Goal: Transaction & Acquisition: Purchase product/service

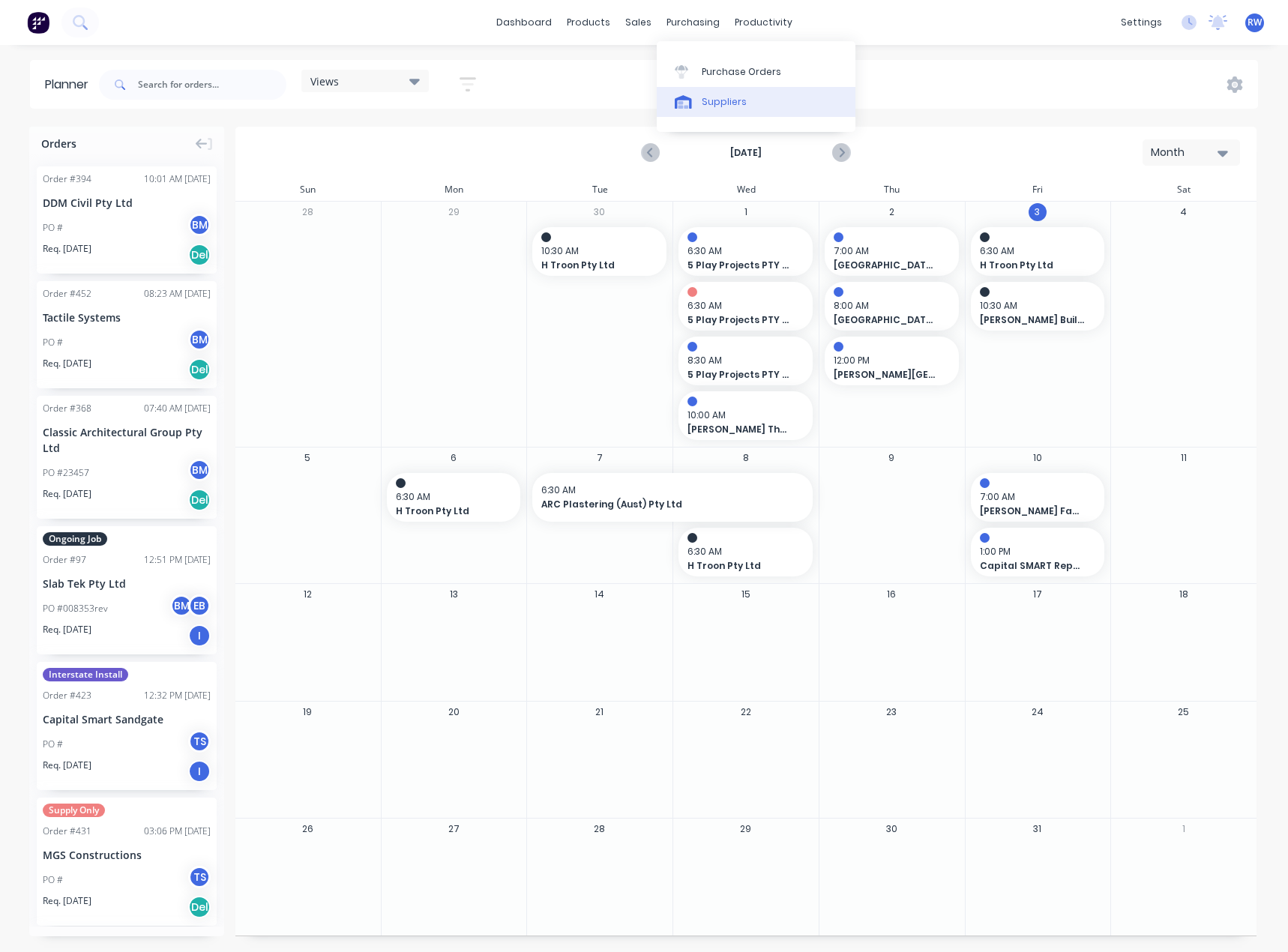
click at [722, 99] on div "Suppliers" at bounding box center [724, 102] width 45 height 14
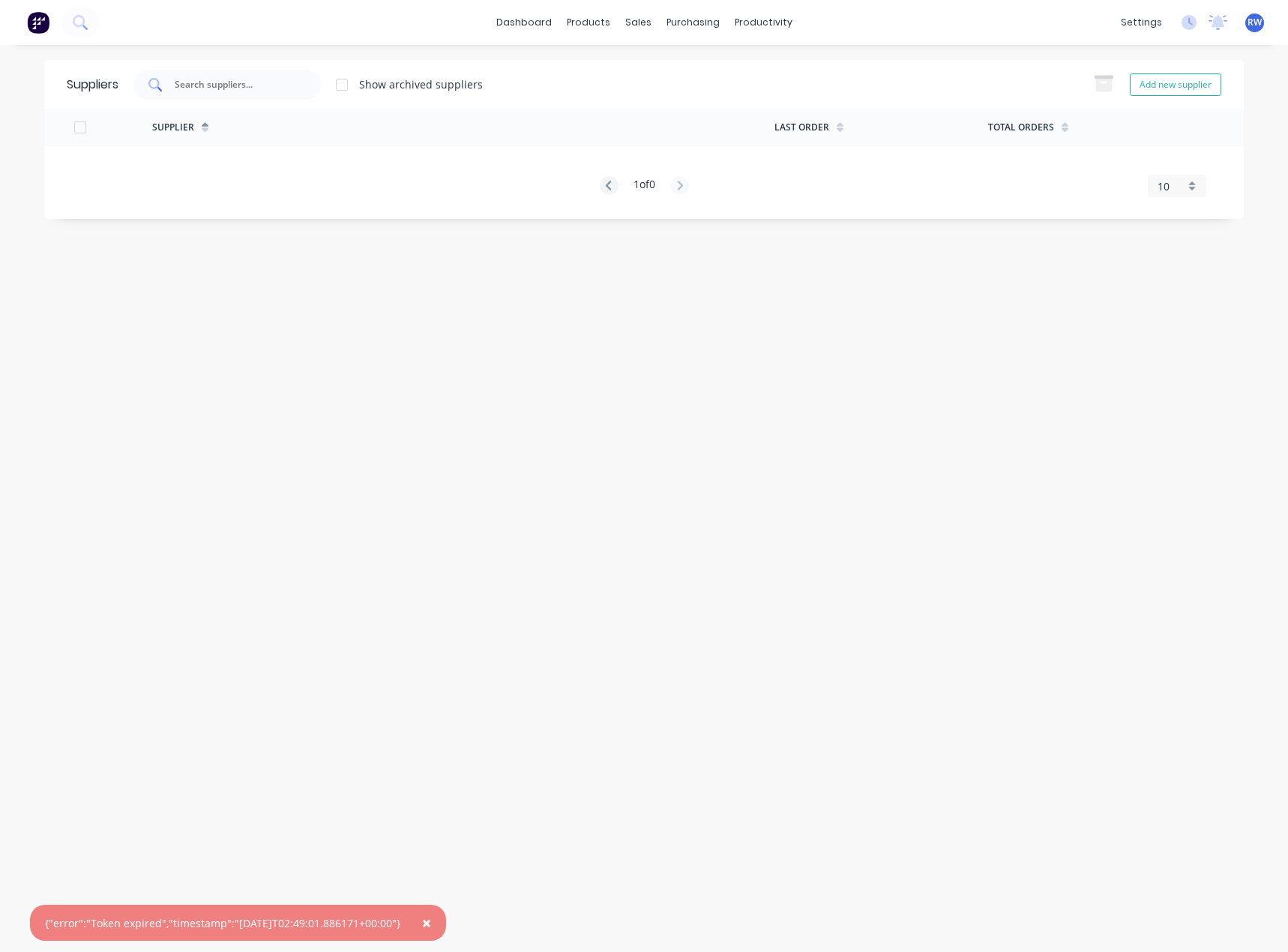
click at [241, 87] on input "text" at bounding box center [235, 85] width 125 height 15
click at [206, 130] on icon at bounding box center [205, 130] width 7 height 5
click at [206, 123] on icon at bounding box center [205, 128] width 7 height 12
click at [250, 77] on input "text" at bounding box center [235, 85] width 125 height 15
click at [733, 107] on div "Suppliers" at bounding box center [724, 102] width 45 height 14
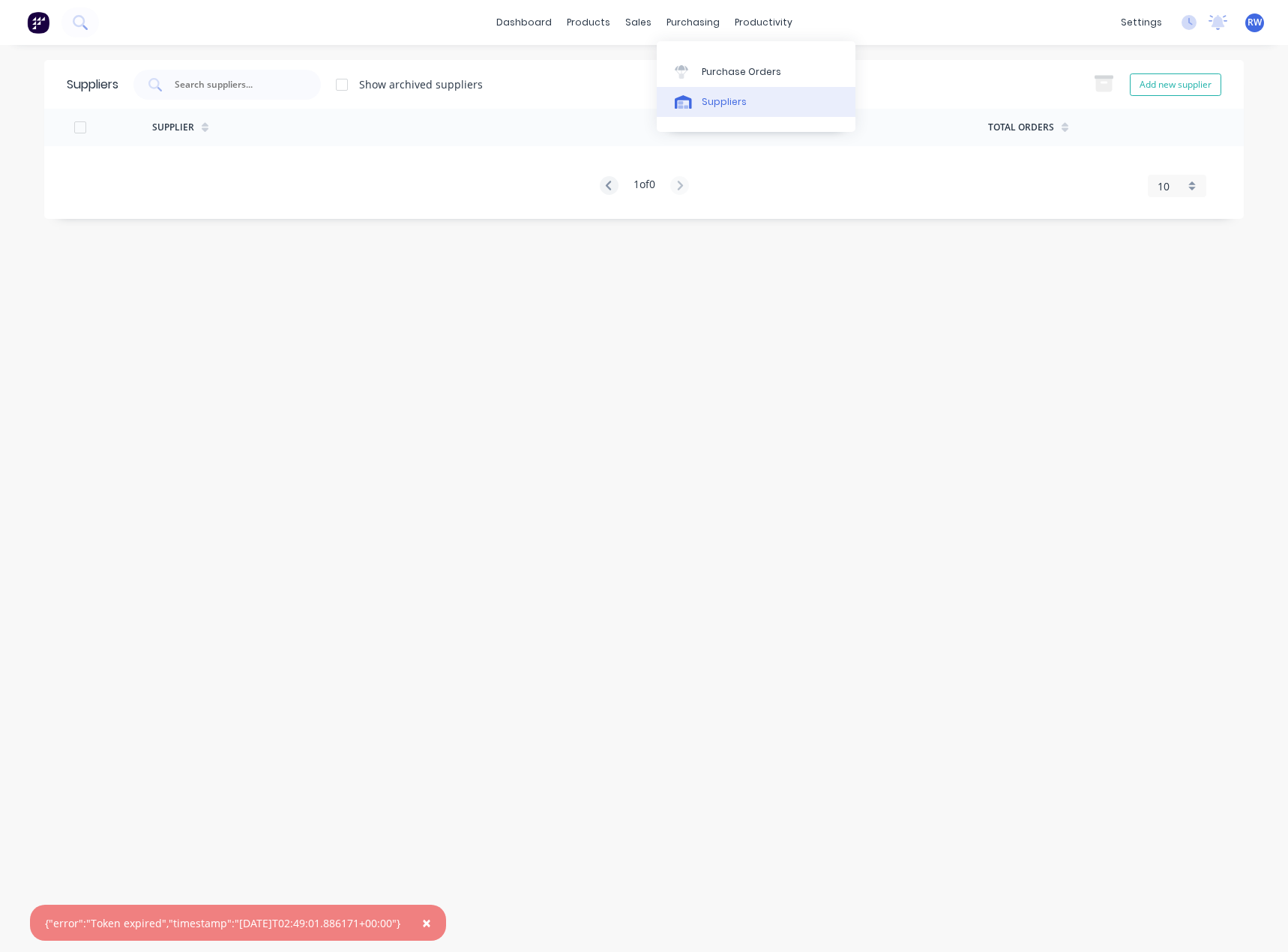
click at [727, 105] on div "Suppliers" at bounding box center [724, 102] width 45 height 14
click at [807, 300] on div "Suppliers Show archived suppliers Add new supplier Supplier Last Order Total Or…" at bounding box center [644, 498] width 1200 height 878
click at [344, 88] on div at bounding box center [342, 84] width 30 height 30
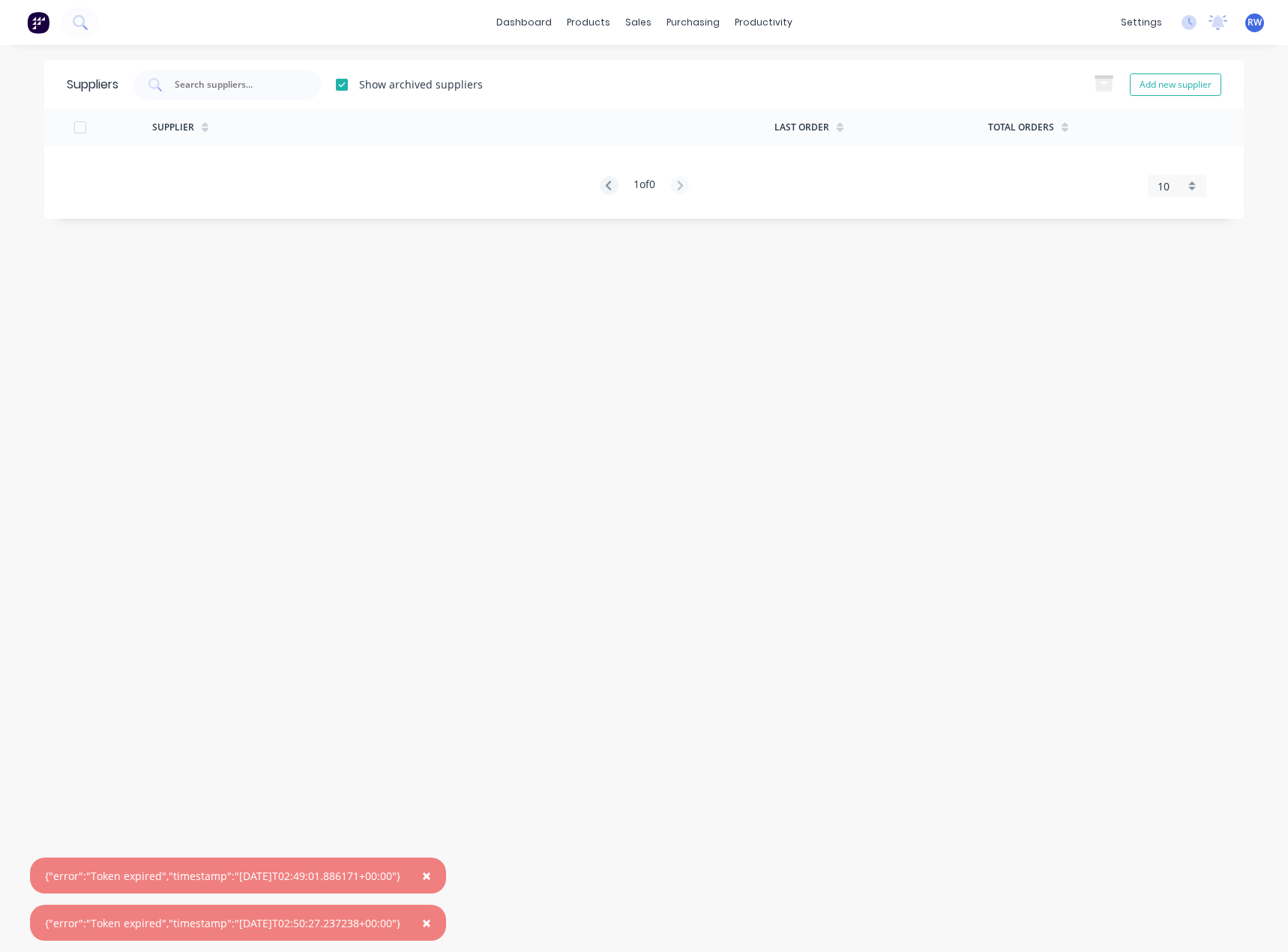
click at [344, 82] on div at bounding box center [342, 84] width 30 height 30
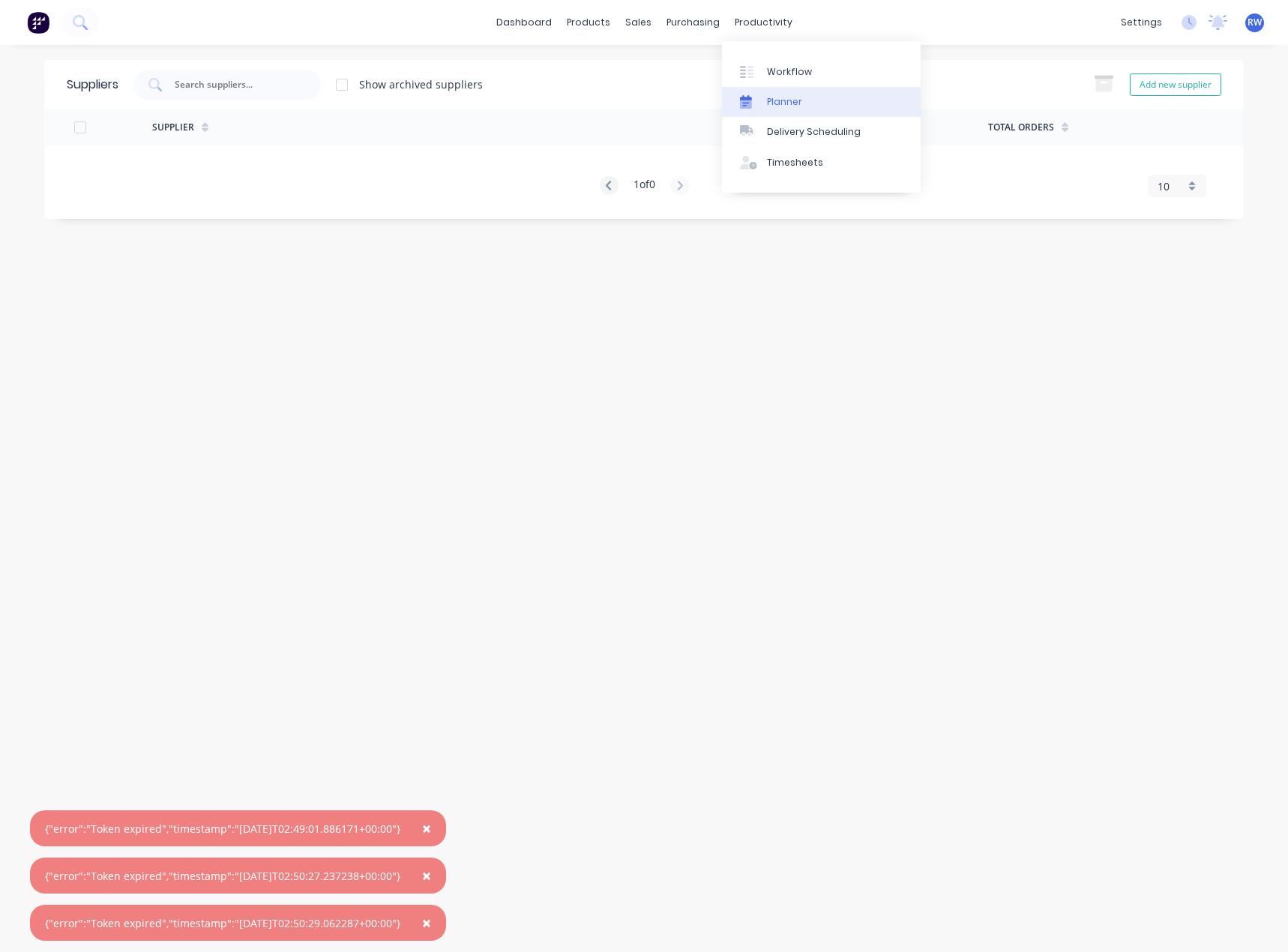
click at [786, 113] on link "Planner" at bounding box center [822, 101] width 199 height 30
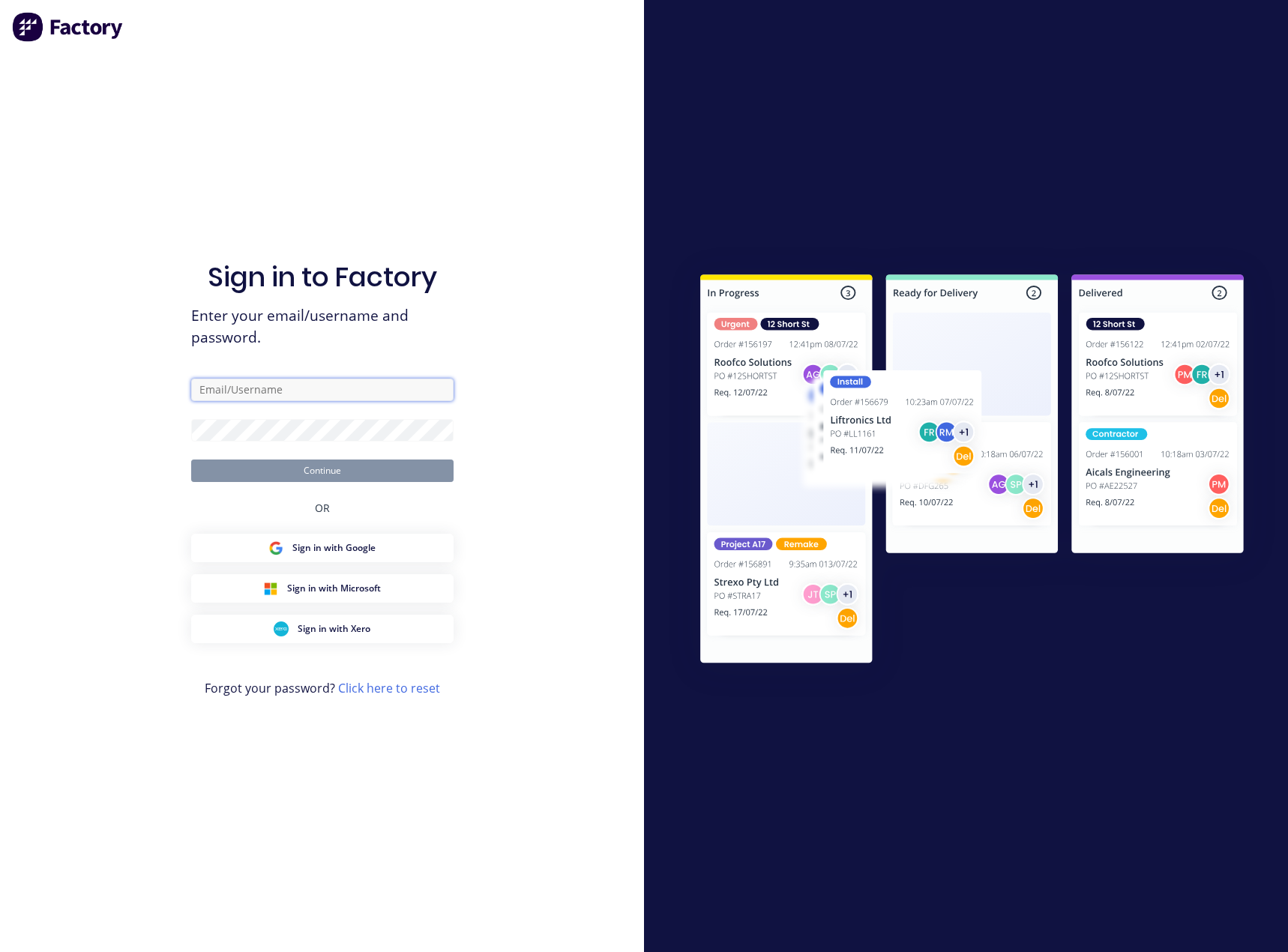
type input "[EMAIL_ADDRESS][DOMAIN_NAME]"
click at [358, 472] on button "Continue" at bounding box center [322, 470] width 263 height 22
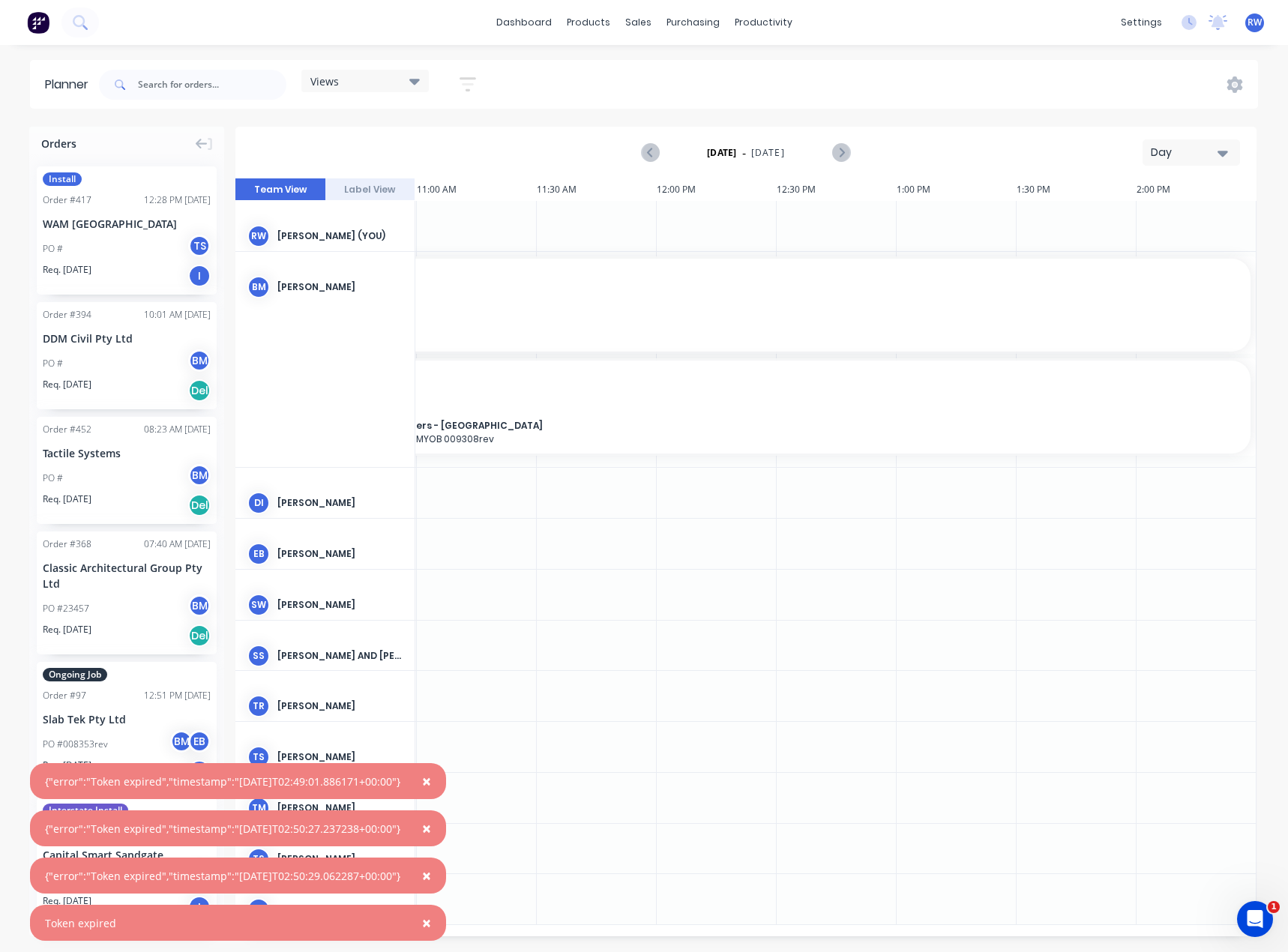
click at [1219, 153] on icon "button" at bounding box center [1222, 153] width 11 height 16
click at [1137, 245] on div "Month" at bounding box center [1164, 252] width 149 height 30
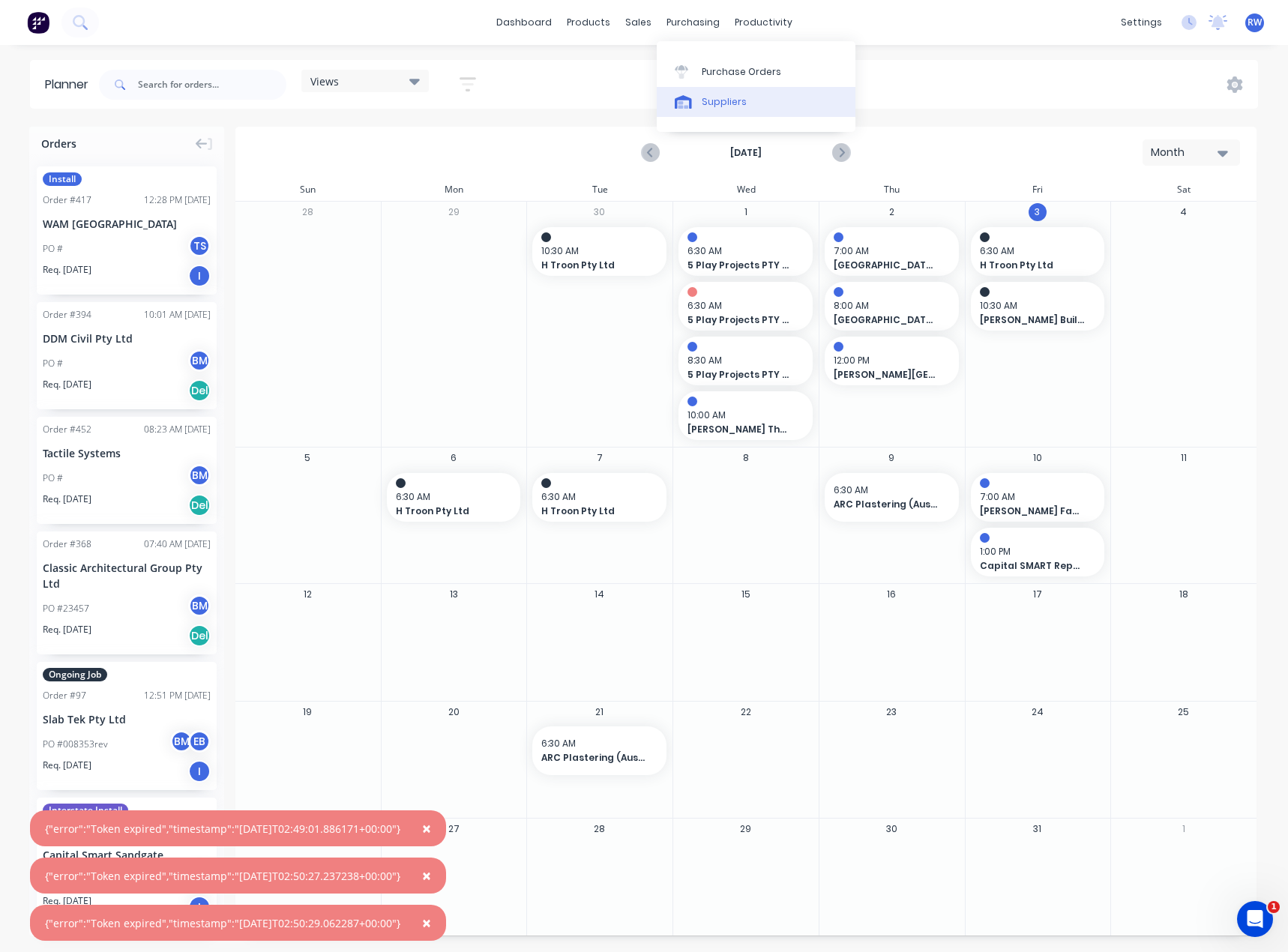
click at [708, 102] on div "Suppliers" at bounding box center [724, 102] width 45 height 14
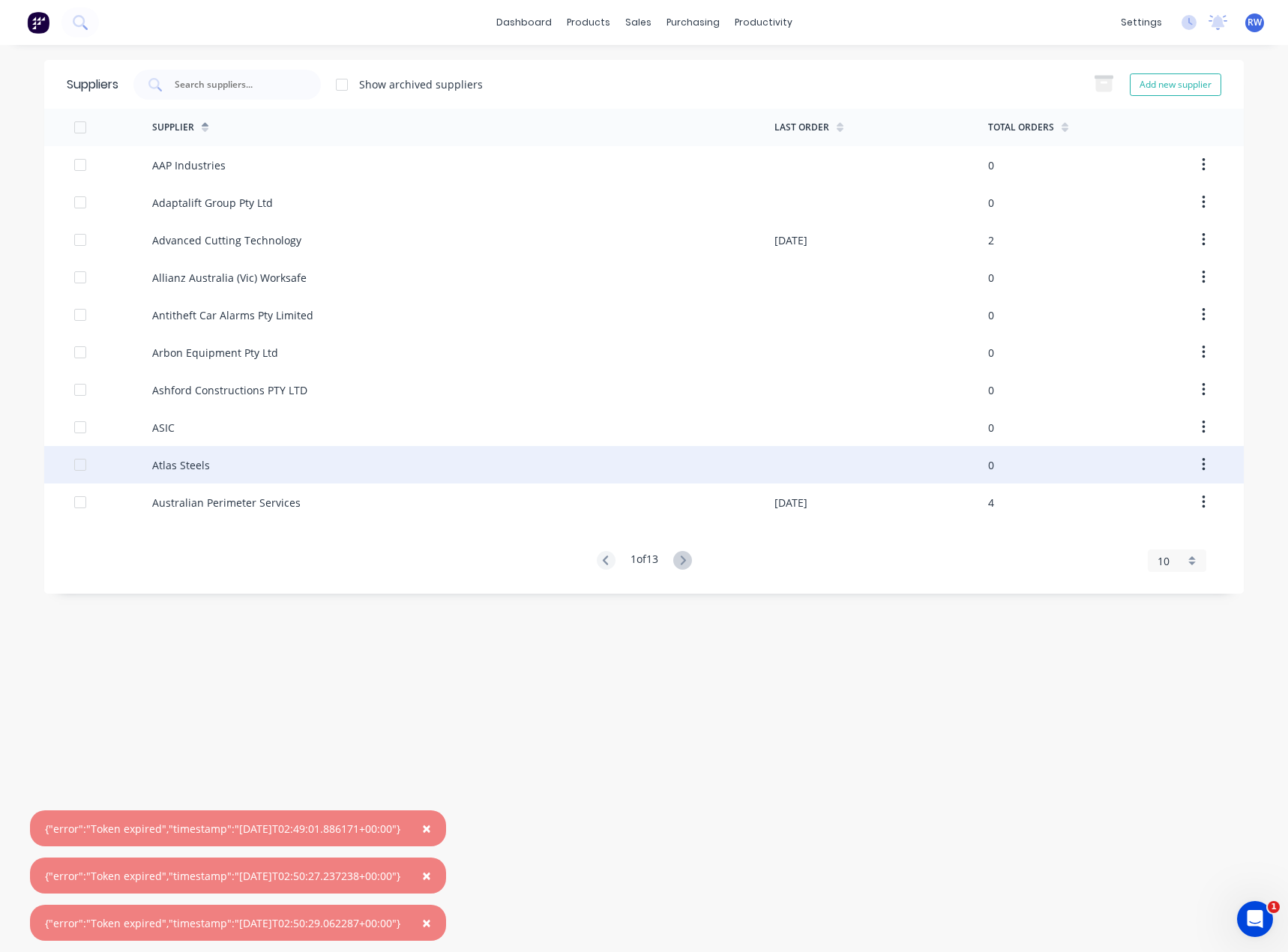
click at [82, 462] on div at bounding box center [80, 464] width 30 height 30
click at [432, 830] on span "×" at bounding box center [426, 828] width 9 height 21
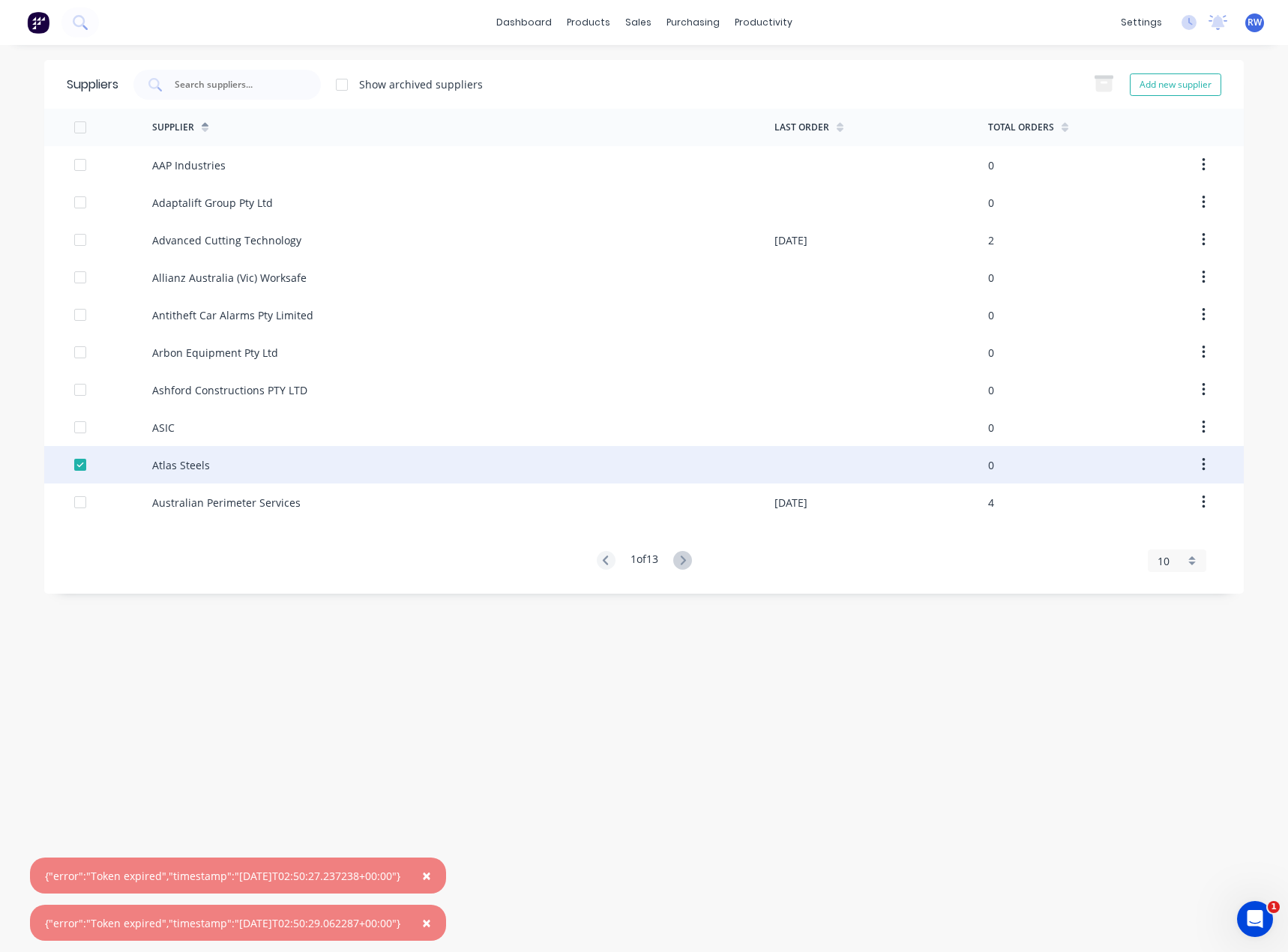
click at [432, 876] on span "×" at bounding box center [426, 876] width 9 height 21
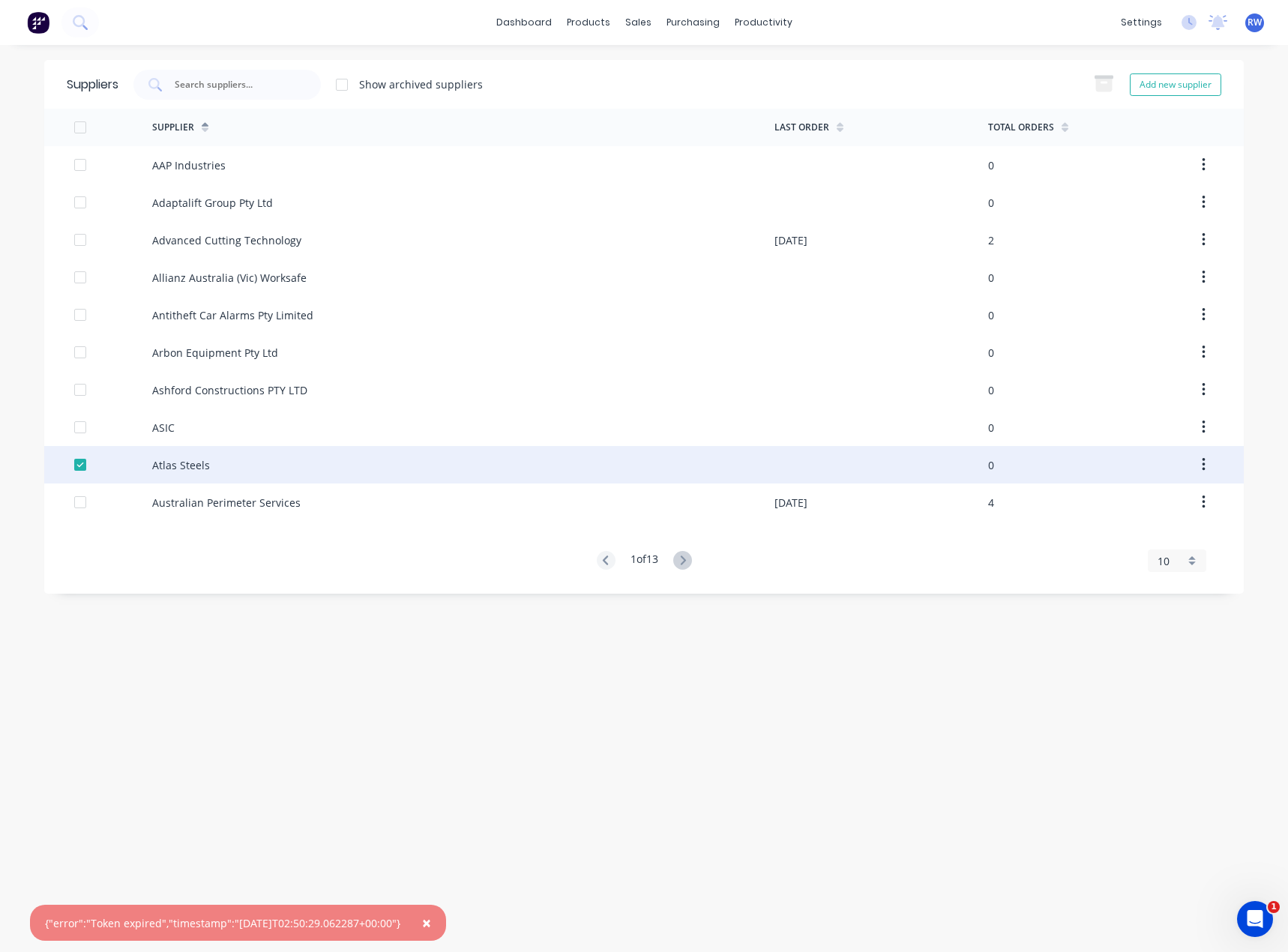
click at [432, 927] on span "×" at bounding box center [426, 923] width 9 height 21
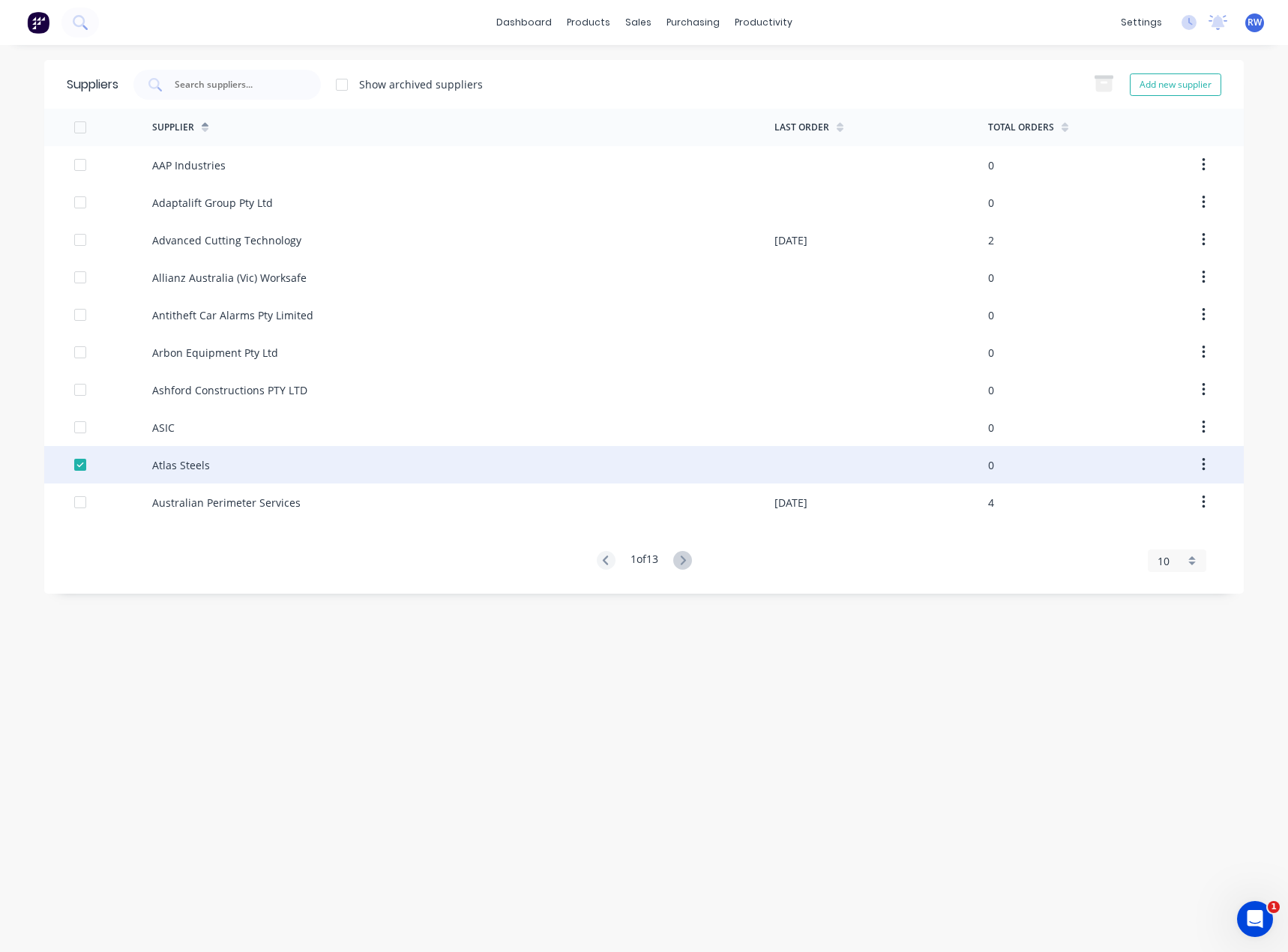
click at [193, 466] on div "Atlas Steels" at bounding box center [182, 465] width 58 height 15
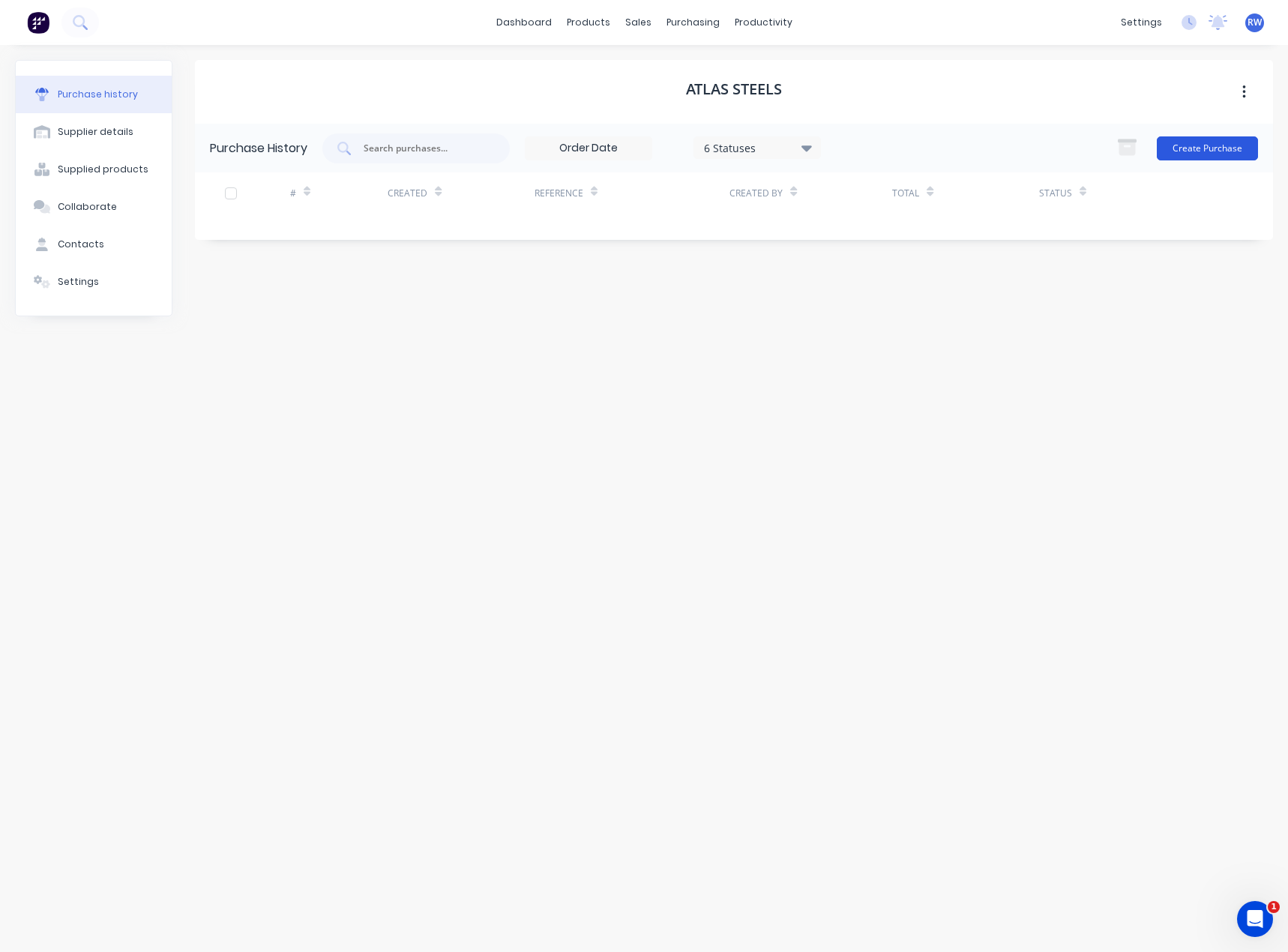
click at [1213, 151] on button "Create Purchase" at bounding box center [1207, 148] width 101 height 24
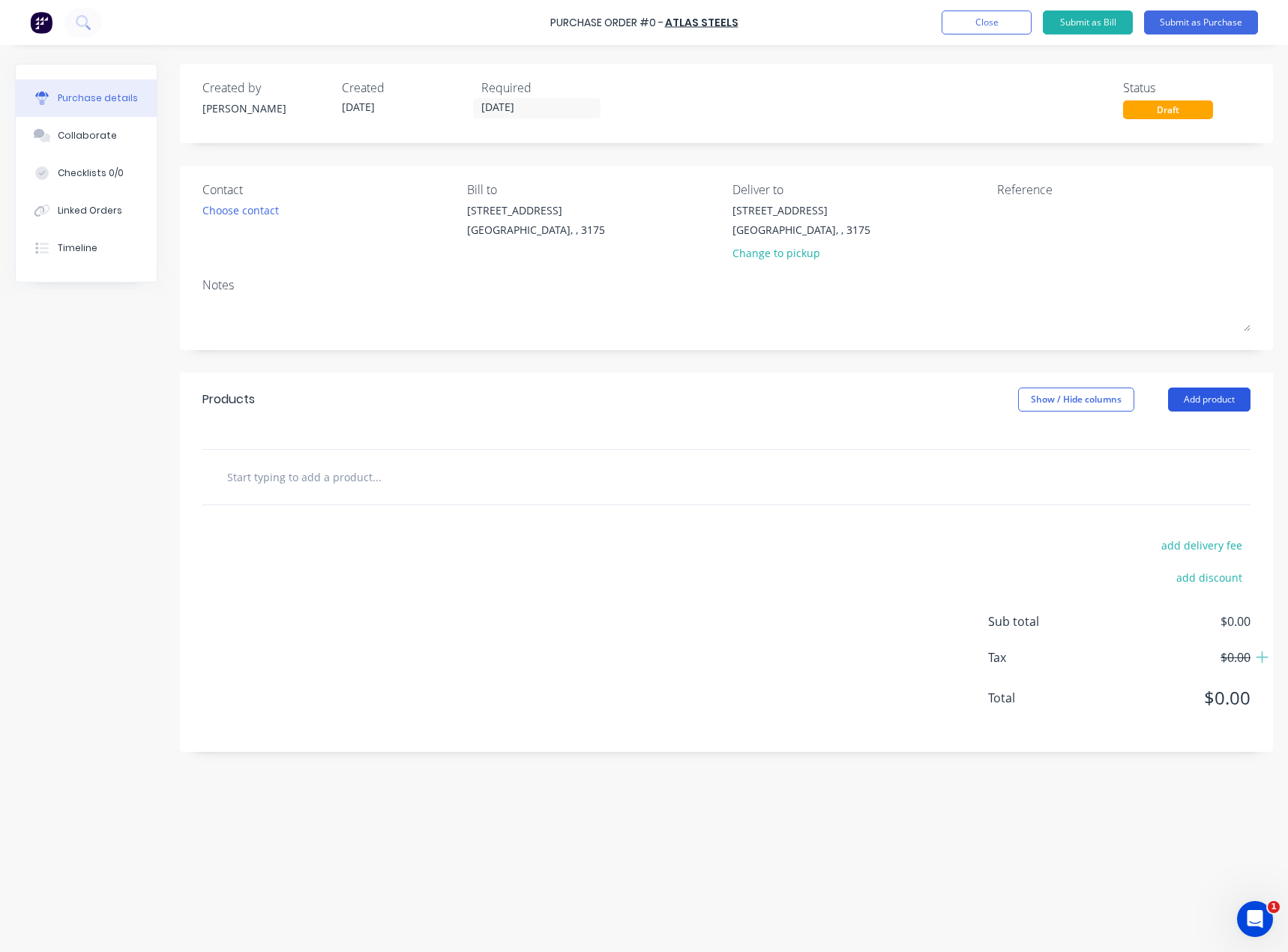
click at [1219, 402] on button "Add product" at bounding box center [1209, 400] width 82 height 24
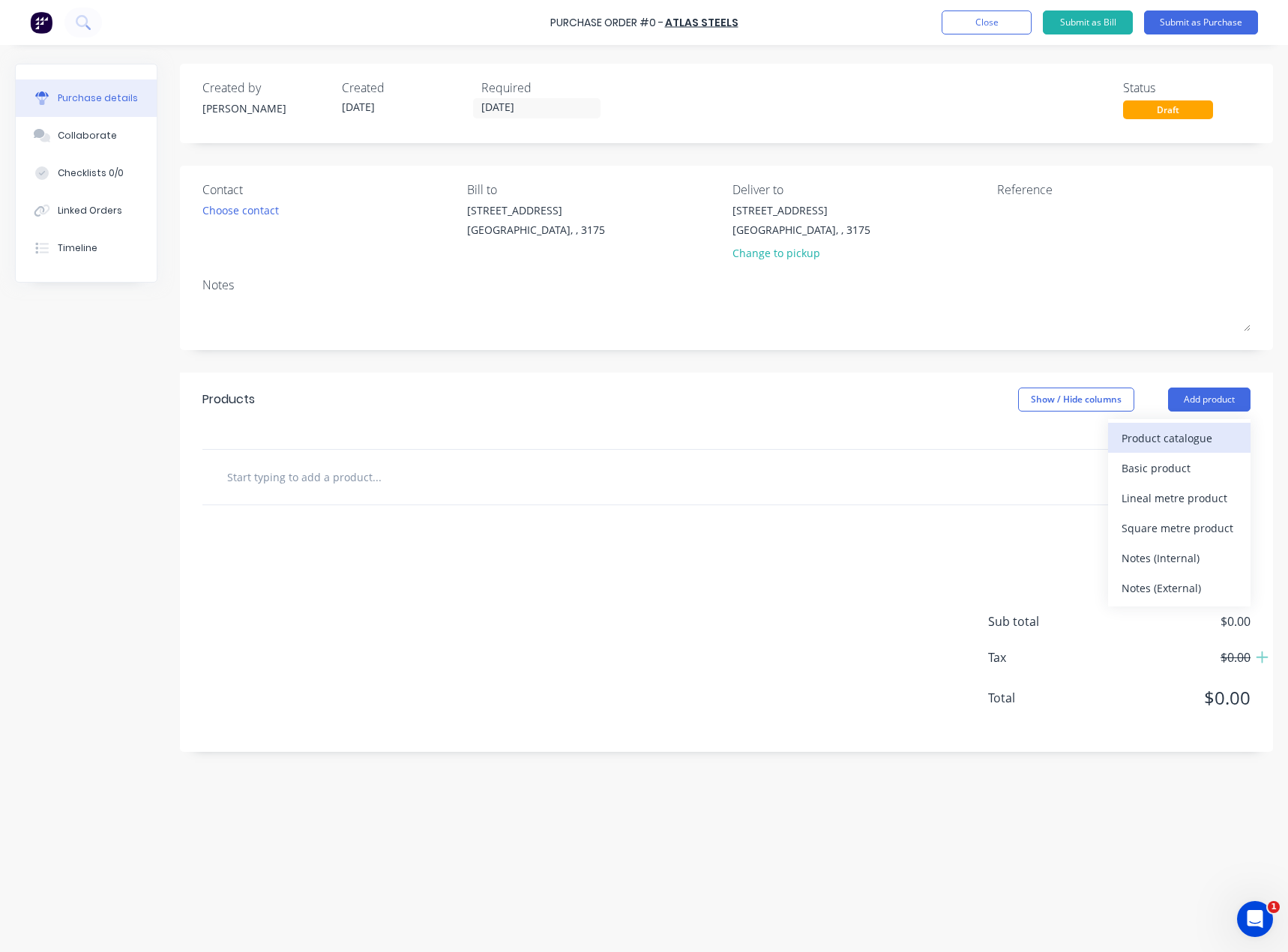
click at [1207, 438] on div "Product catalogue" at bounding box center [1180, 438] width 116 height 22
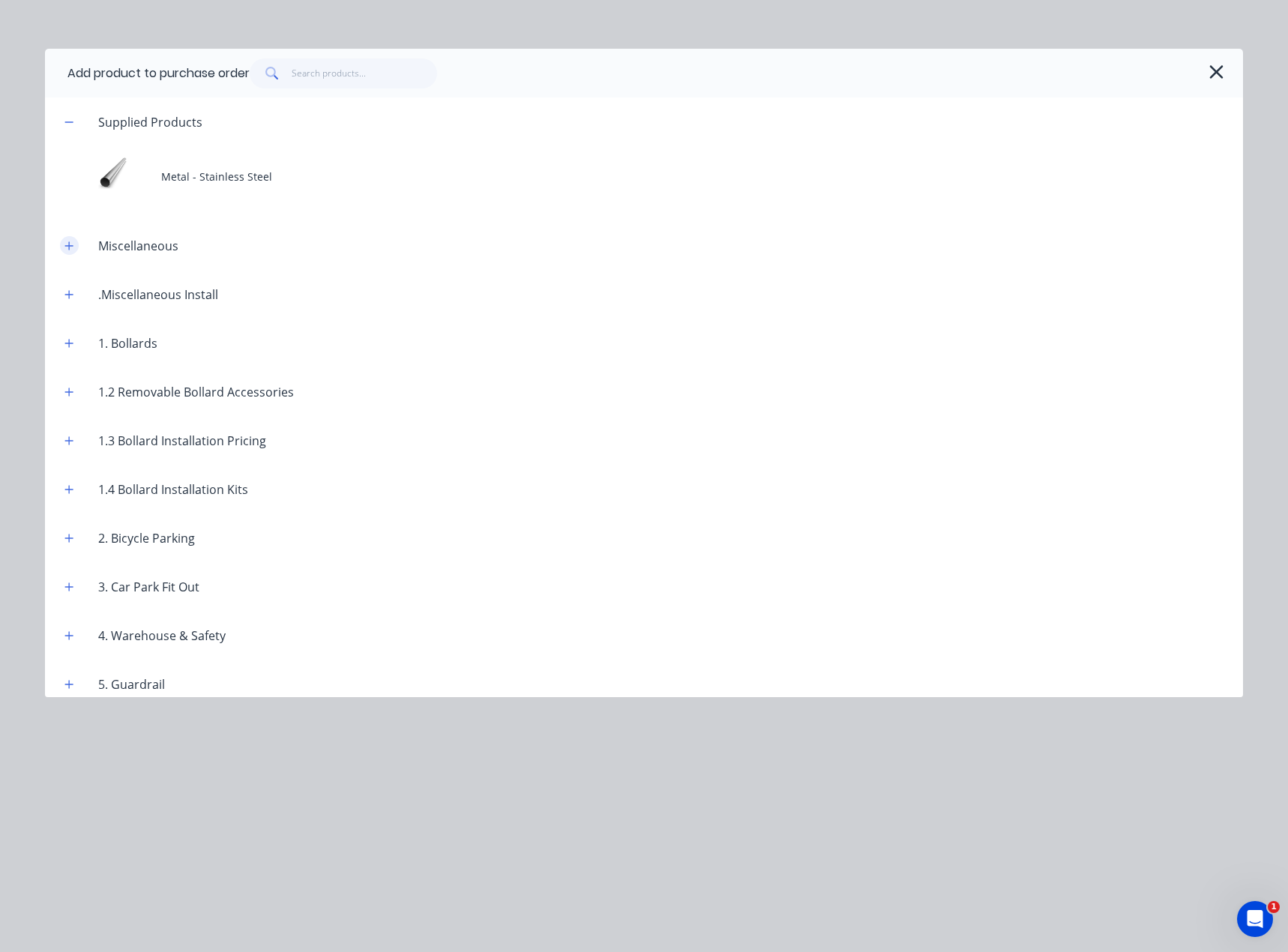
click at [70, 249] on icon "button" at bounding box center [70, 245] width 9 height 9
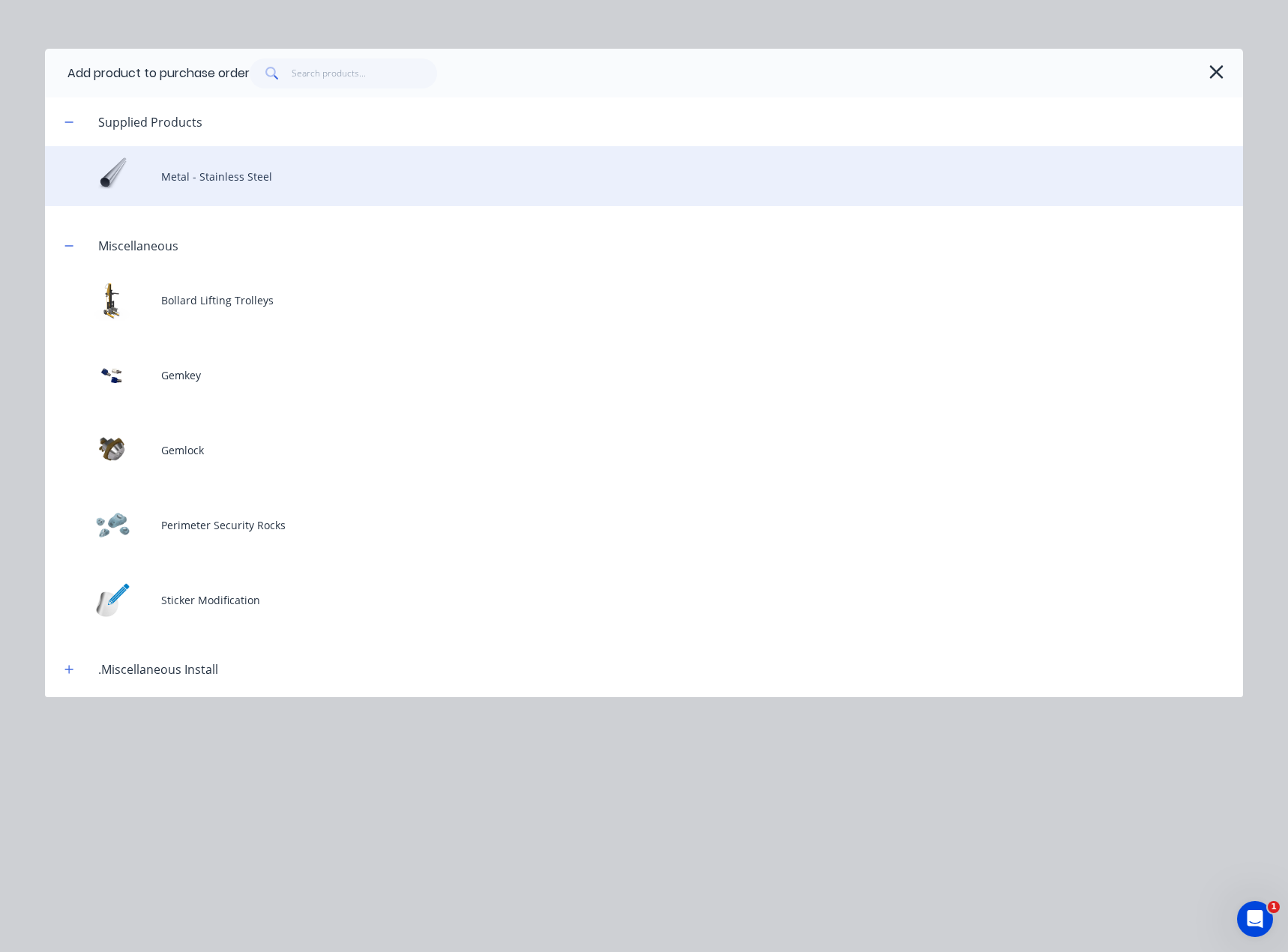
click at [250, 180] on div "Metal - Stainless Steel" at bounding box center [644, 176] width 1198 height 60
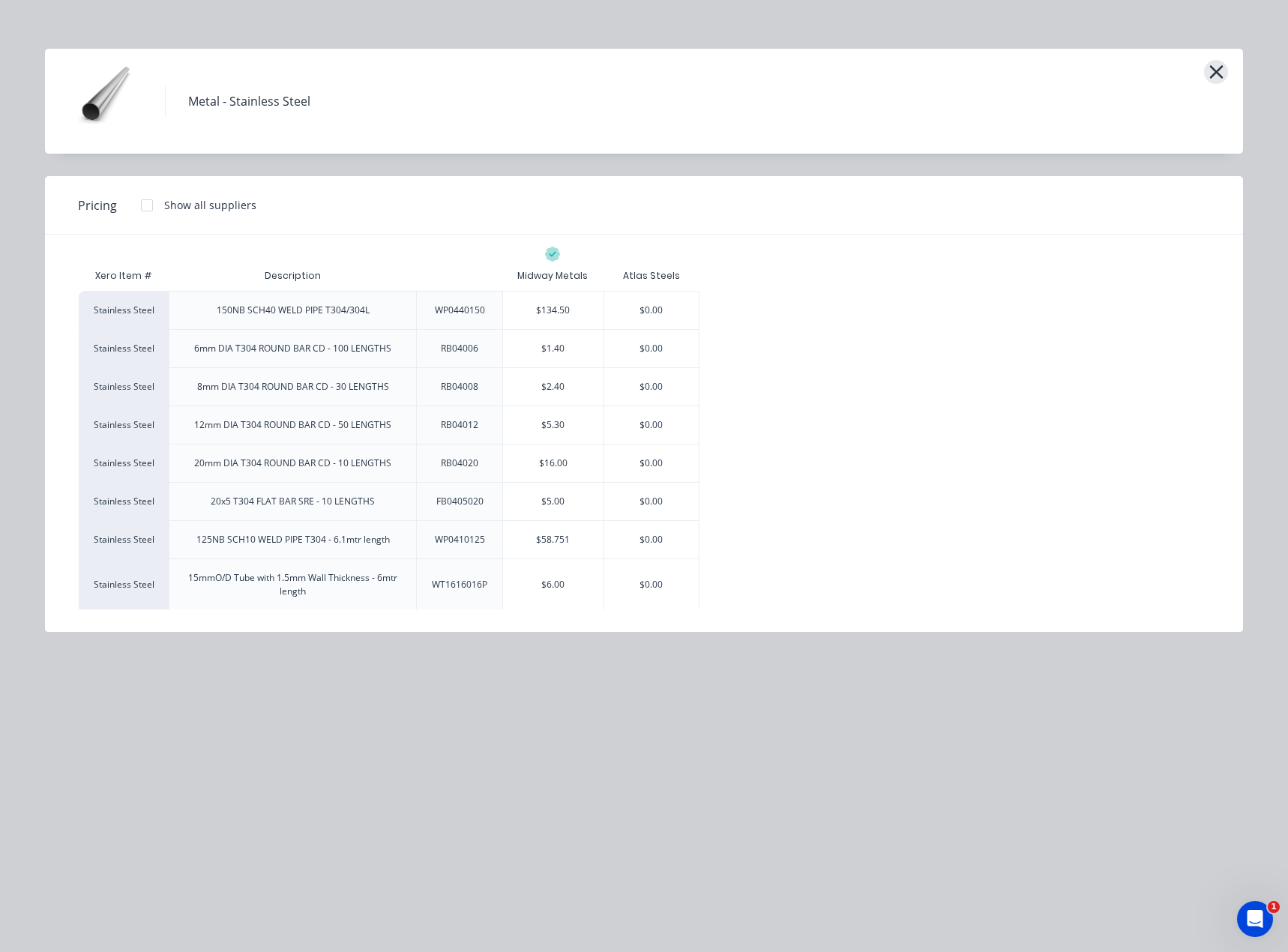
click at [1221, 72] on icon "button" at bounding box center [1217, 72] width 15 height 21
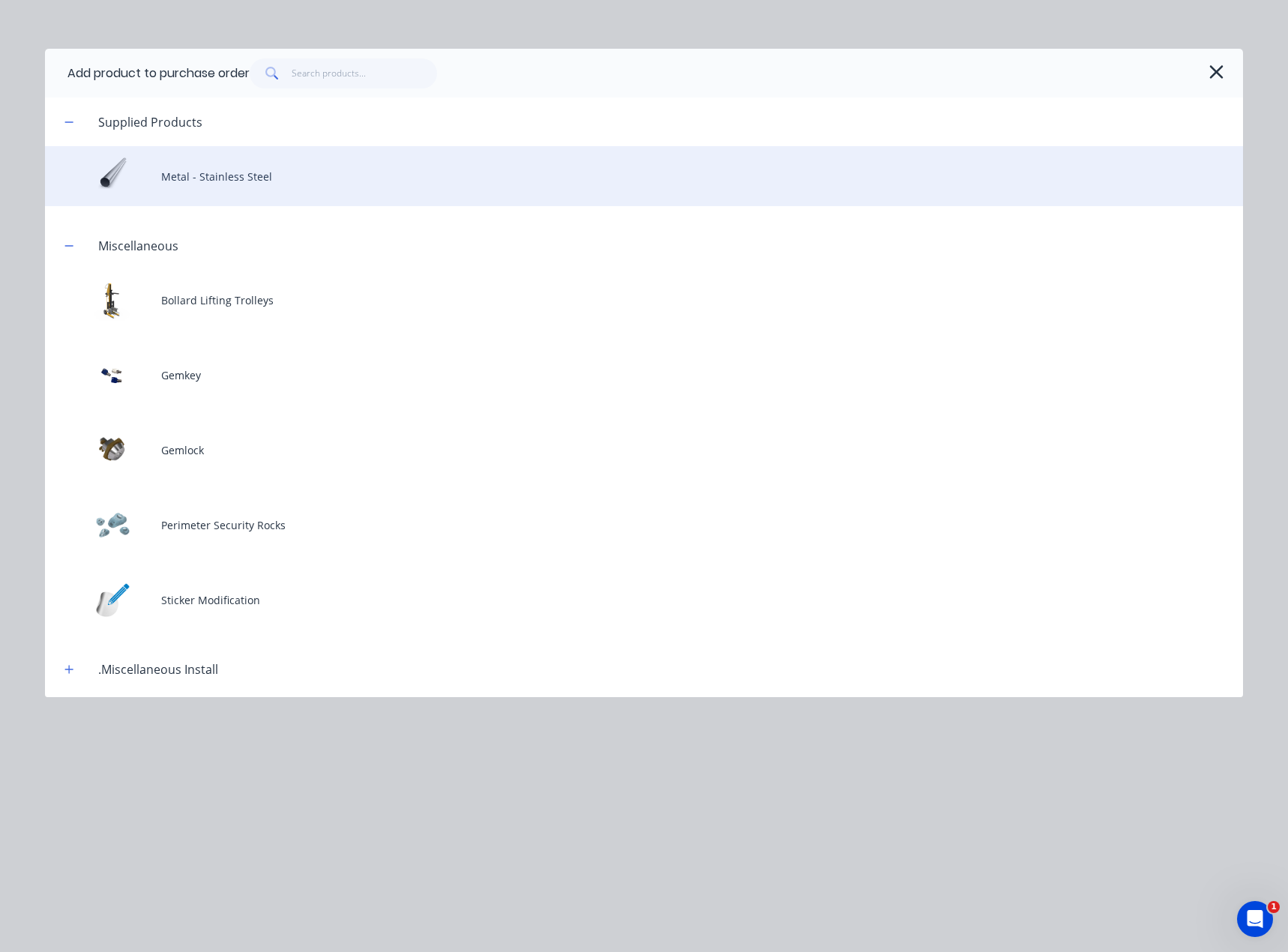
click at [227, 169] on div "Metal - Stainless Steel" at bounding box center [644, 176] width 1198 height 60
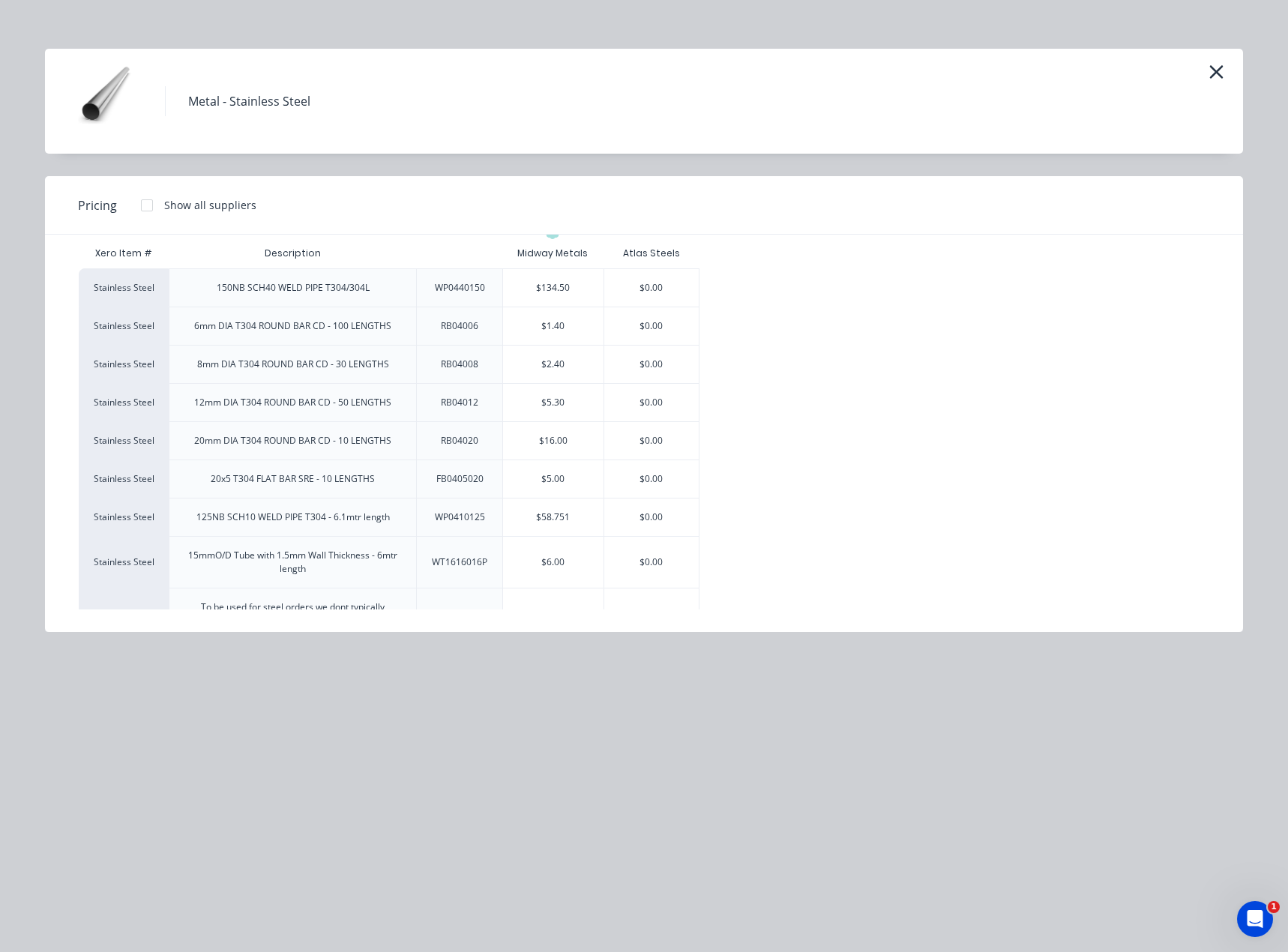
scroll to position [53, 0]
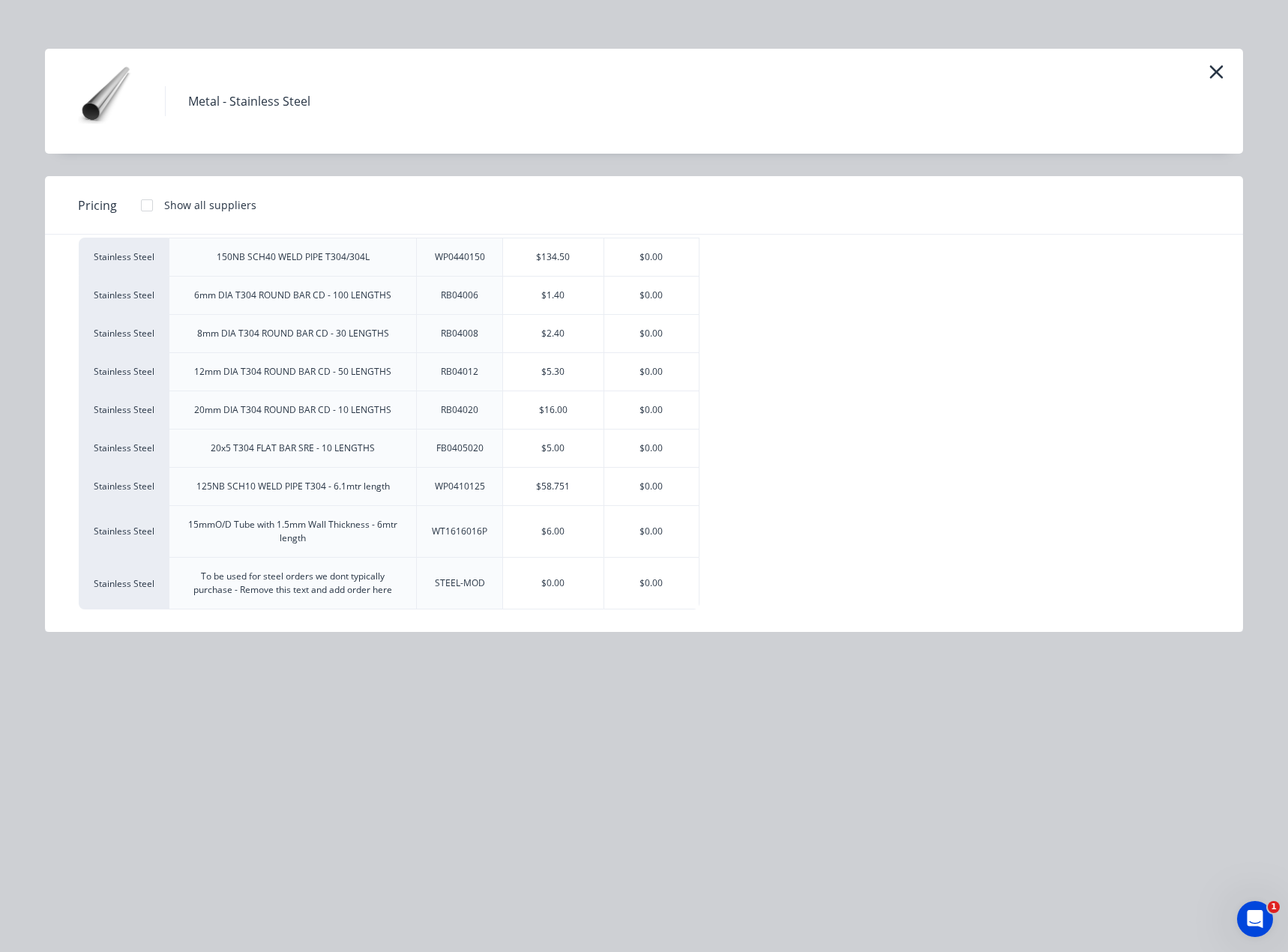
click at [230, 496] on div "125NB SCH10 WELD PIPE T304 - 6.1mtr length" at bounding box center [293, 487] width 217 height 38
click at [1218, 75] on icon "button" at bounding box center [1217, 72] width 15 height 21
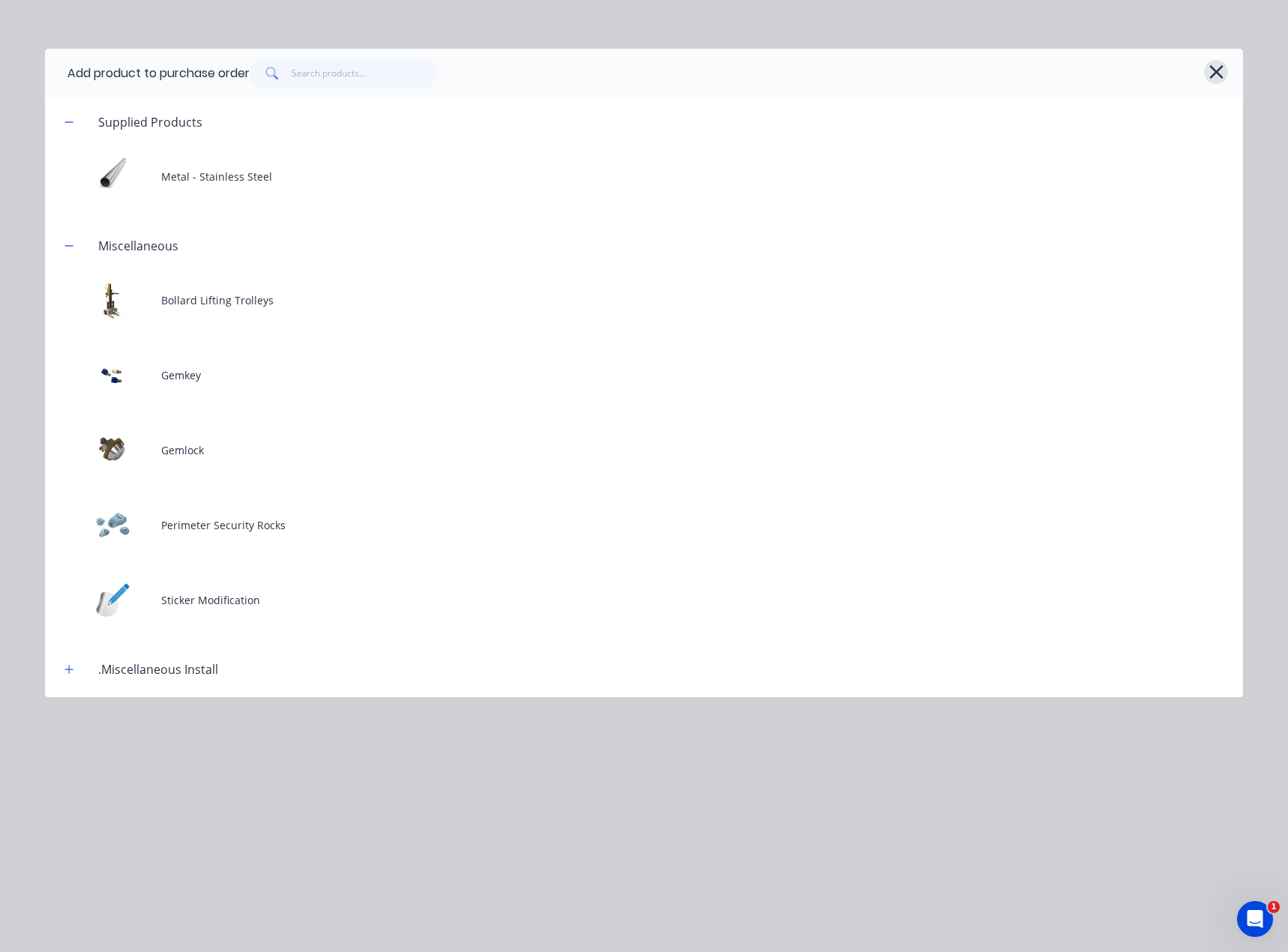
click at [1223, 72] on icon "button" at bounding box center [1217, 72] width 15 height 21
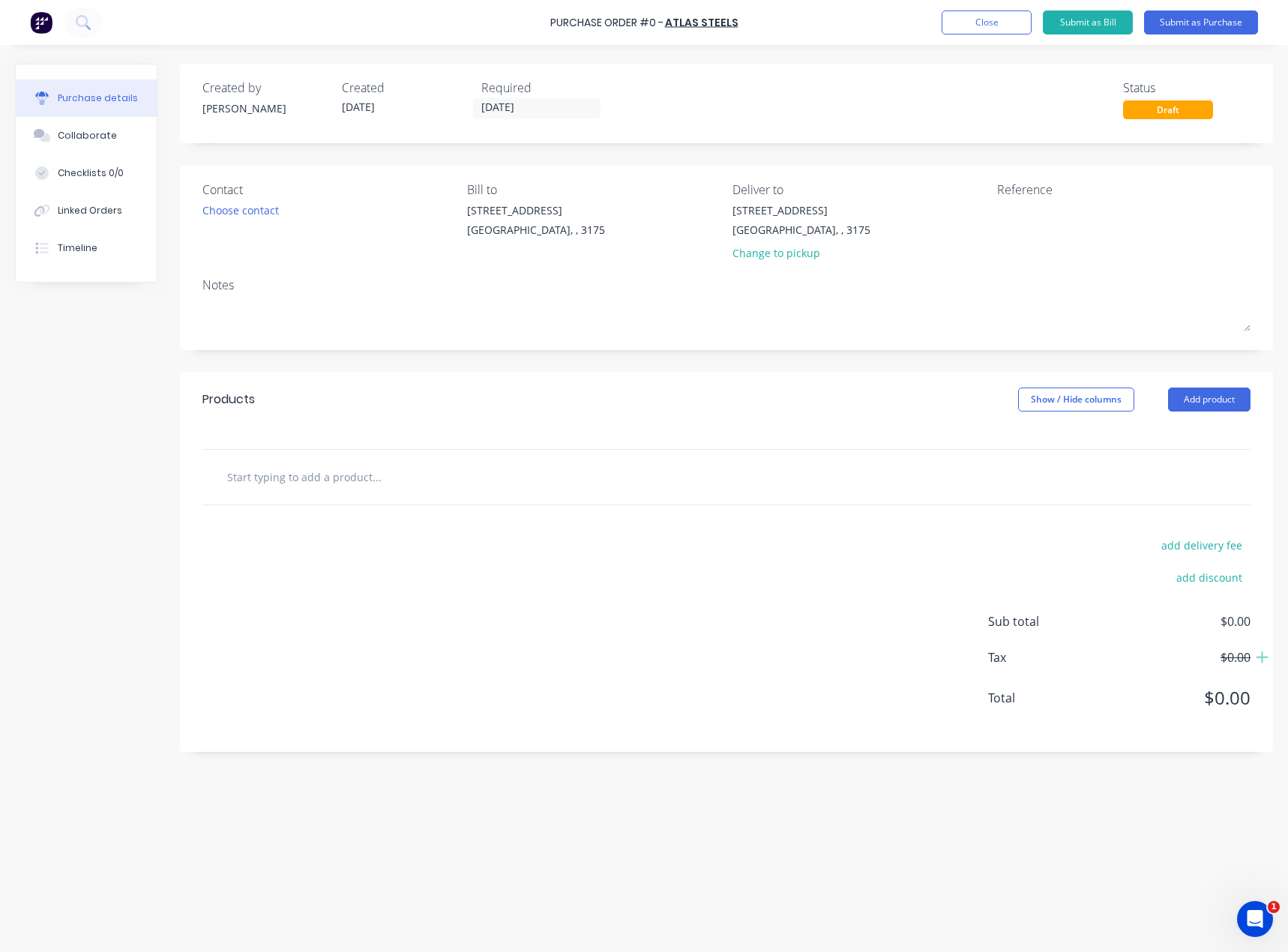
click at [382, 482] on input "text" at bounding box center [377, 476] width 300 height 30
type input "S"
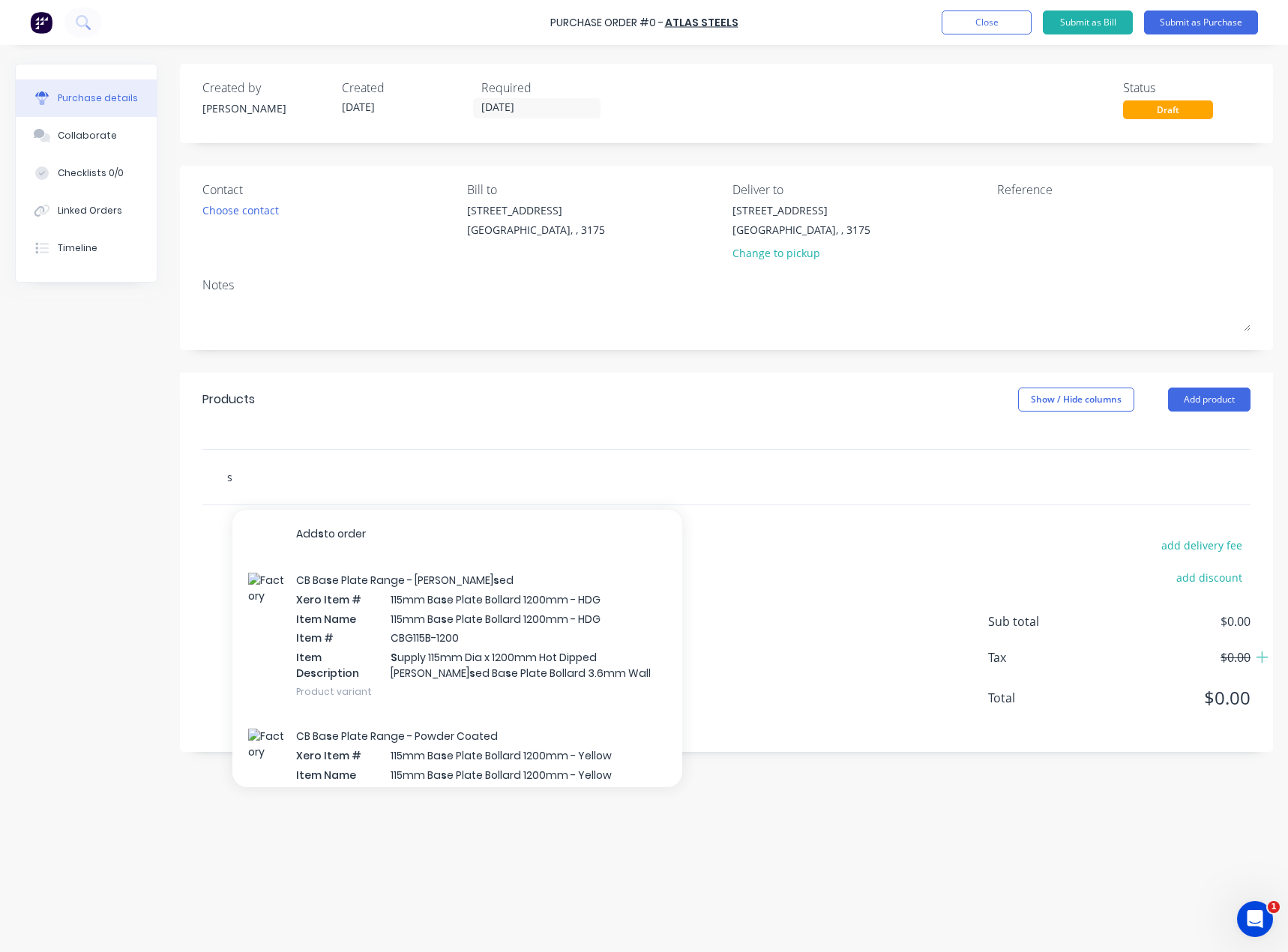
type input "s"
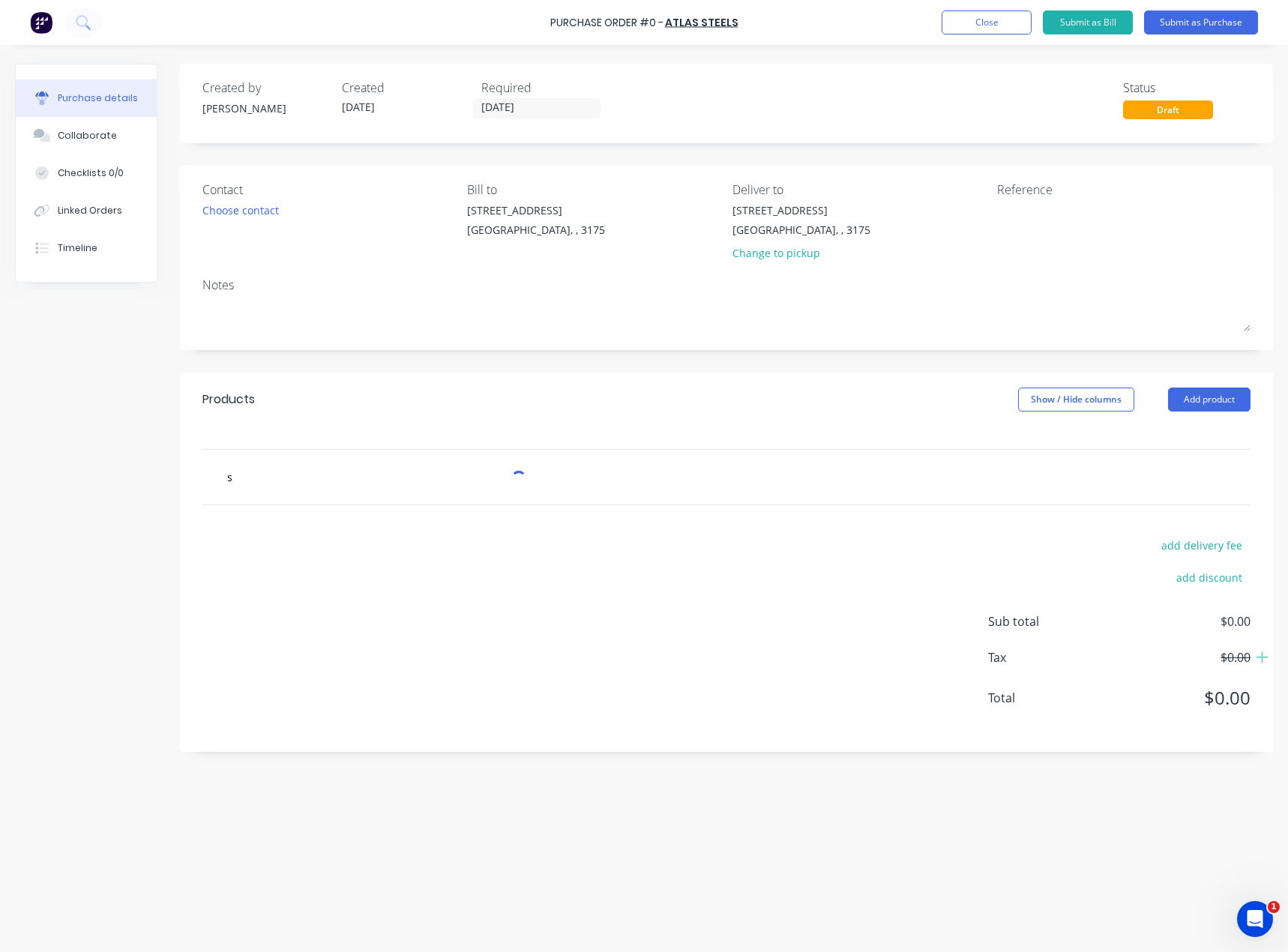
click at [680, 779] on div "Created by [PERSON_NAME] Created [DATE] Required [DATE] Status Draft Contact Ch…" at bounding box center [644, 494] width 1258 height 862
click at [273, 475] on input "s" at bounding box center [377, 476] width 300 height 30
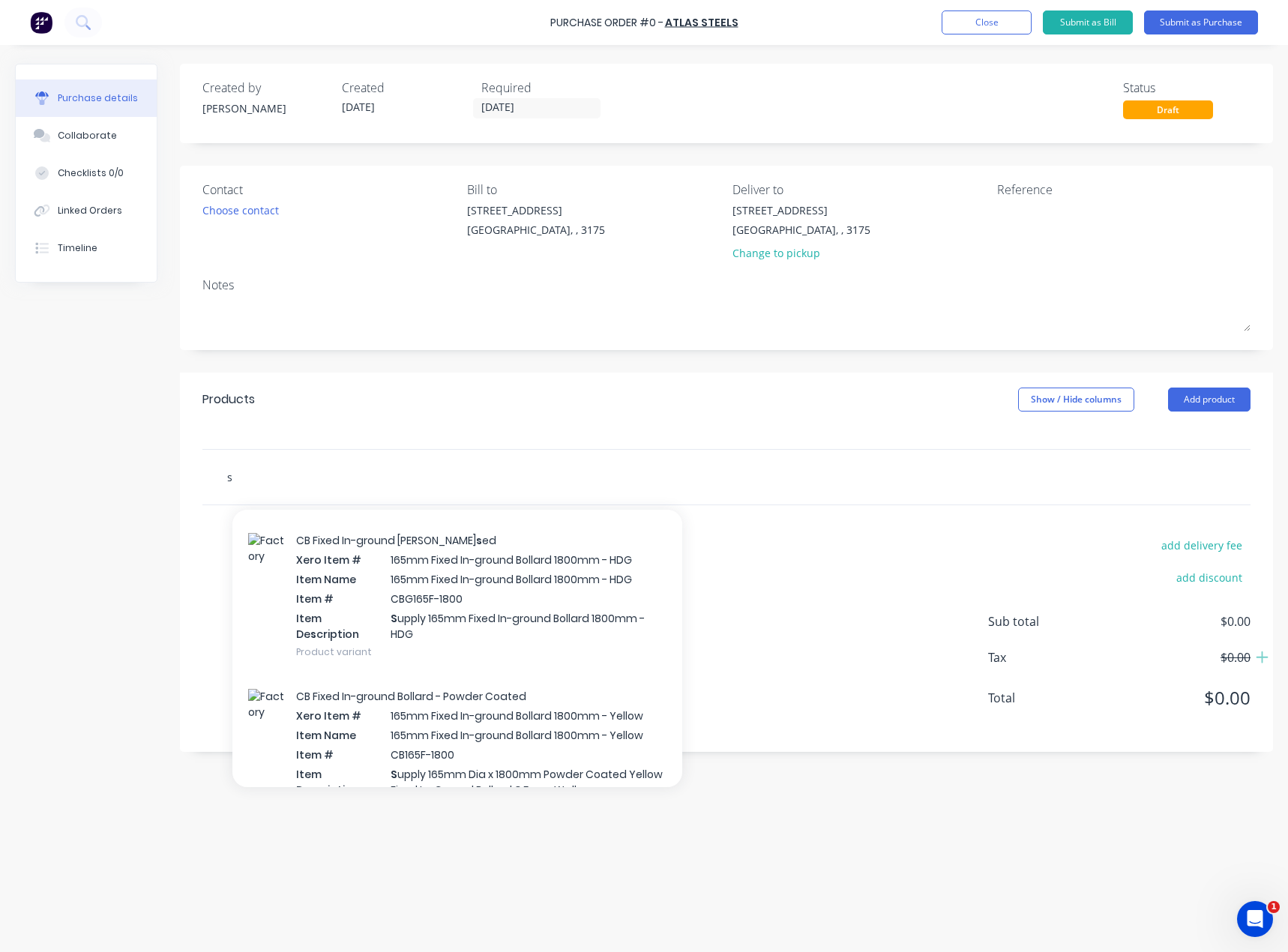
scroll to position [21444, 0]
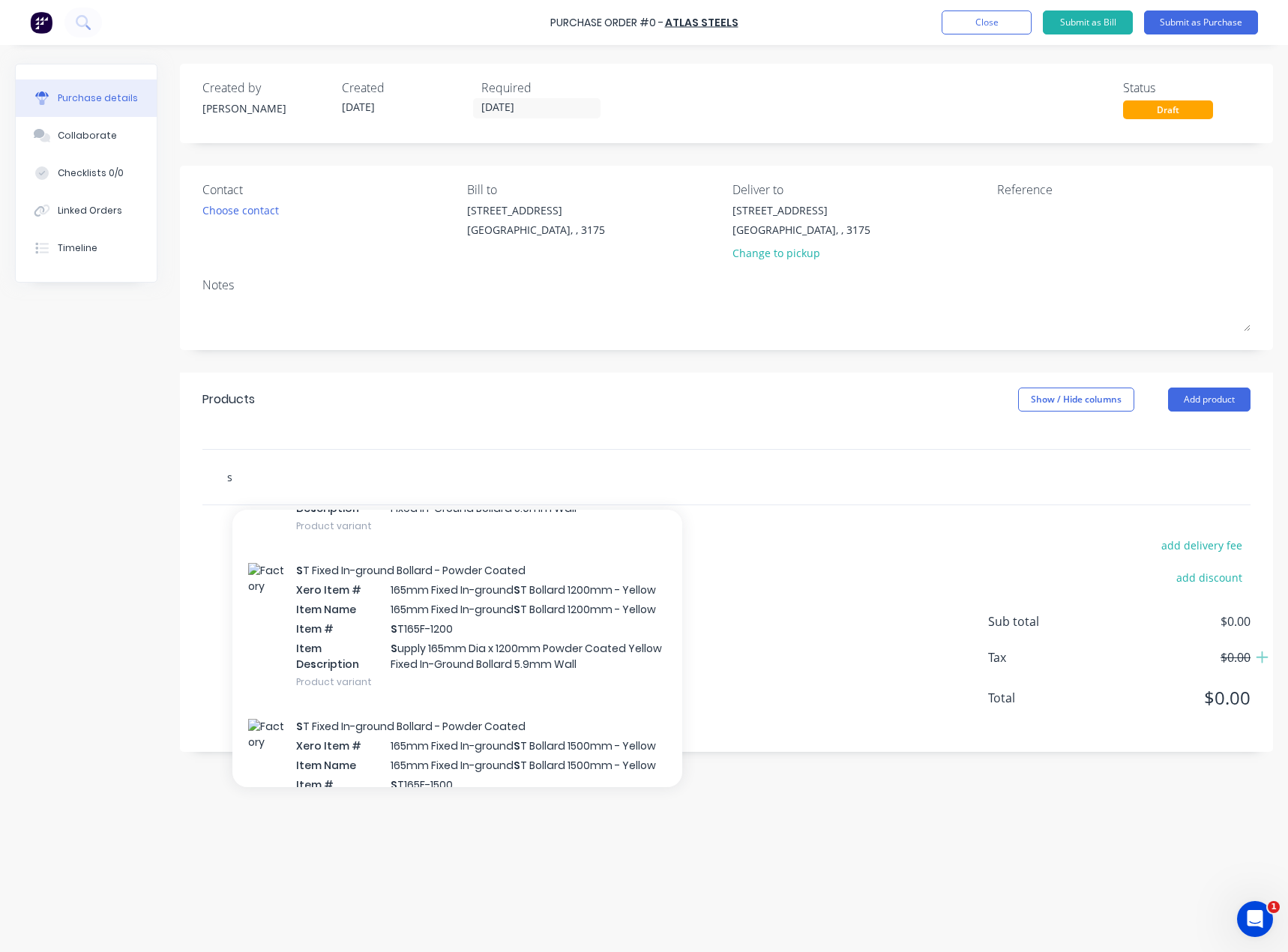
click at [257, 476] on input "s" at bounding box center [377, 476] width 300 height 30
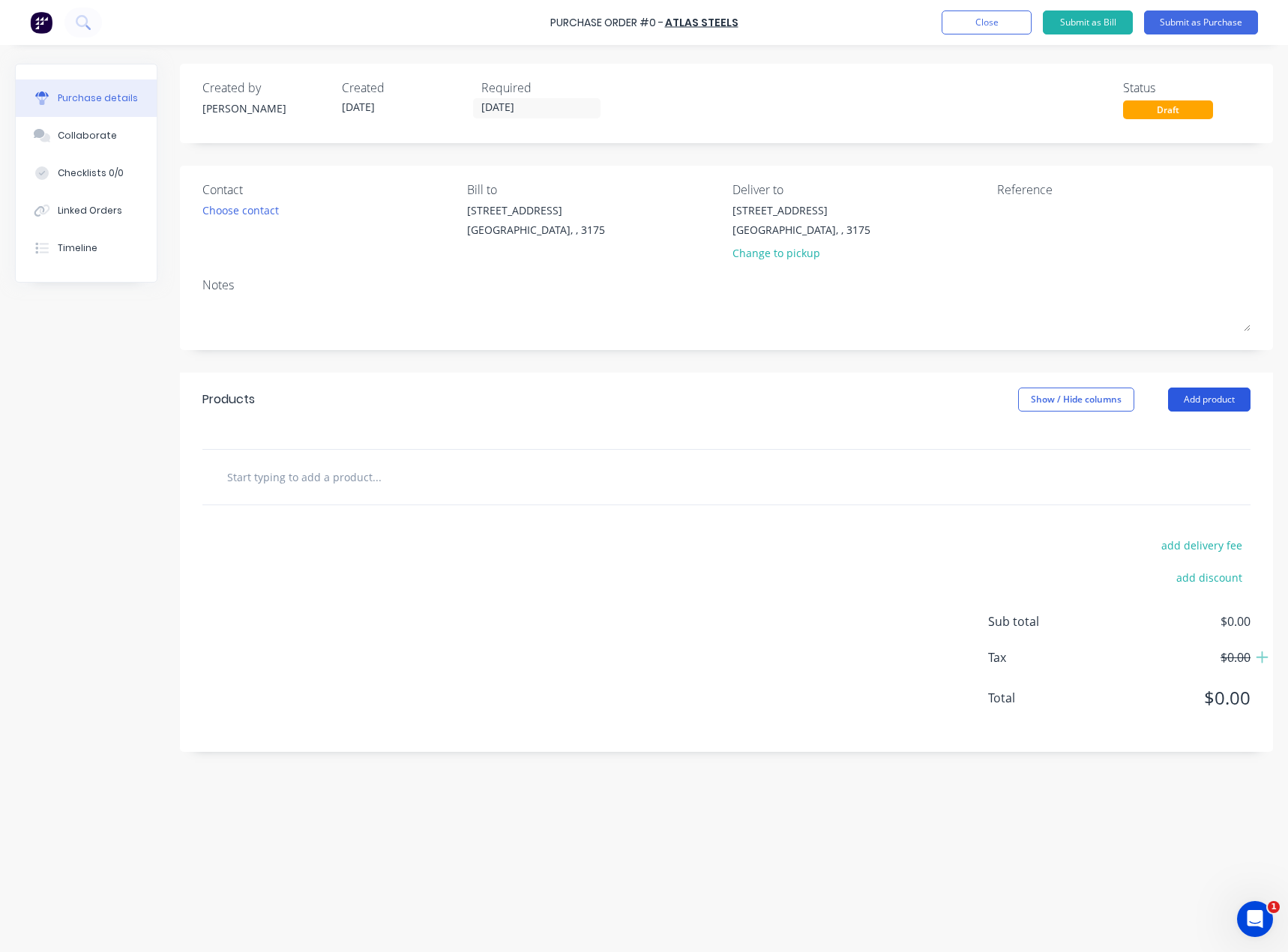
click at [1191, 402] on button "Add product" at bounding box center [1209, 400] width 82 height 24
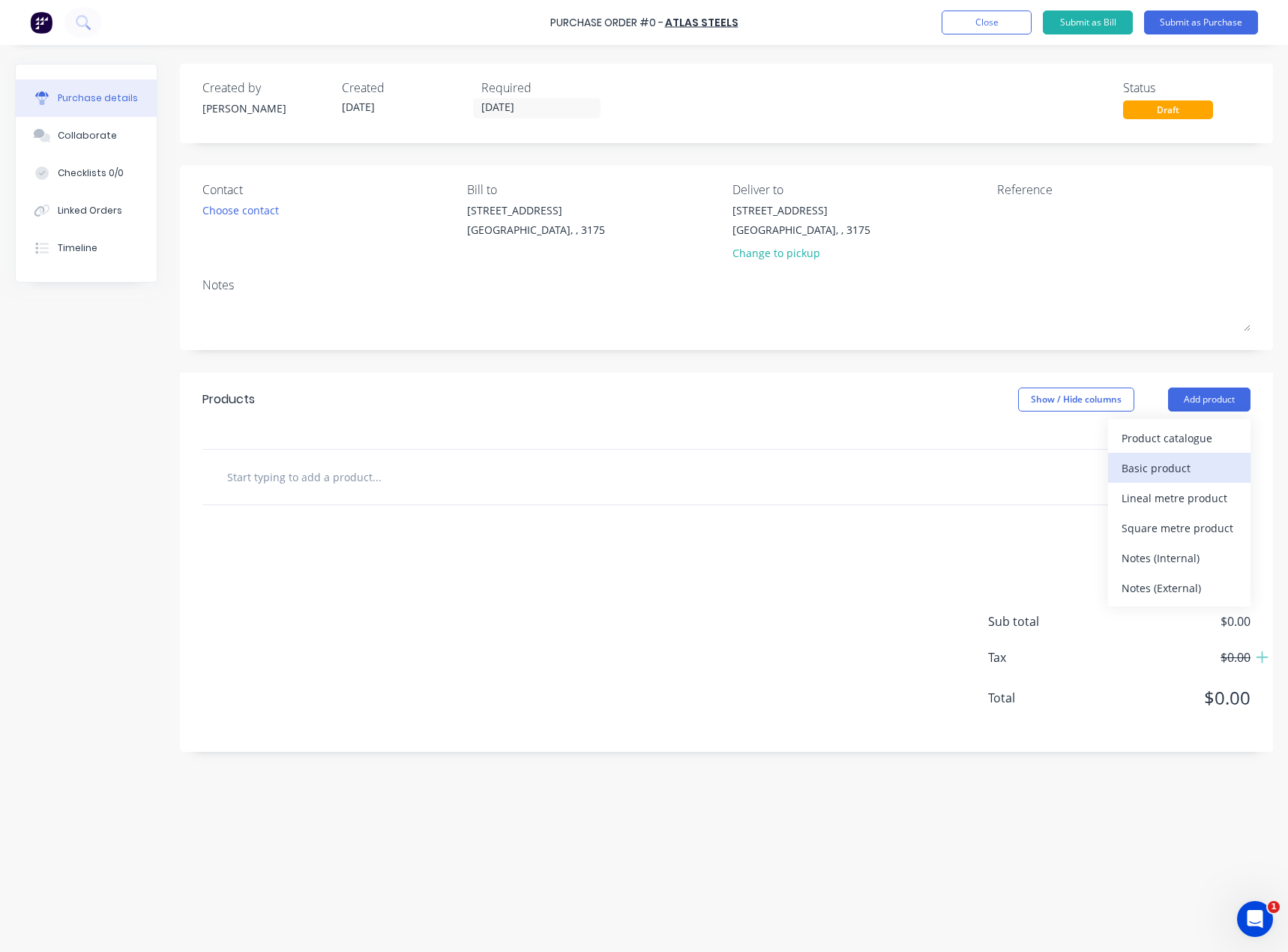
click at [1200, 467] on div "Basic product" at bounding box center [1180, 468] width 116 height 22
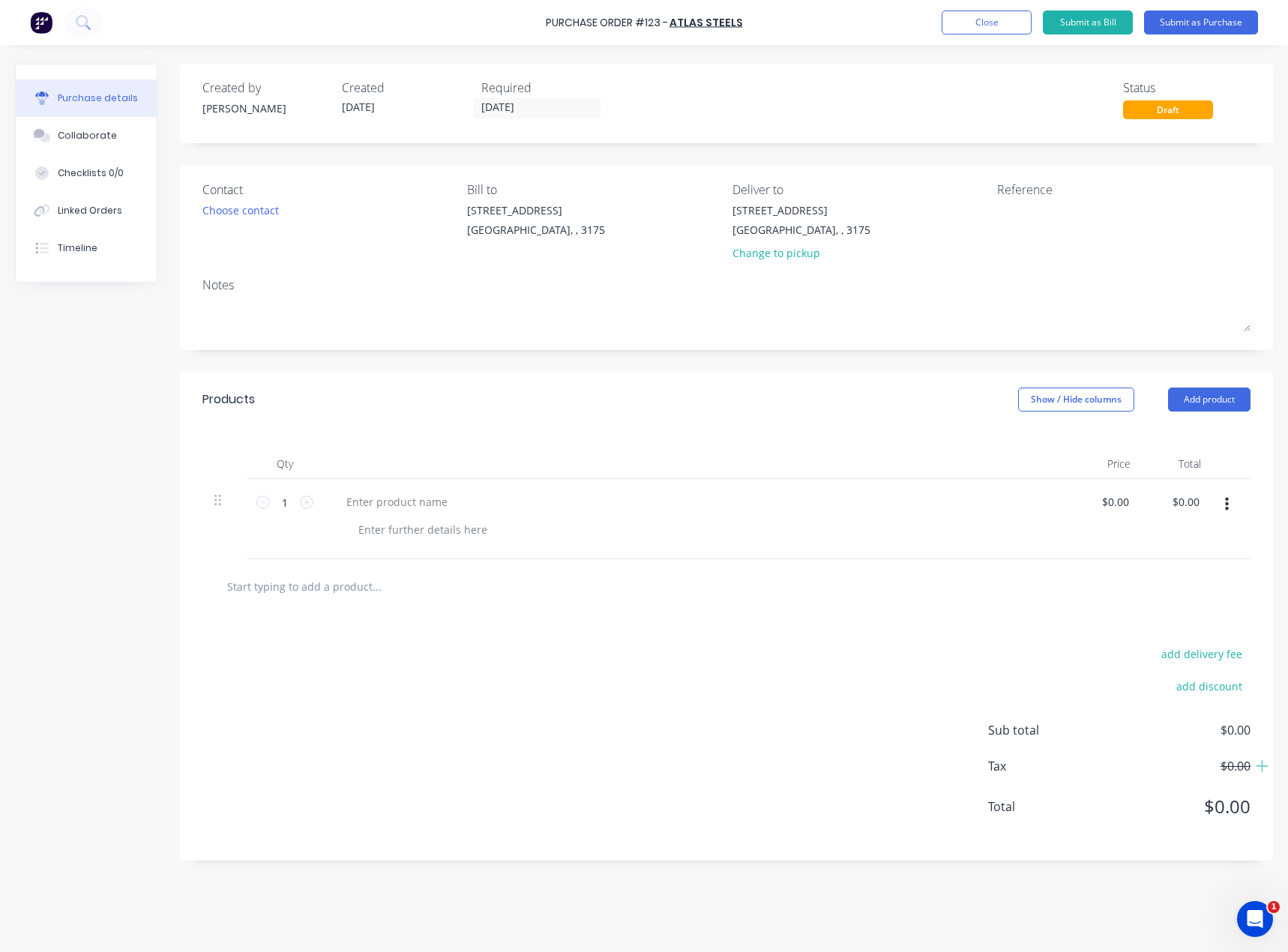
click at [1227, 505] on icon "button" at bounding box center [1227, 505] width 4 height 14
click at [1154, 631] on button "Delete" at bounding box center [1181, 634] width 127 height 30
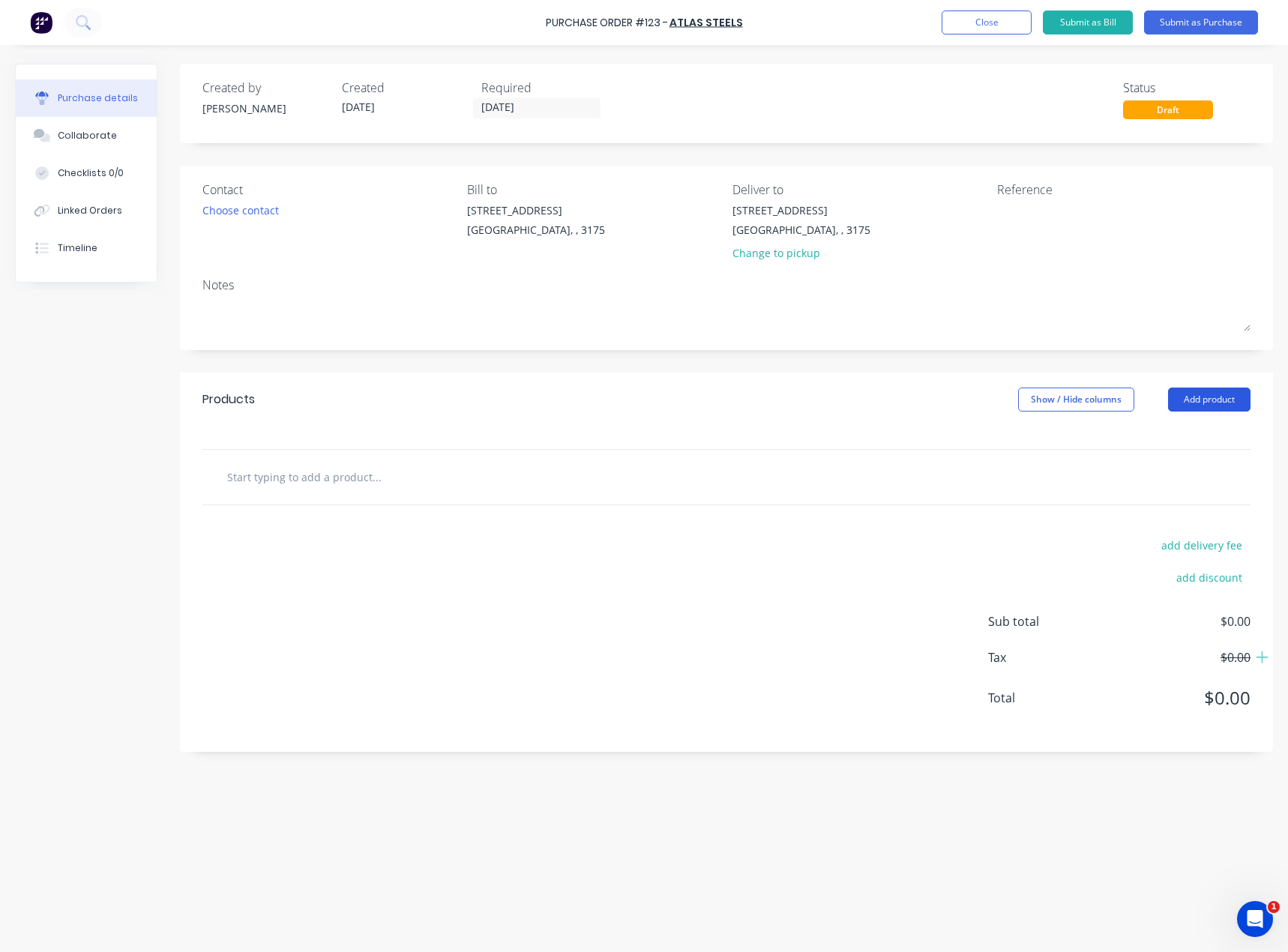
click at [1214, 398] on button "Add product" at bounding box center [1209, 400] width 82 height 24
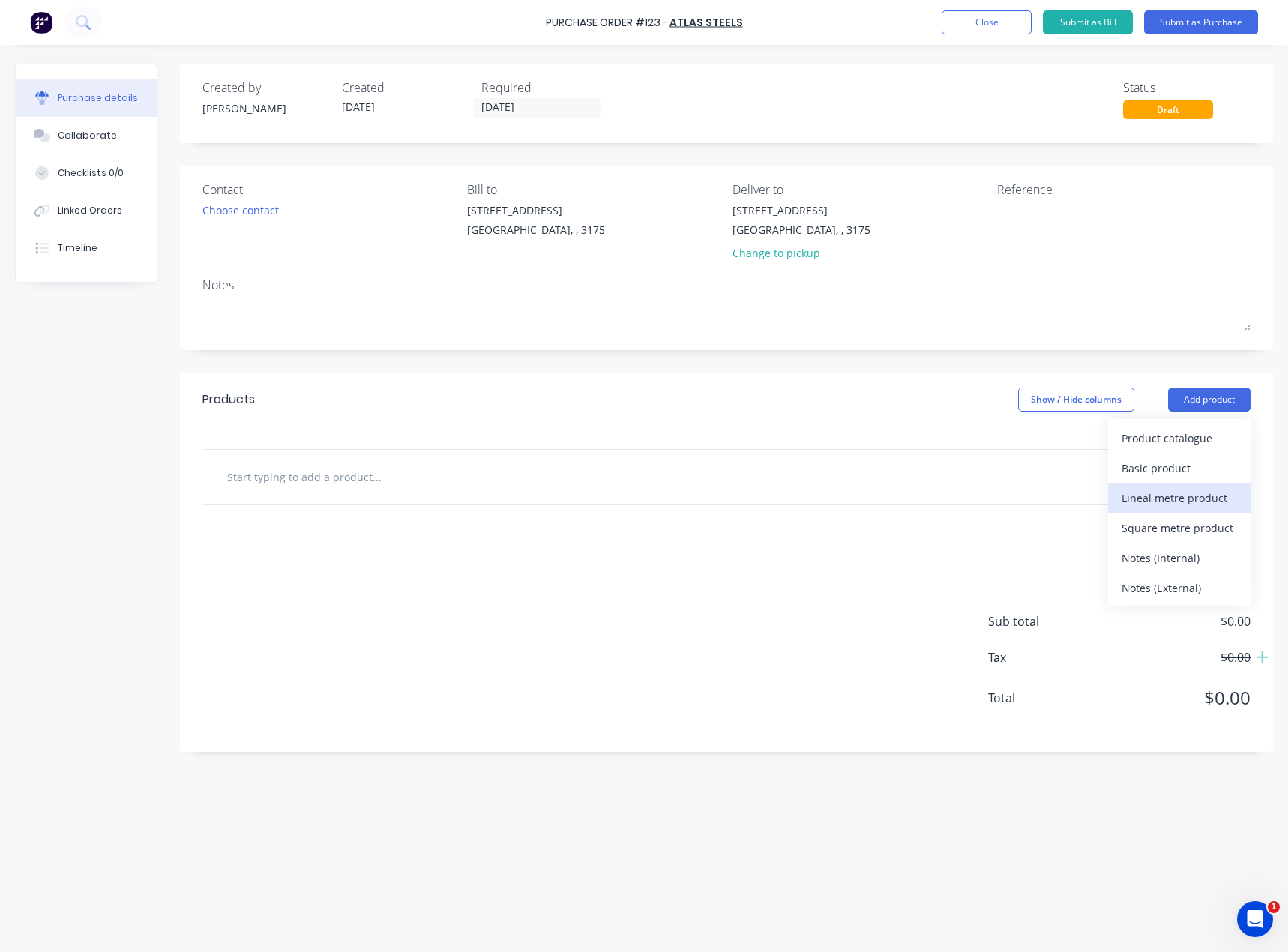
click at [1166, 507] on div "Lineal metre product" at bounding box center [1180, 498] width 116 height 22
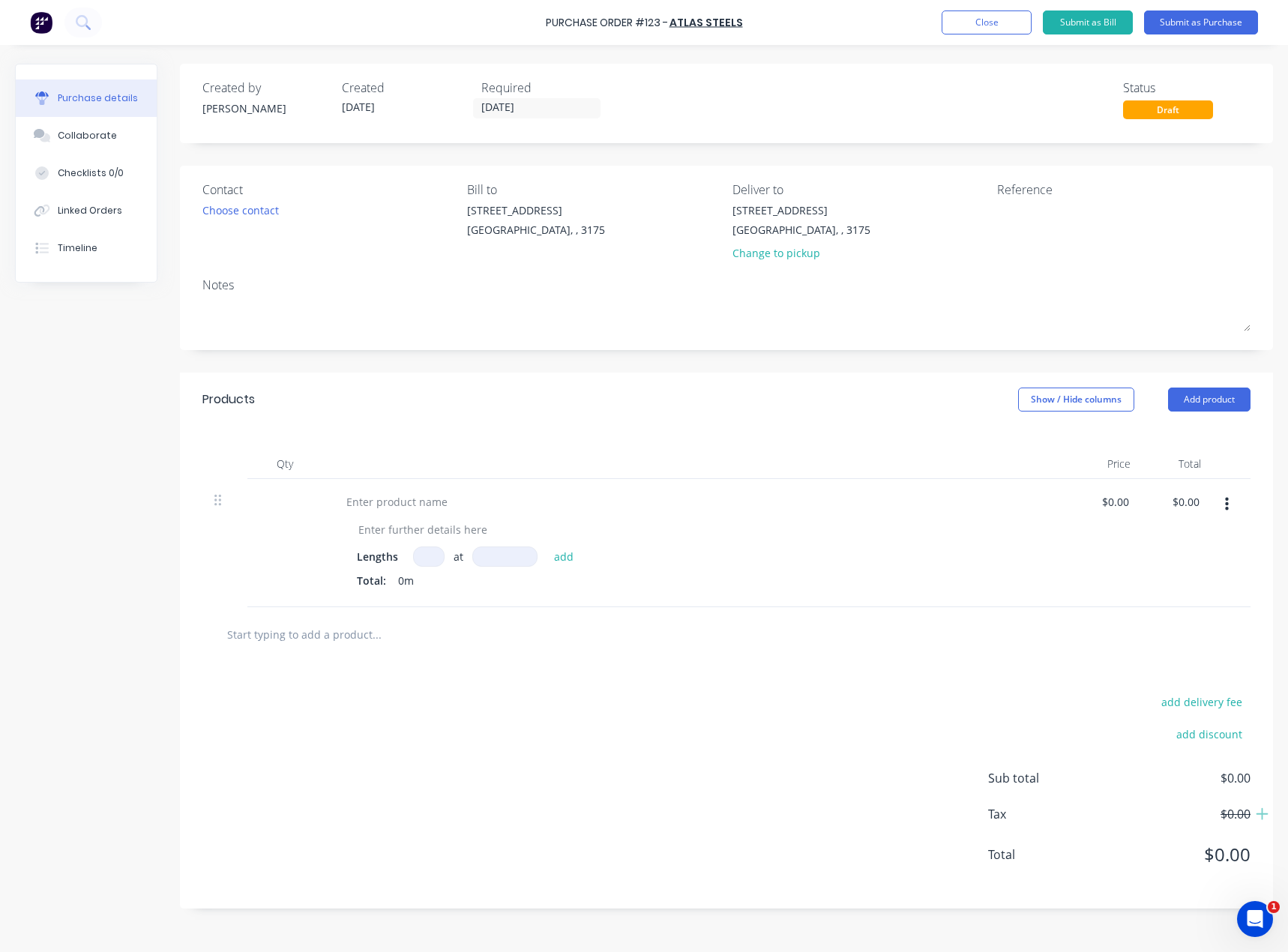
click at [1230, 507] on button "button" at bounding box center [1227, 505] width 36 height 27
click at [1162, 630] on button "Delete" at bounding box center [1181, 634] width 127 height 30
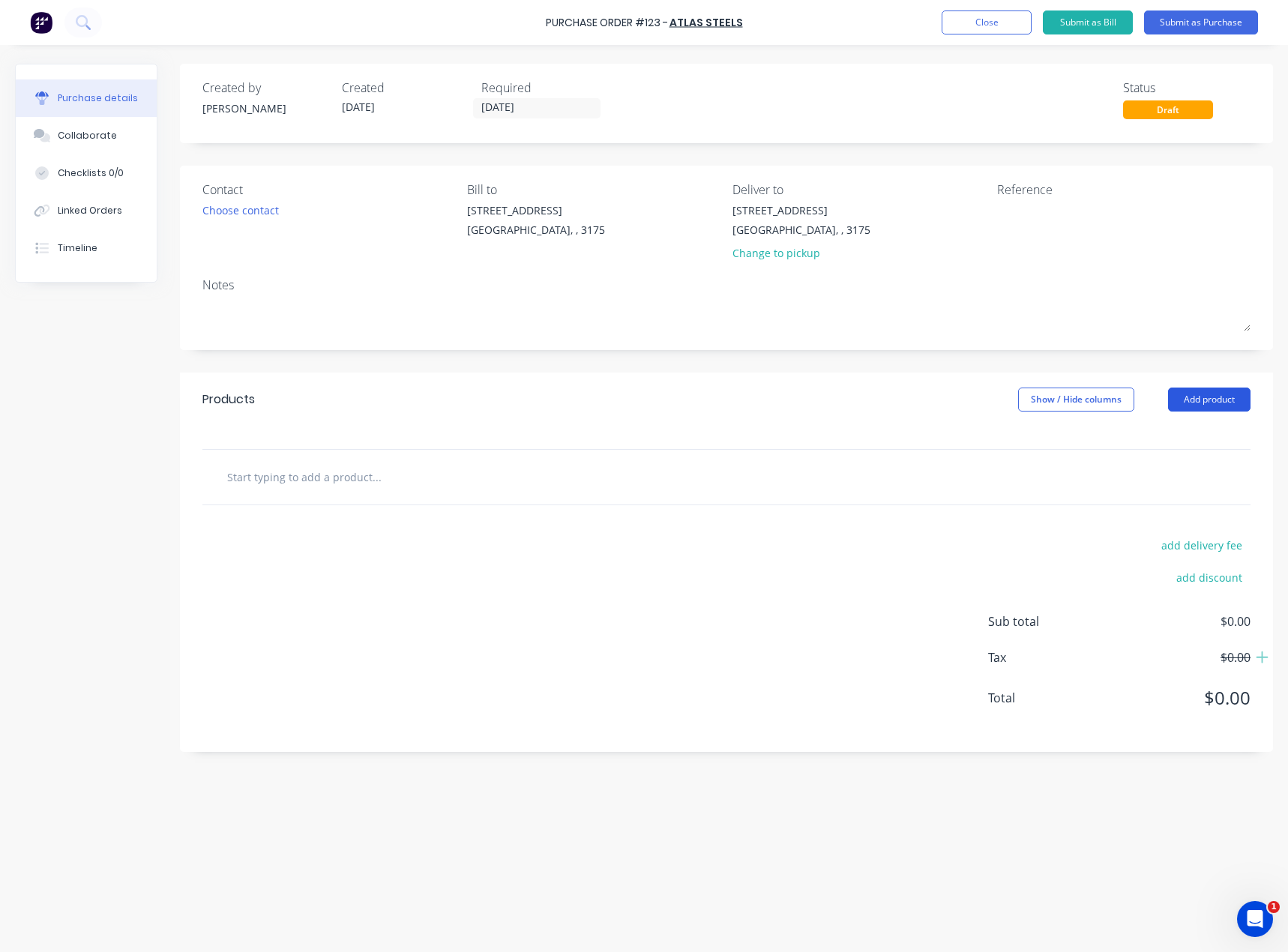
click at [1207, 400] on button "Add product" at bounding box center [1209, 400] width 82 height 24
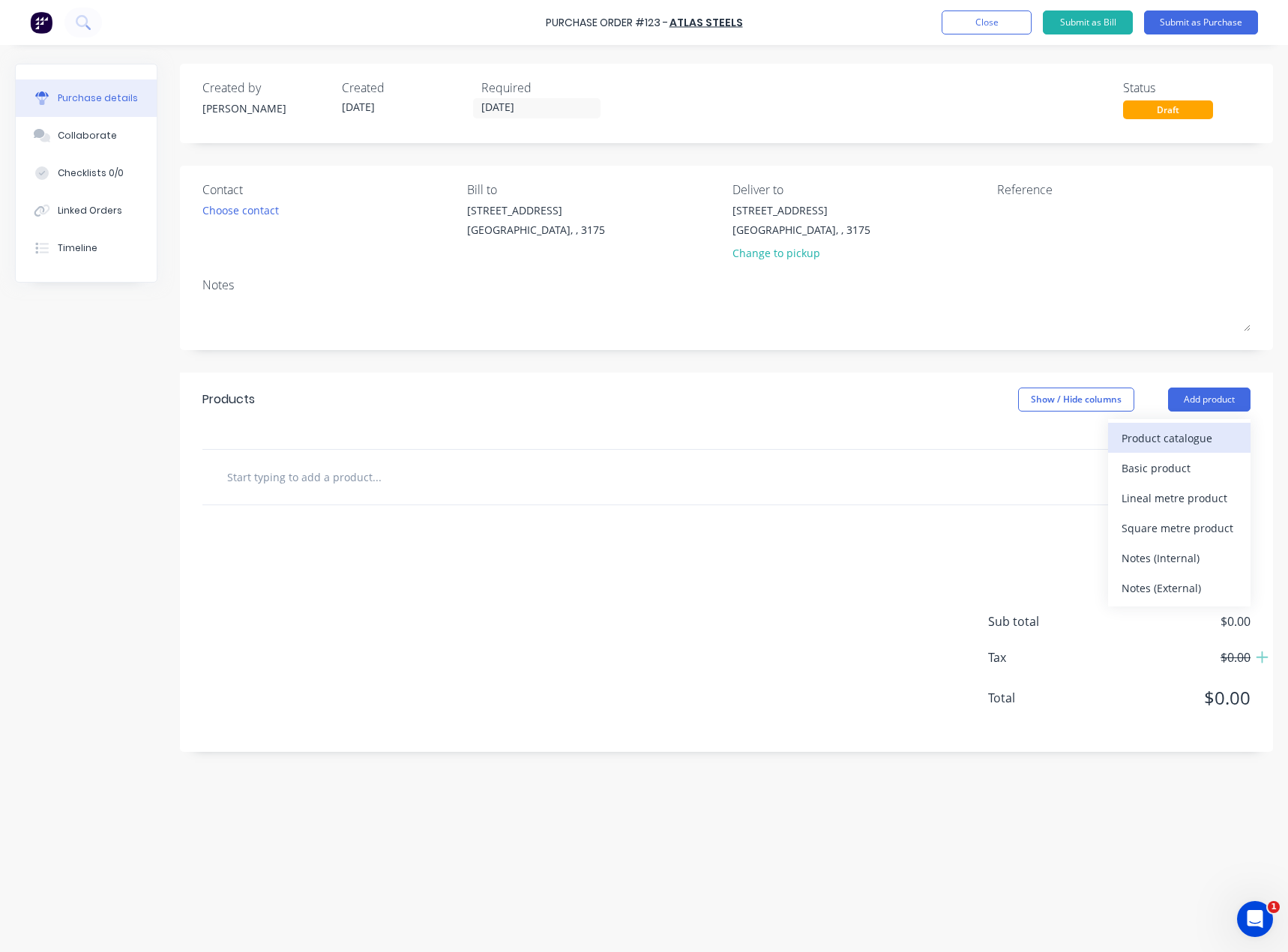
click at [1180, 434] on div "Product catalogue" at bounding box center [1180, 438] width 116 height 22
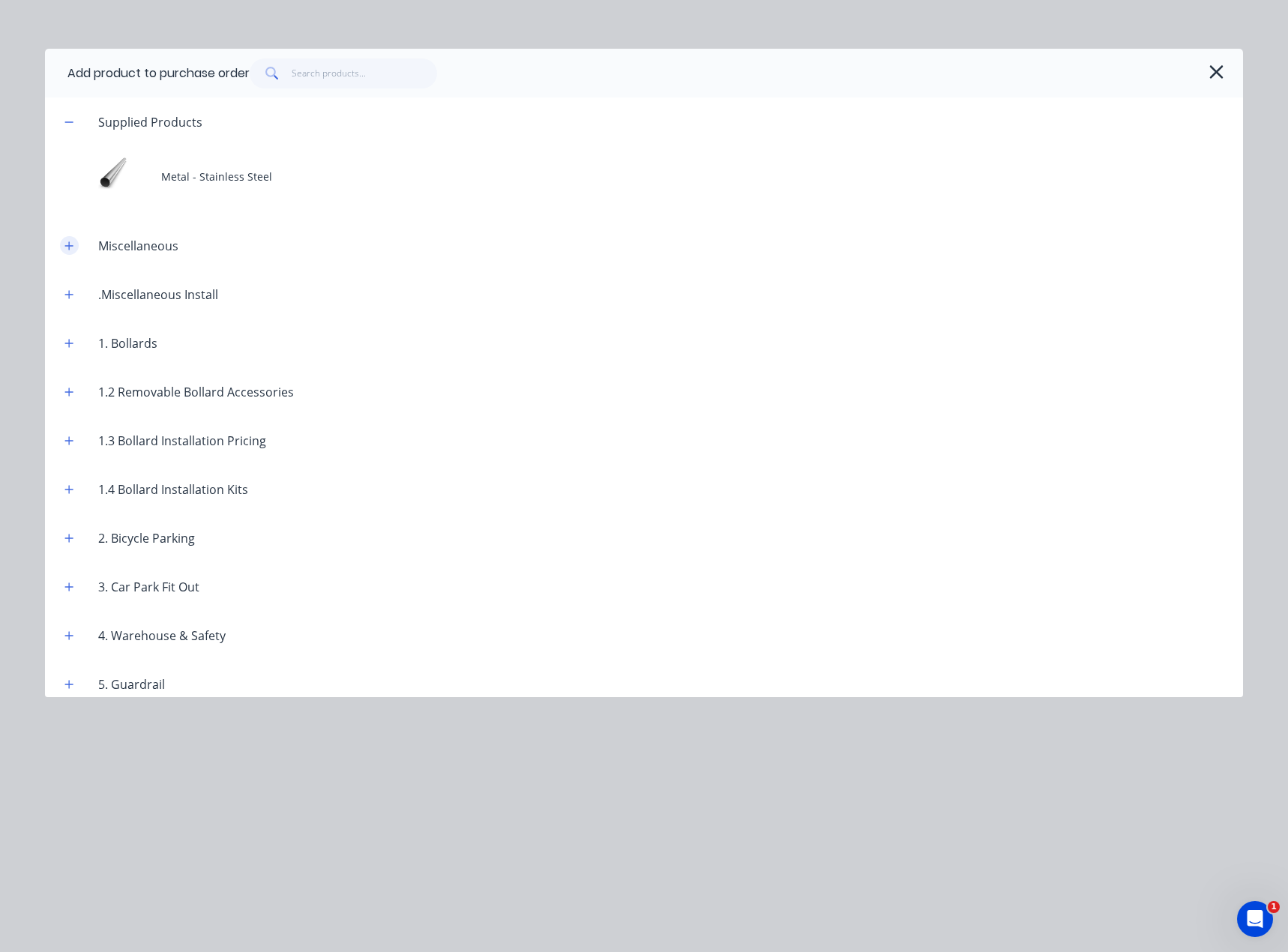
click at [67, 244] on icon "button" at bounding box center [69, 245] width 9 height 11
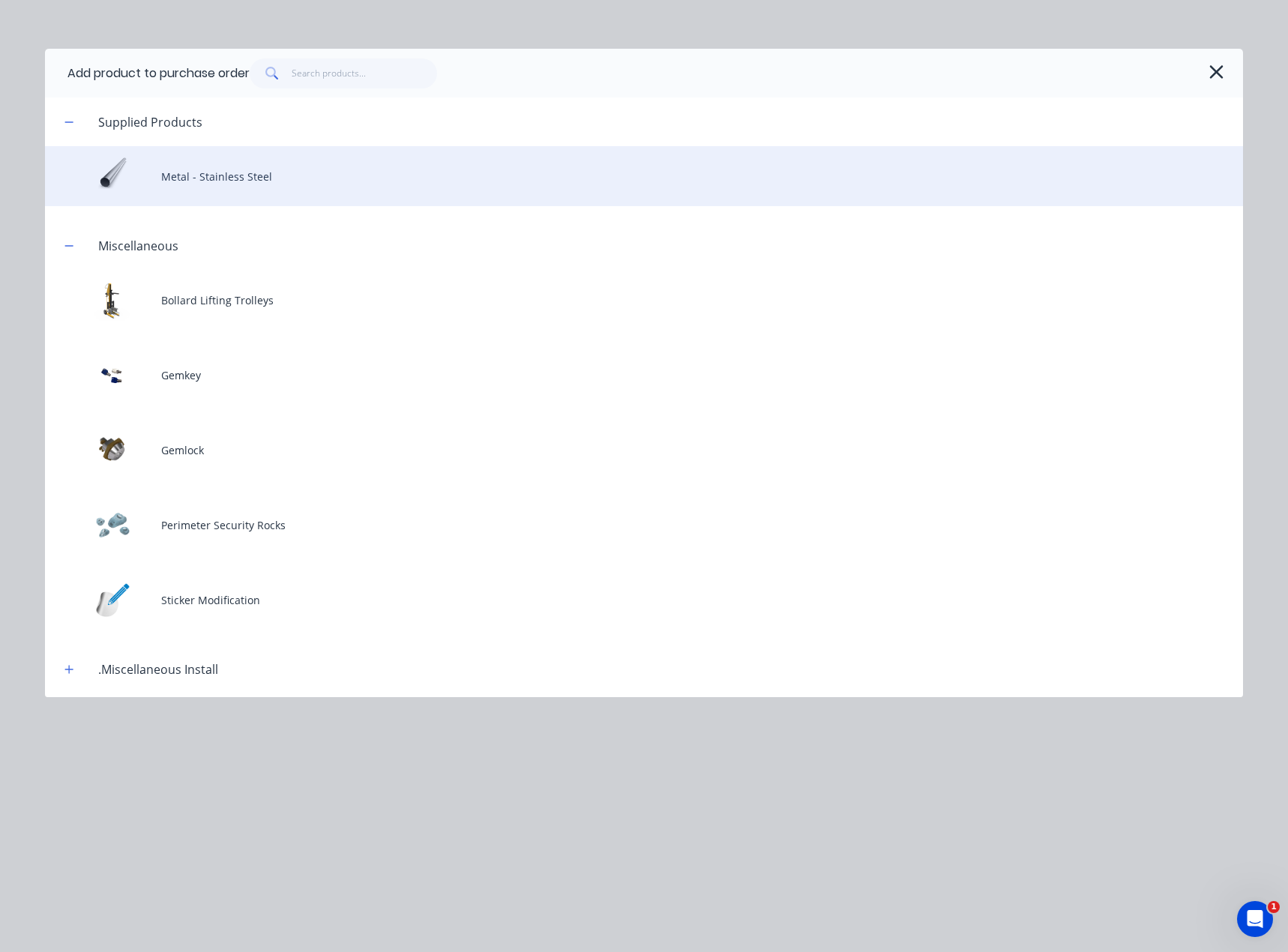
click at [129, 187] on div "Metal - Stainless Steel" at bounding box center [644, 176] width 1198 height 60
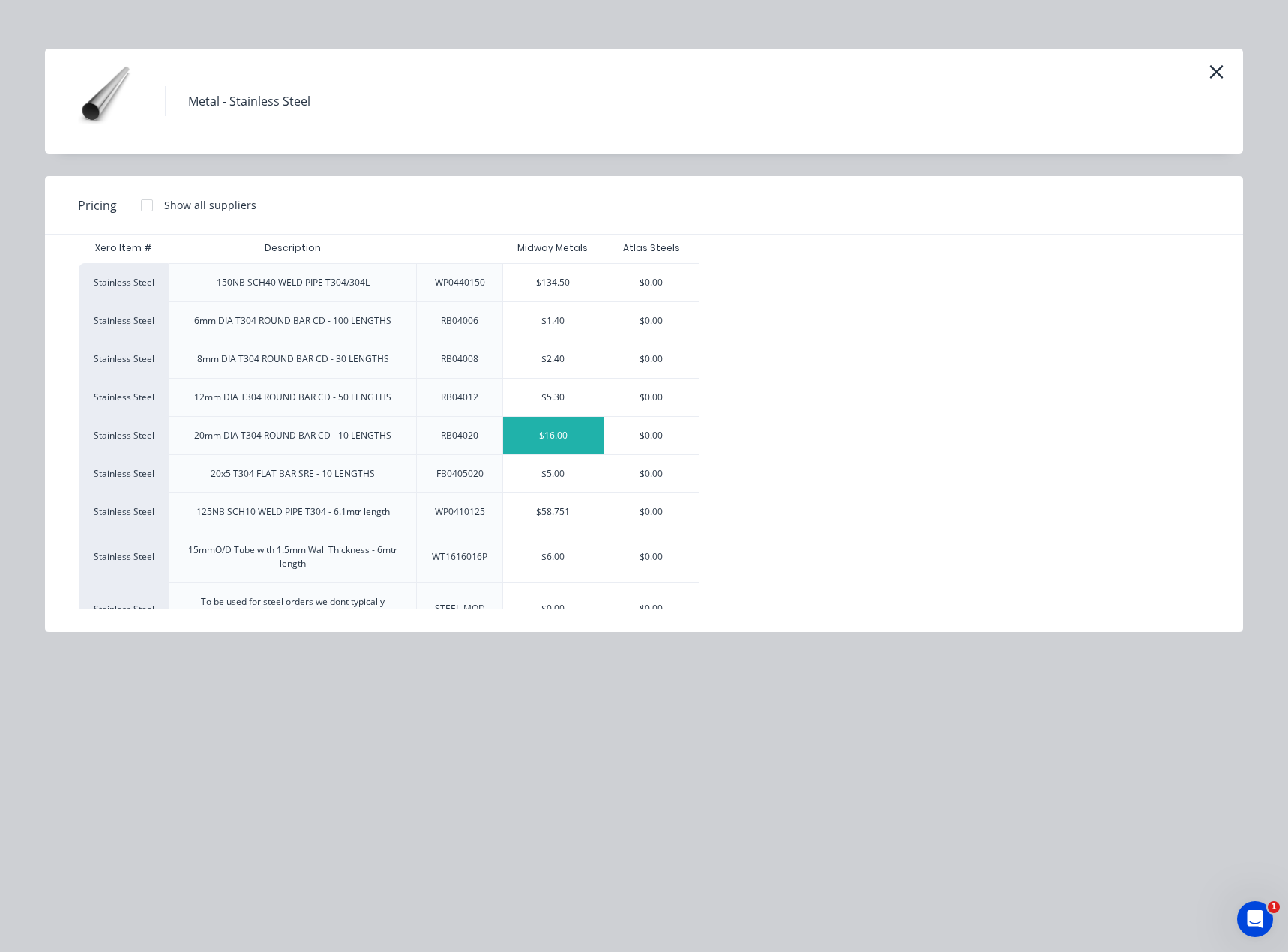
scroll to position [53, 0]
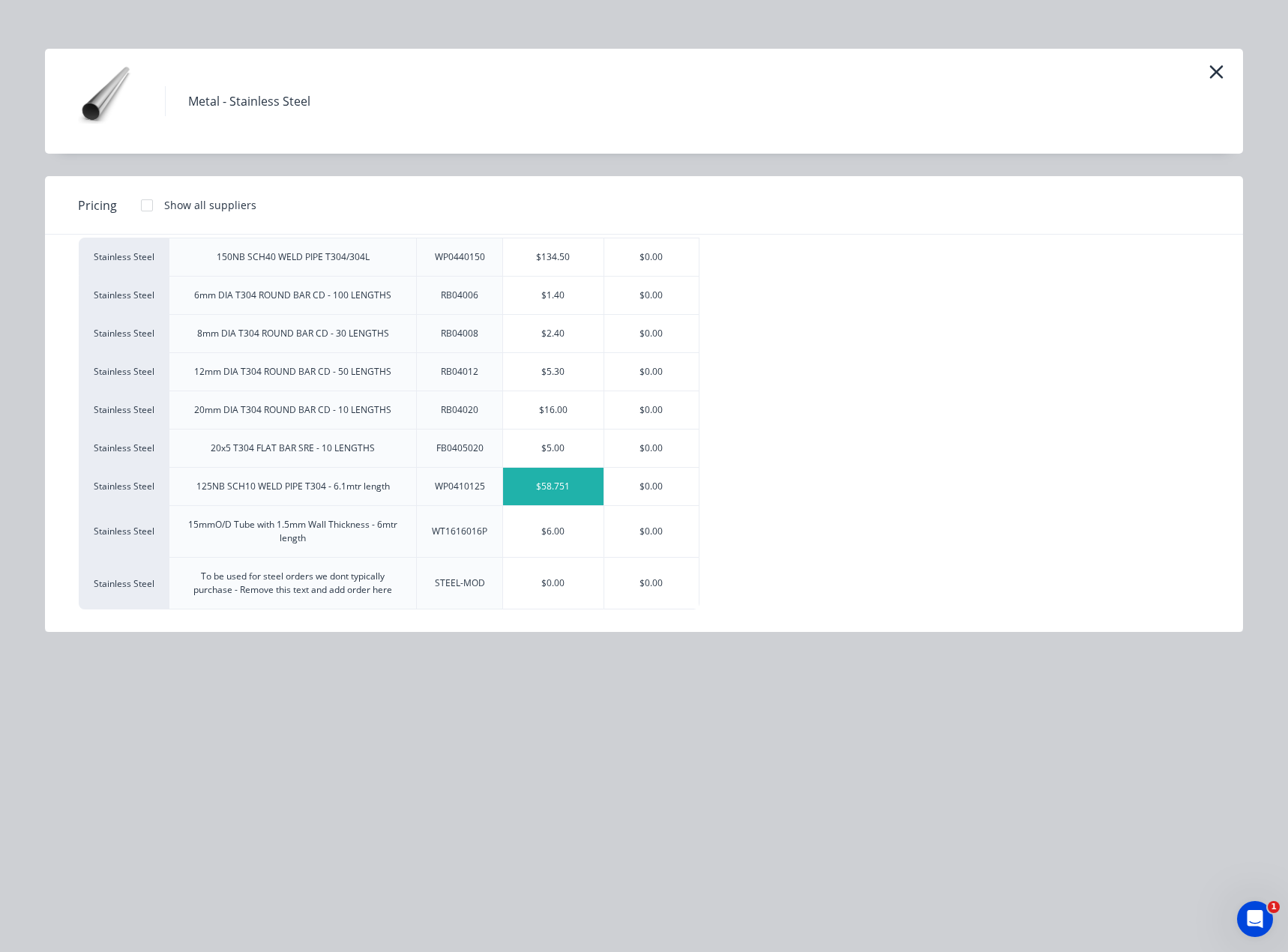
click at [546, 489] on div "$58.751" at bounding box center [553, 487] width 100 height 38
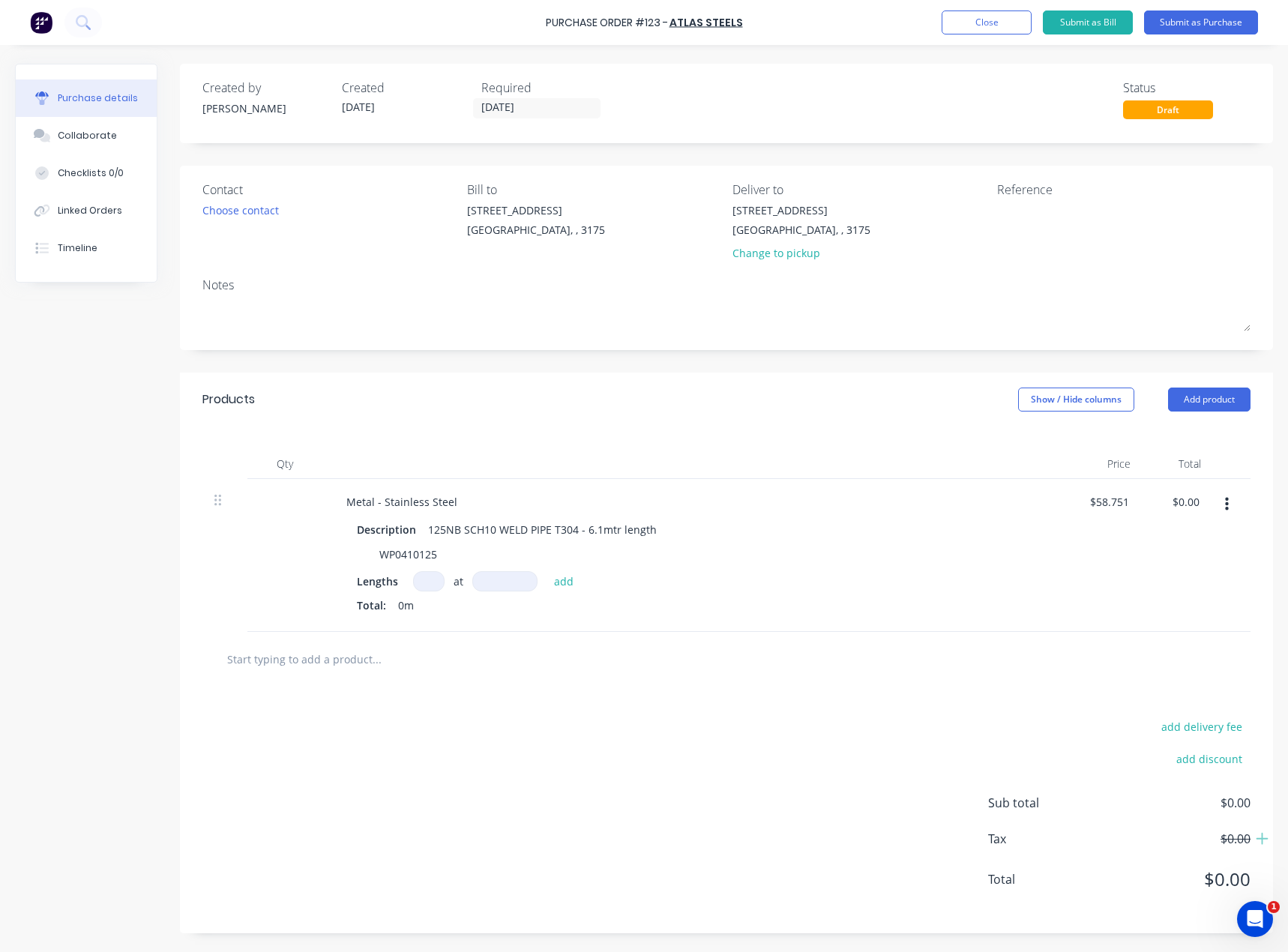
click at [433, 583] on input at bounding box center [429, 581] width 32 height 20
type input "40"
click at [500, 579] on input at bounding box center [505, 581] width 66 height 20
click at [435, 579] on input "40" at bounding box center [429, 581] width 32 height 20
click at [261, 210] on div "Choose contact" at bounding box center [240, 210] width 76 height 15
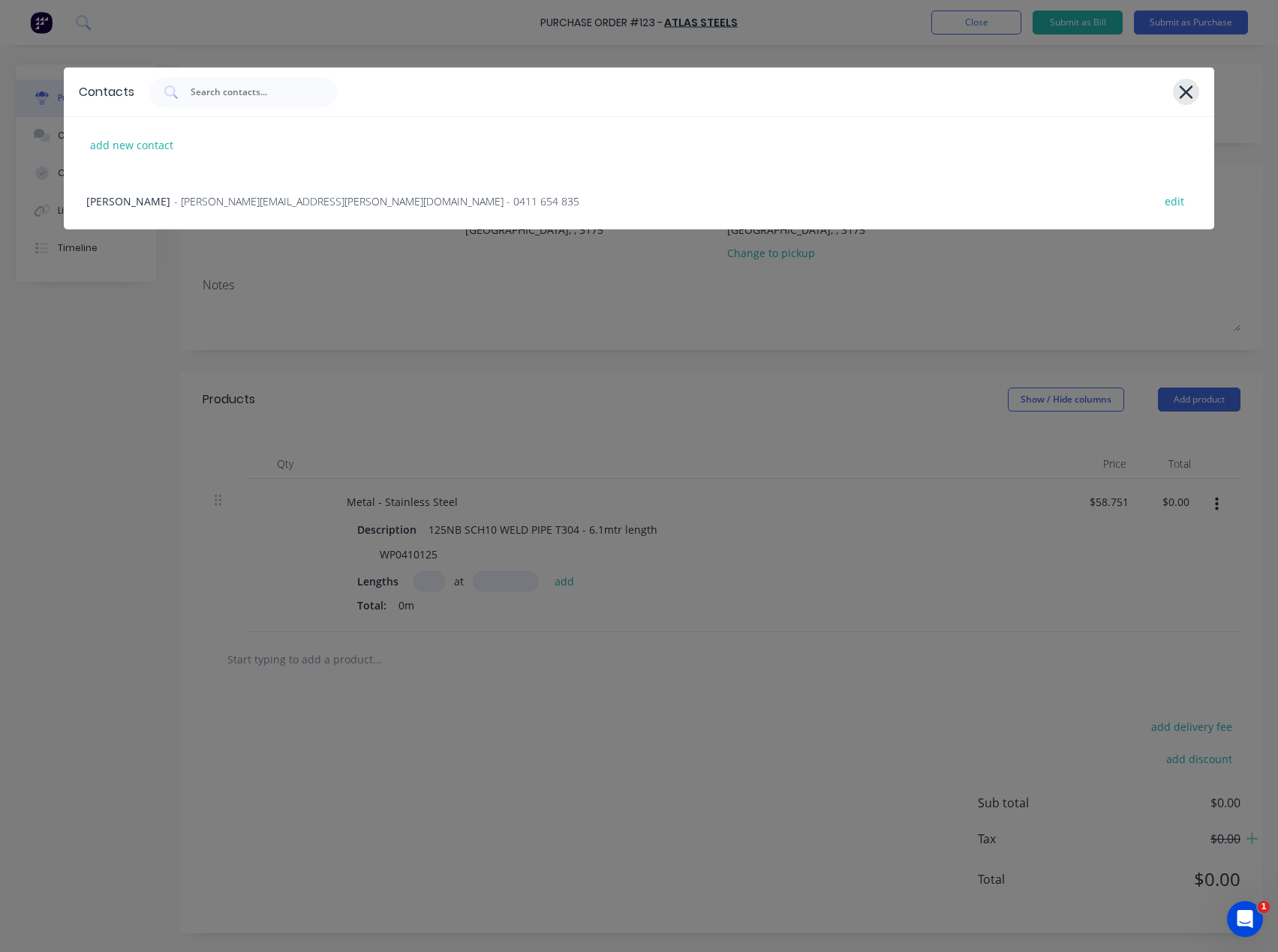
click at [1189, 92] on icon at bounding box center [1185, 93] width 15 height 21
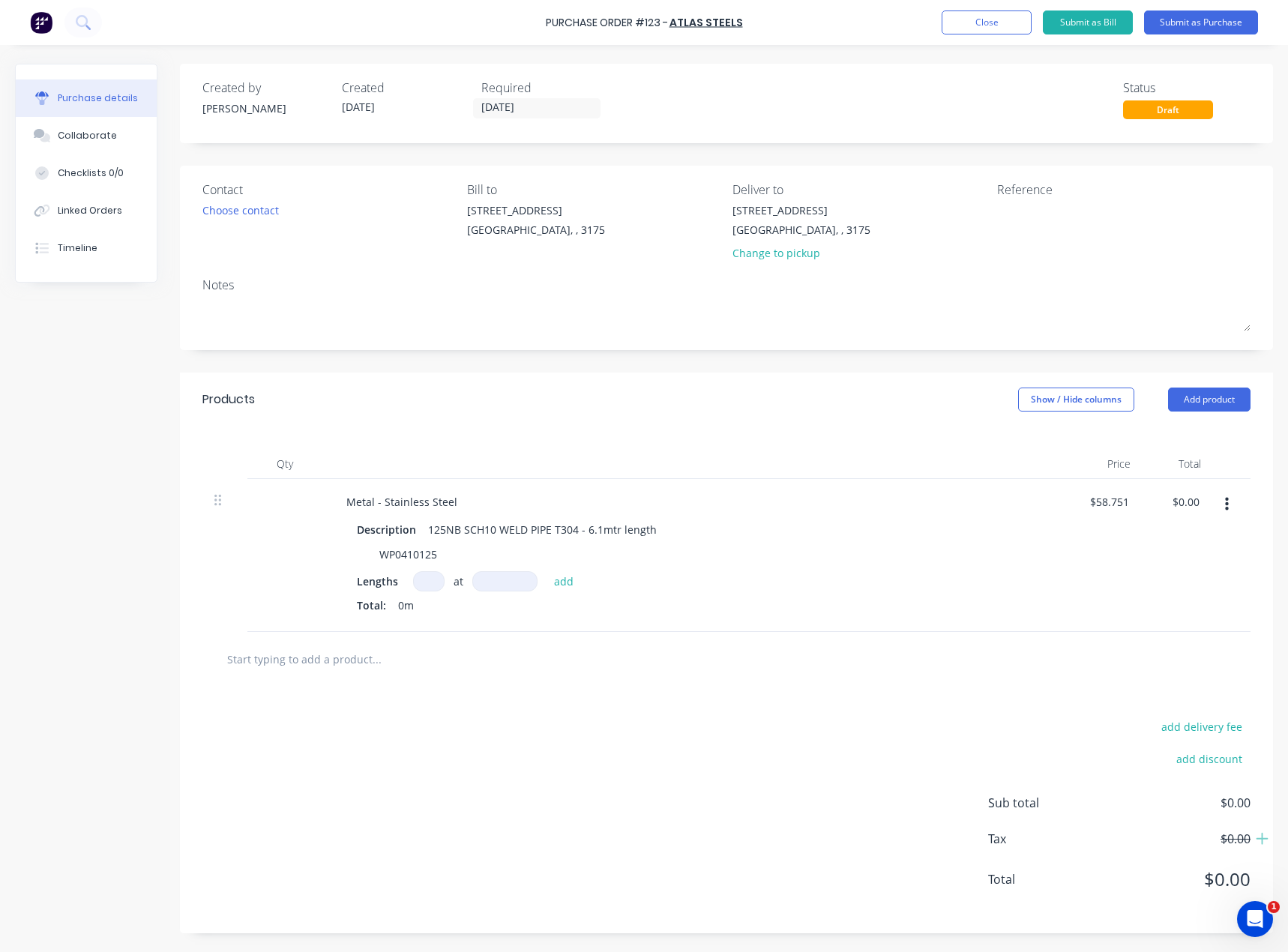
click at [1228, 504] on icon "button" at bounding box center [1227, 505] width 4 height 14
click at [1173, 635] on button "Delete" at bounding box center [1181, 634] width 127 height 30
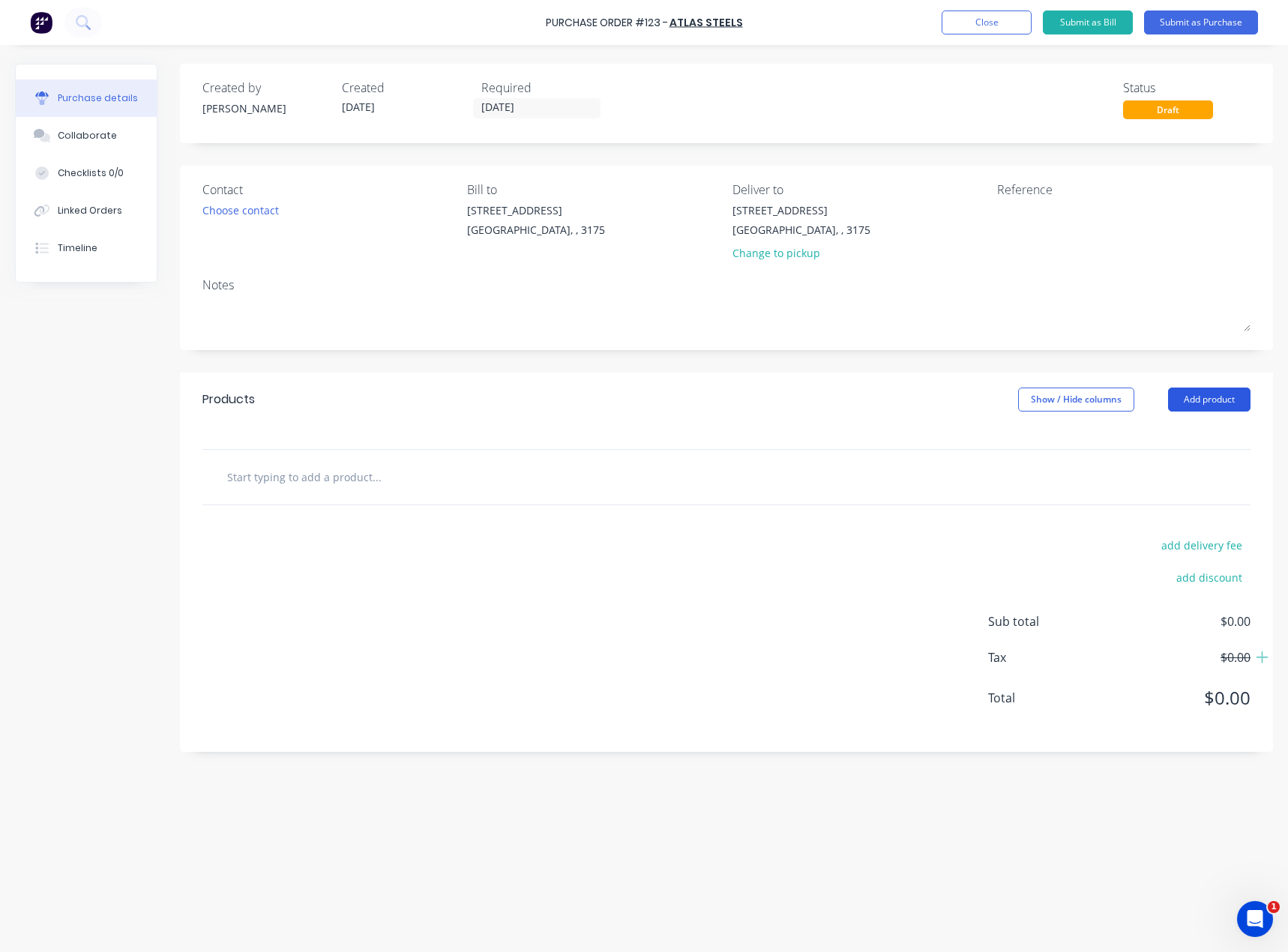
click at [1217, 406] on button "Add product" at bounding box center [1209, 400] width 82 height 24
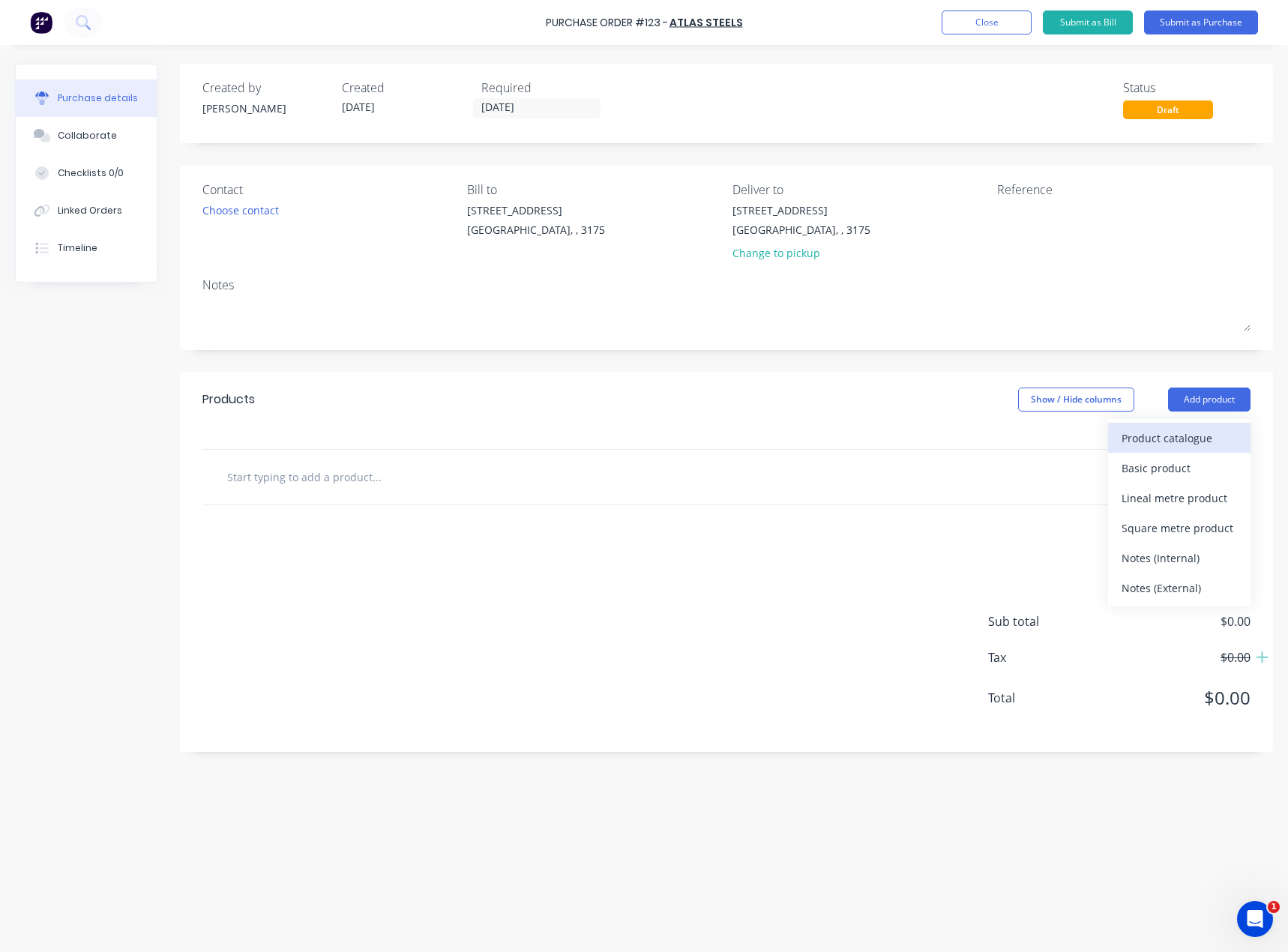
click at [1193, 445] on div "Product catalogue" at bounding box center [1180, 438] width 116 height 22
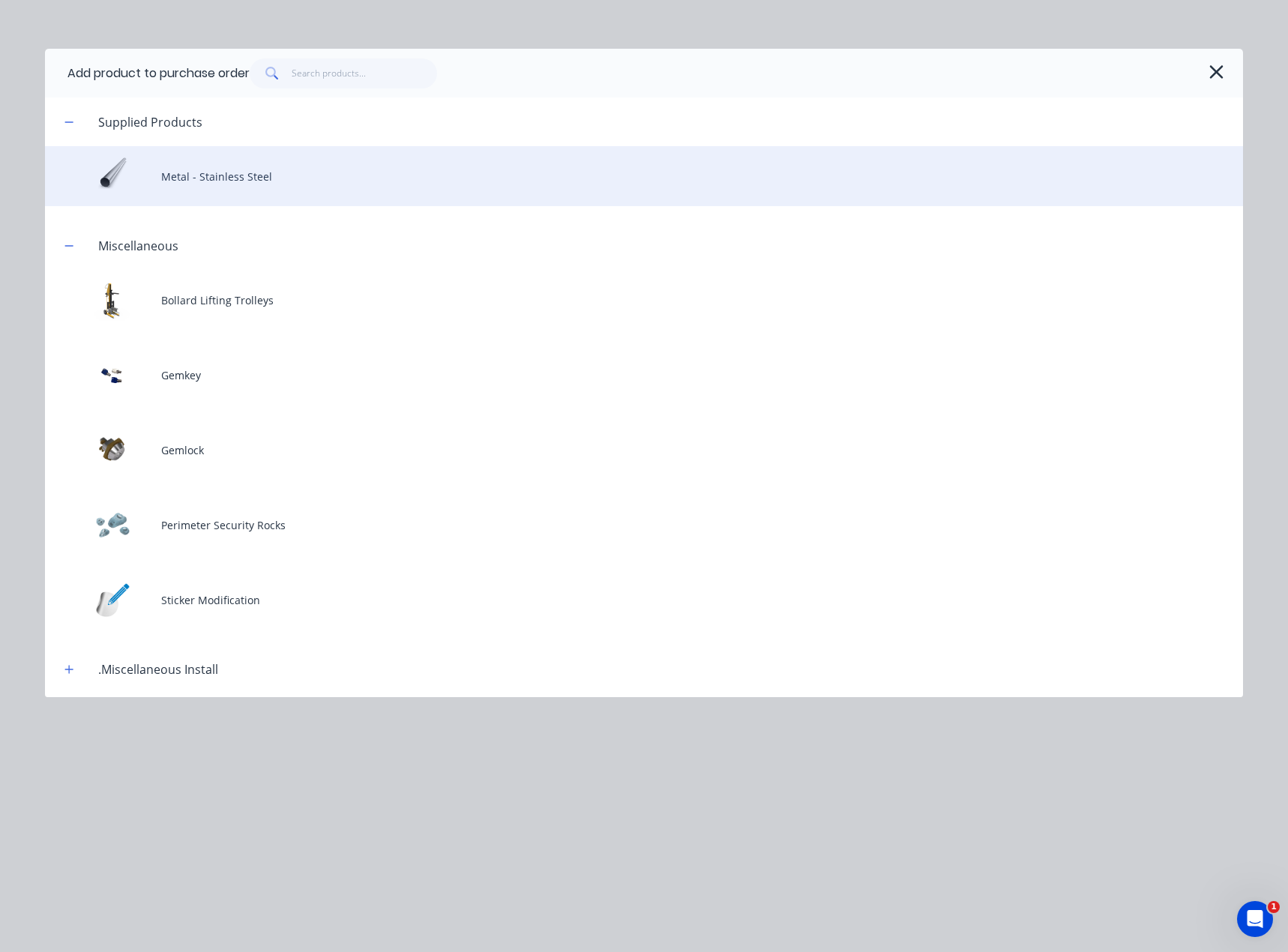
click at [215, 180] on div "Metal - Stainless Steel" at bounding box center [644, 176] width 1198 height 60
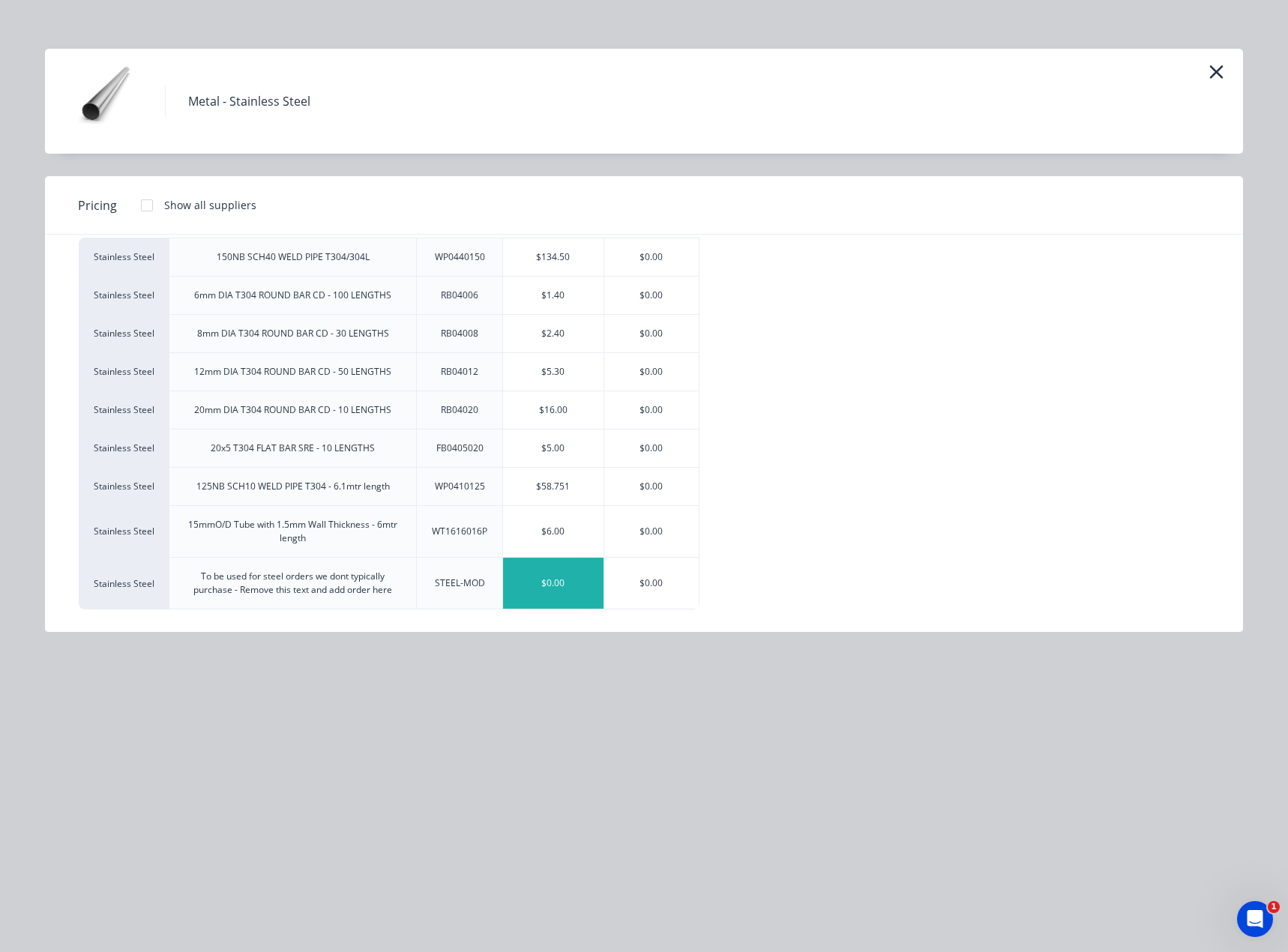
click at [540, 585] on div "$0.00" at bounding box center [553, 583] width 100 height 51
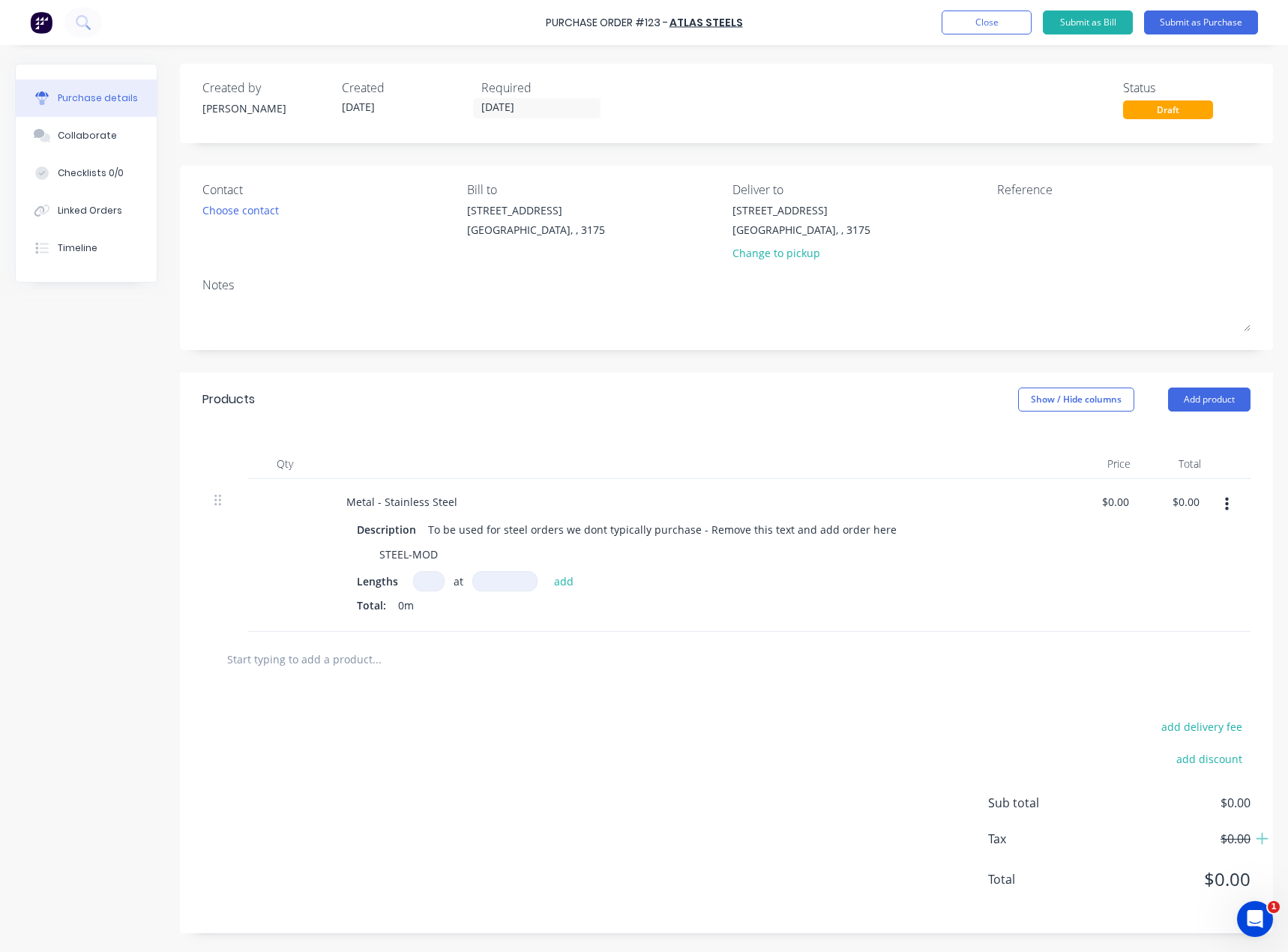
click at [425, 584] on input at bounding box center [429, 581] width 32 height 20
type input "6"
type input "12"
click at [499, 582] on input at bounding box center [505, 581] width 66 height 20
drag, startPoint x: 436, startPoint y: 580, endPoint x: 418, endPoint y: 578, distance: 18.1
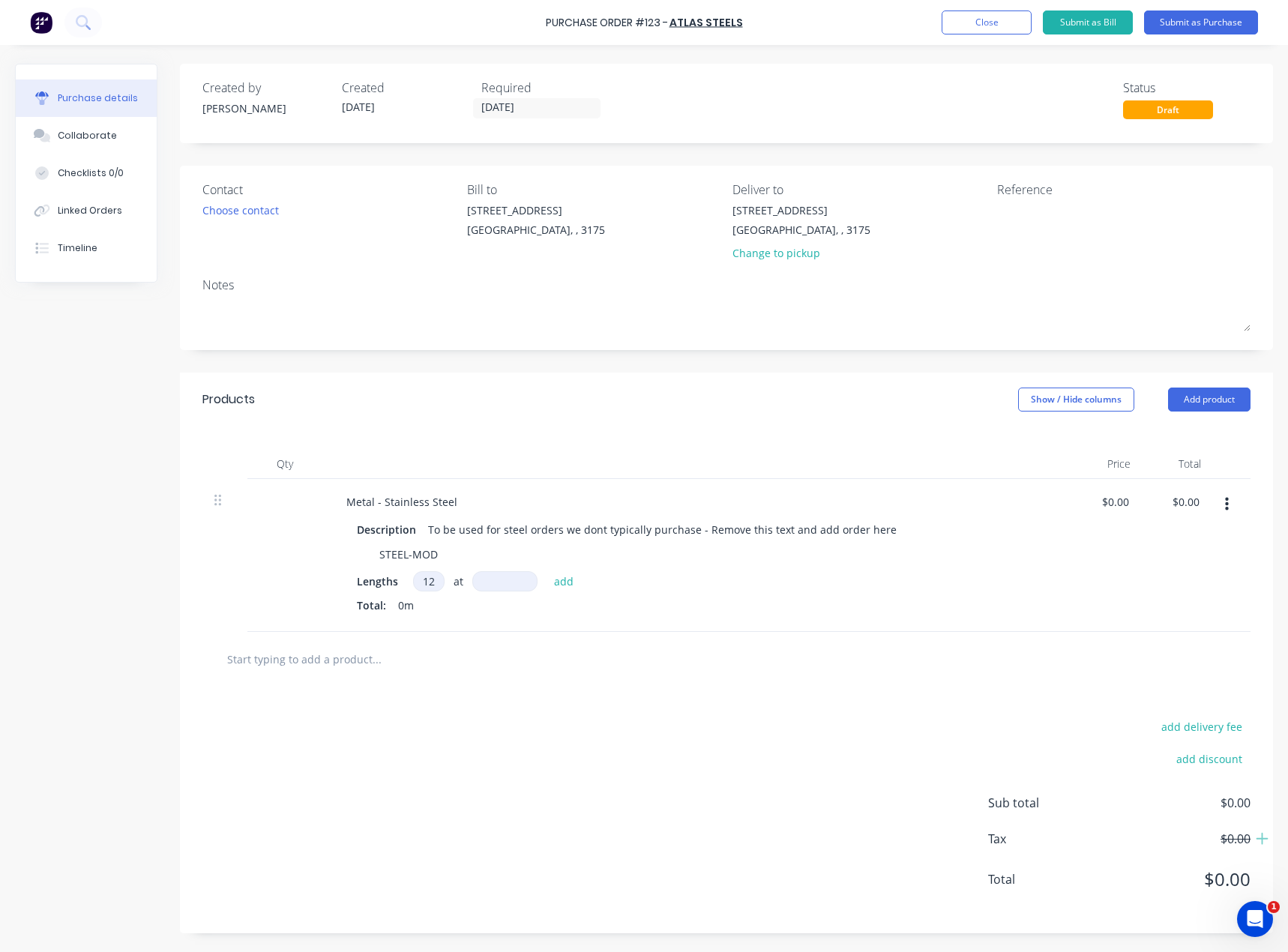
click at [419, 578] on input "12" at bounding box center [429, 581] width 32 height 20
click at [722, 532] on div "To be used for steel orders we dont typically purchase - Remove this text and a…" at bounding box center [662, 529] width 481 height 22
click at [735, 487] on div "Metal - Stainless Steel Description To be used for steel orders we dont typical…" at bounding box center [697, 555] width 750 height 153
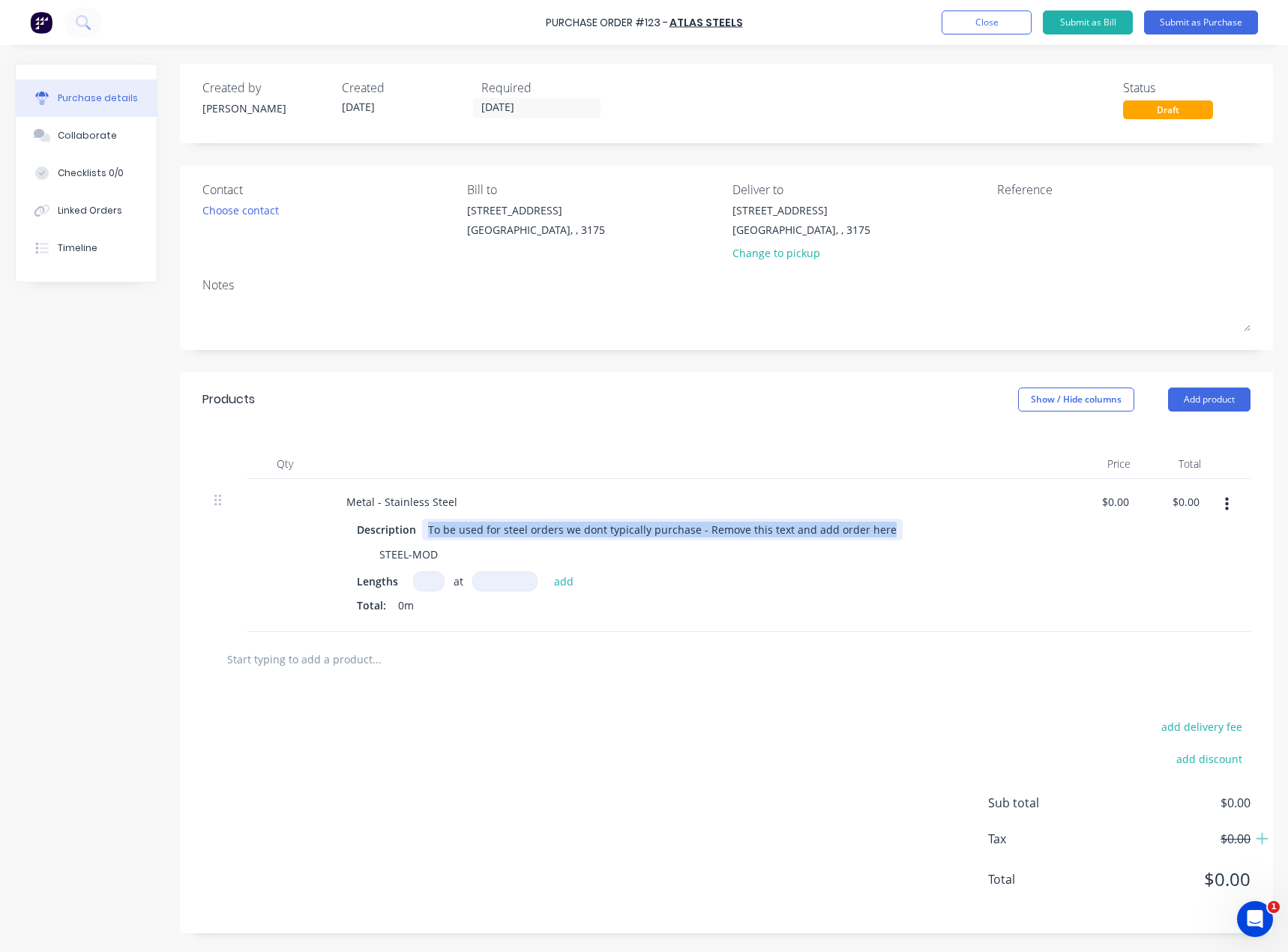
drag, startPoint x: 896, startPoint y: 534, endPoint x: 430, endPoint y: 526, distance: 466.1
click at [430, 526] on div "Description To be used for steel orders we dont typically purchase - Remove thi…" at bounding box center [693, 529] width 686 height 22
paste div
click at [575, 528] on div "SS PIPE 304/304L WELDED DN125 X SCHEDULE 40S X6.1M ASTM A312M AND [PERSON_NAME]…" at bounding box center [683, 529] width 522 height 22
click at [875, 529] on div "SS PIPE 304/304L WELDED DN125 X SCHEDULE 40S X6.1M ASTM A312M AND [PERSON_NAME]…" at bounding box center [683, 529] width 522 height 22
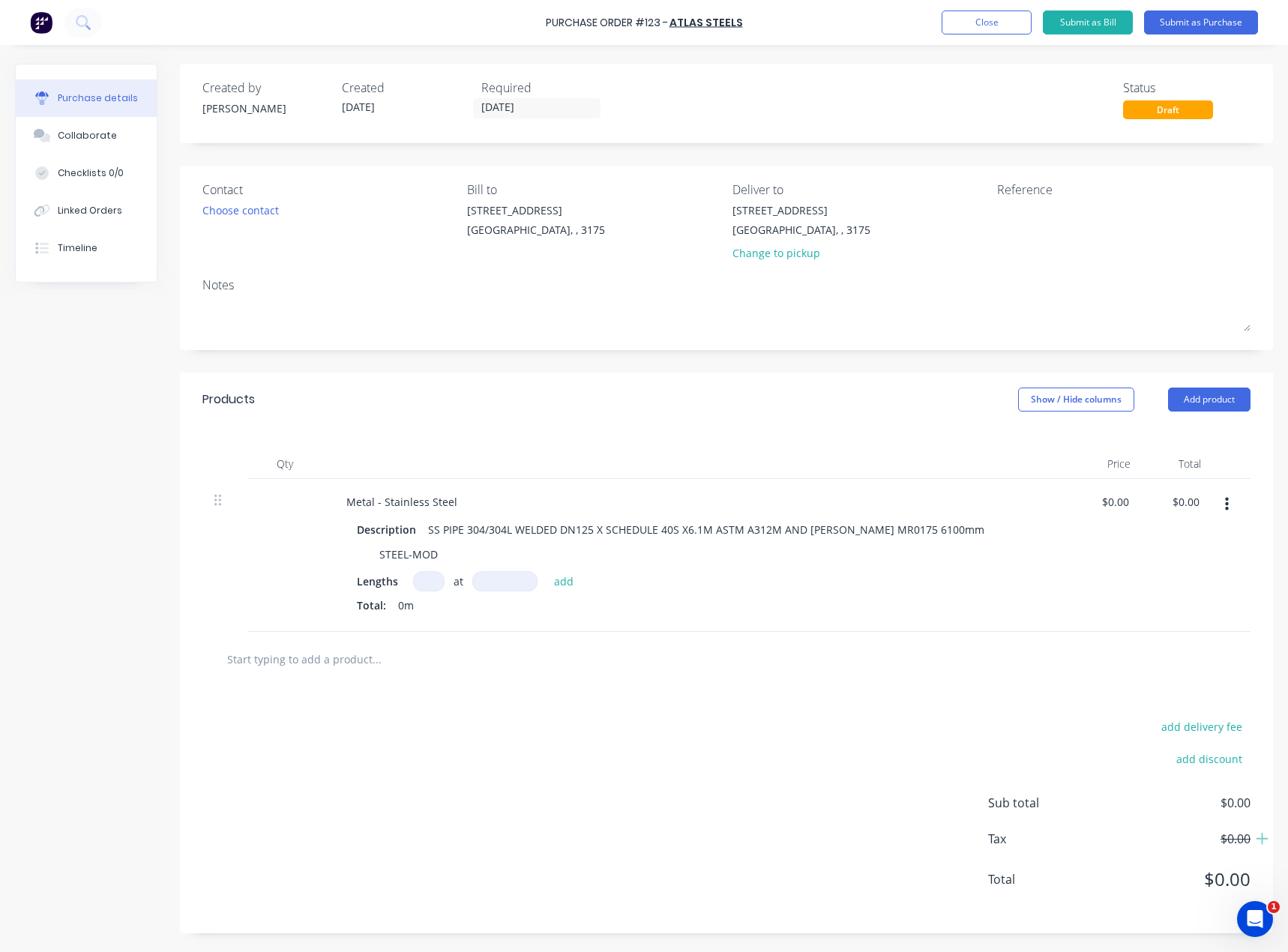
click at [717, 602] on div "Total: 0m" at bounding box center [697, 605] width 681 height 15
click at [427, 586] on input at bounding box center [429, 581] width 32 height 20
type input "24"
click at [487, 587] on input at bounding box center [505, 581] width 66 height 20
type input "6100mm"
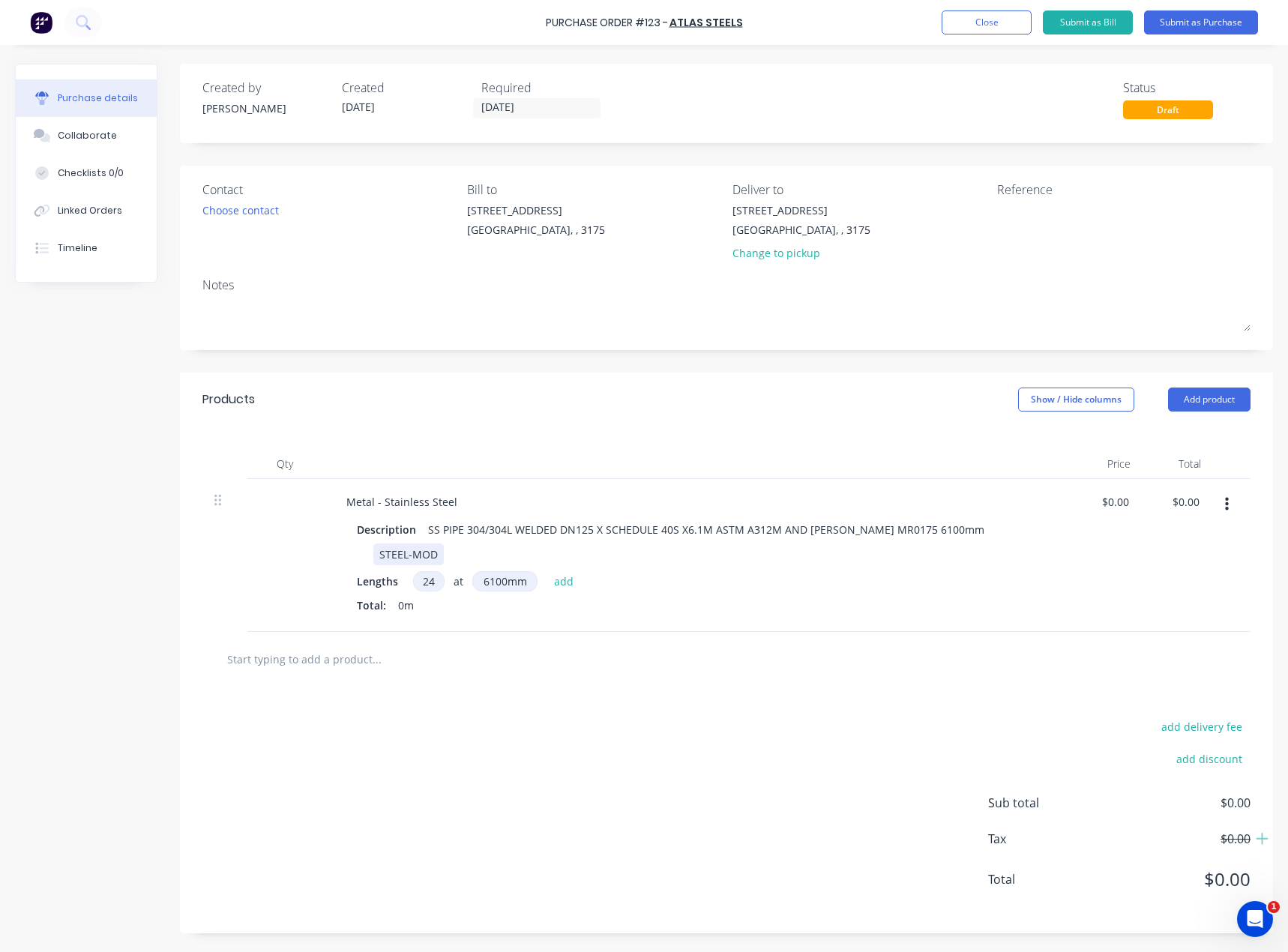
click at [657, 559] on div "STEEL-MOD" at bounding box center [693, 554] width 686 height 22
click at [680, 480] on div "Metal - Stainless Steel Description SS PIPE 304/304L WELDED DN125 X SCHEDULE 40…" at bounding box center [697, 555] width 750 height 153
click at [569, 580] on button "add" at bounding box center [564, 581] width 36 height 18
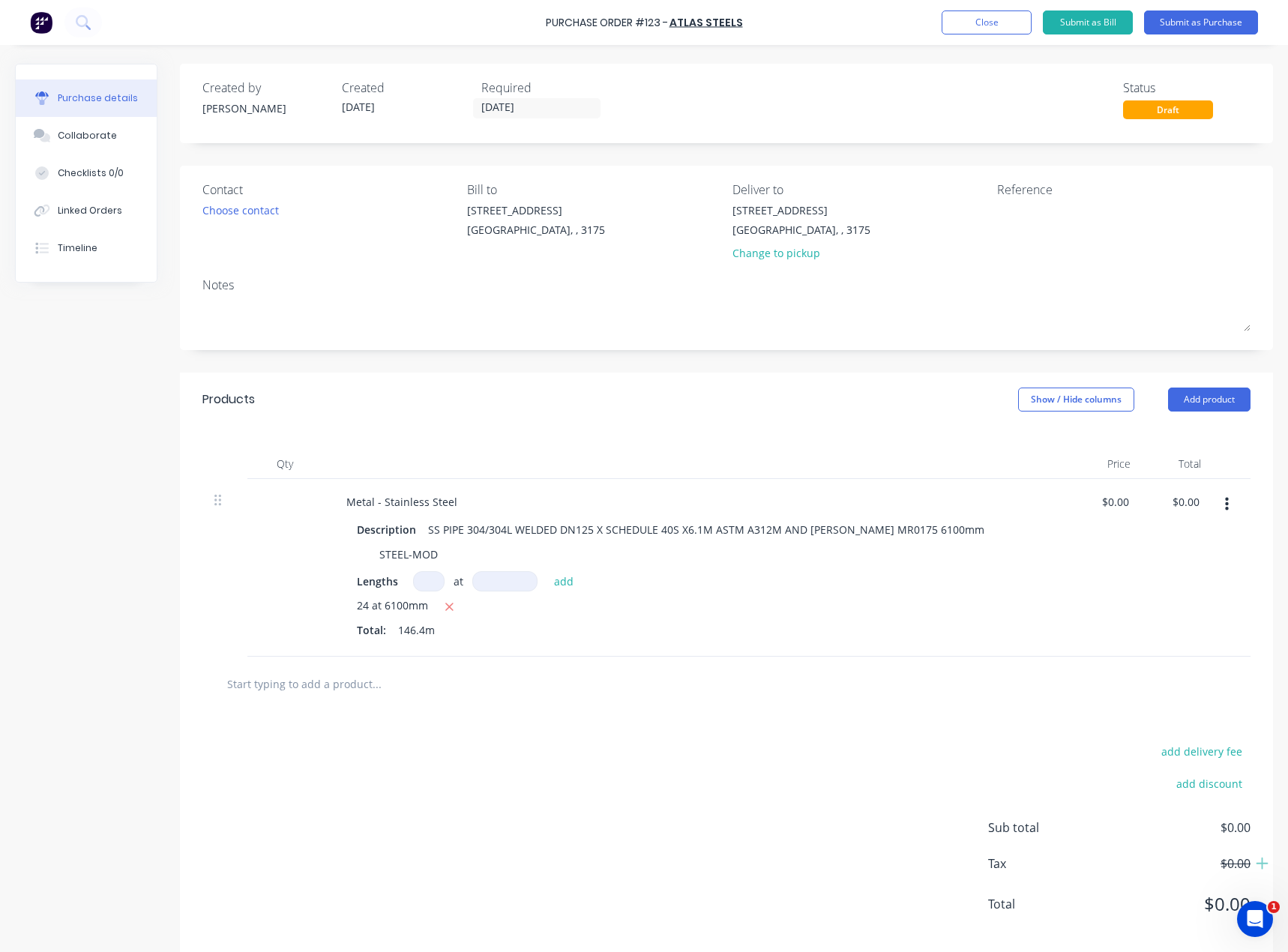
click at [679, 657] on div "Metal - Stainless Steel Description SS PIPE 304/304L WELDED DN125 X SCHEDULE 40…" at bounding box center [697, 568] width 750 height 178
click at [453, 606] on icon "button" at bounding box center [450, 607] width 10 height 14
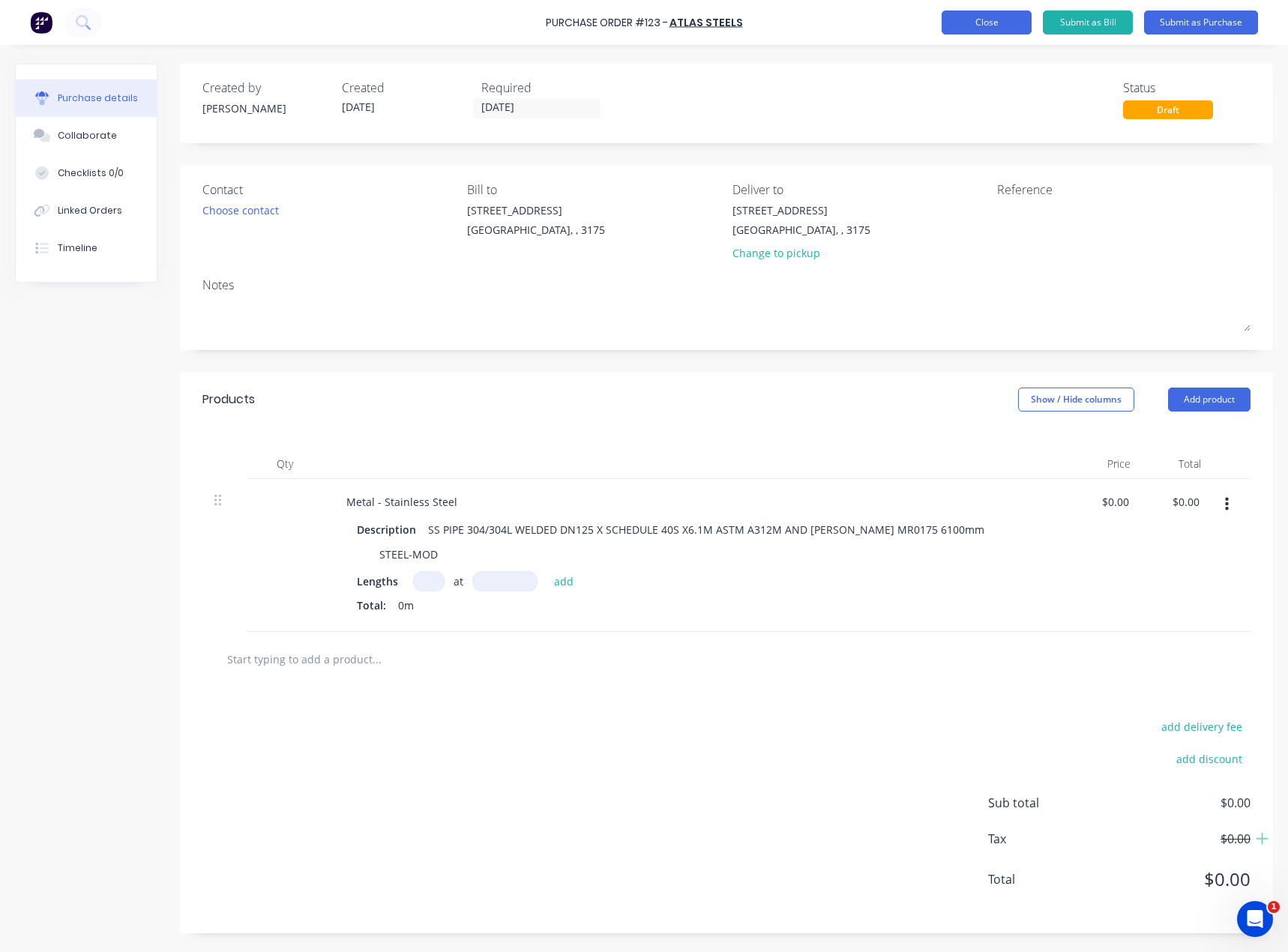
click at [990, 22] on button "Close" at bounding box center [986, 22] width 90 height 24
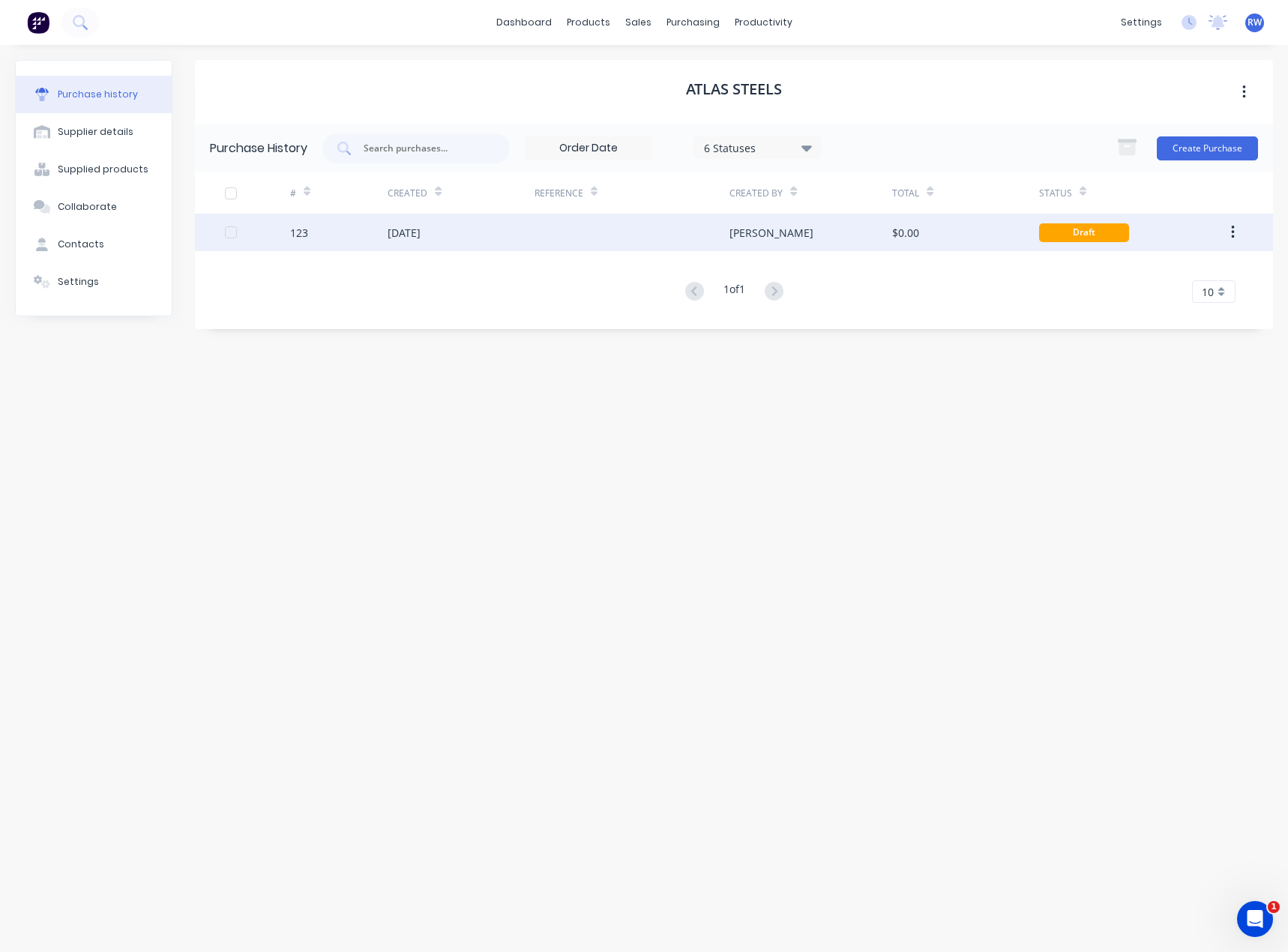
click at [809, 232] on div "[PERSON_NAME]" at bounding box center [811, 232] width 163 height 38
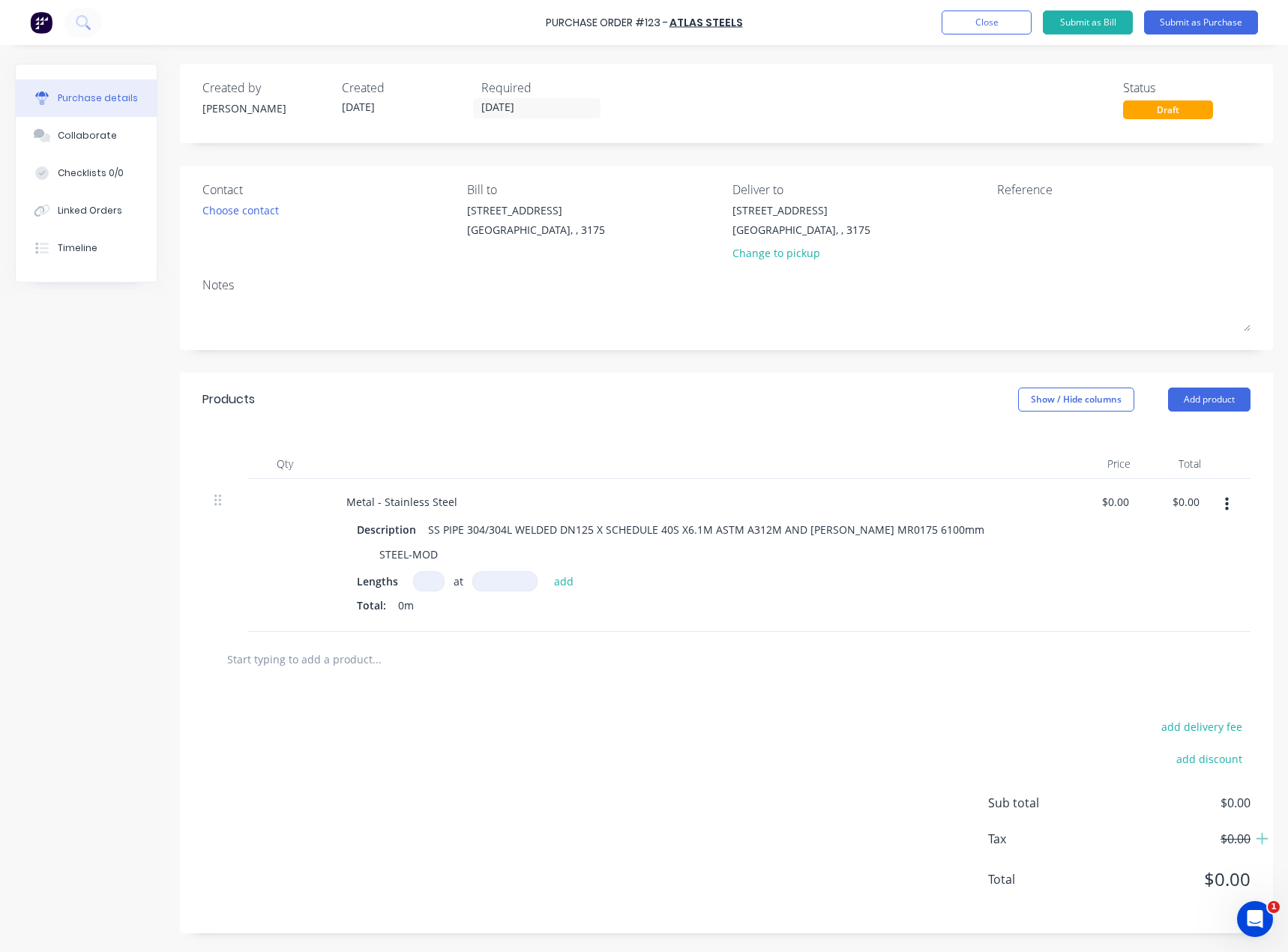
click at [434, 585] on input at bounding box center [429, 581] width 32 height 20
type input "12"
click at [488, 589] on input at bounding box center [505, 581] width 66 height 20
type input "6100mm"
click at [799, 633] on div at bounding box center [727, 659] width 1049 height 55
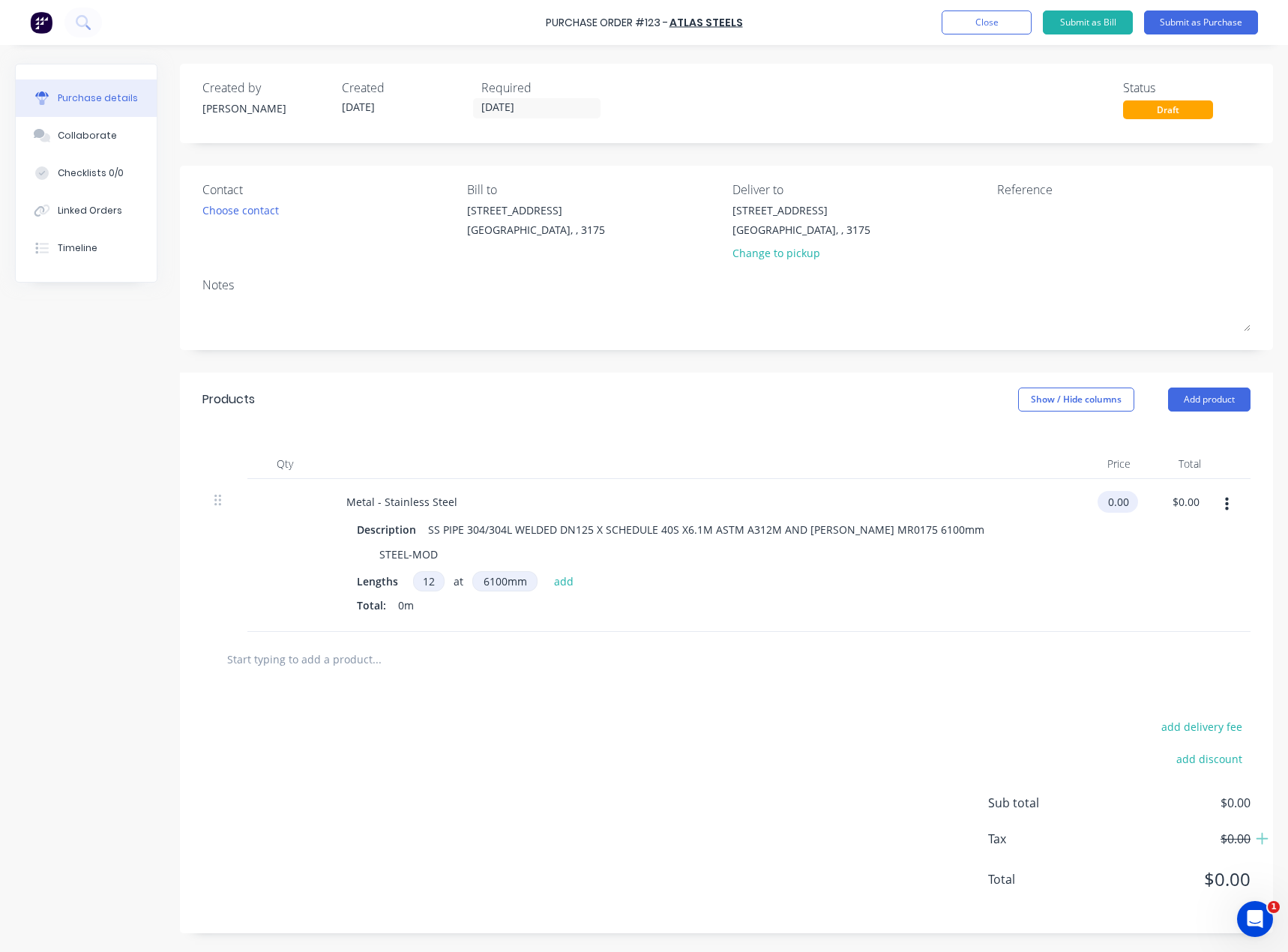
click at [1109, 508] on input "0.00" at bounding box center [1115, 502] width 35 height 22
click at [1224, 505] on button "button" at bounding box center [1227, 505] width 36 height 27
click at [1082, 527] on div "$0.00 $0.00" at bounding box center [1107, 555] width 70 height 153
click at [1116, 511] on input "0.00" at bounding box center [1118, 502] width 29 height 22
click at [1113, 505] on input "0.00" at bounding box center [1118, 502] width 29 height 22
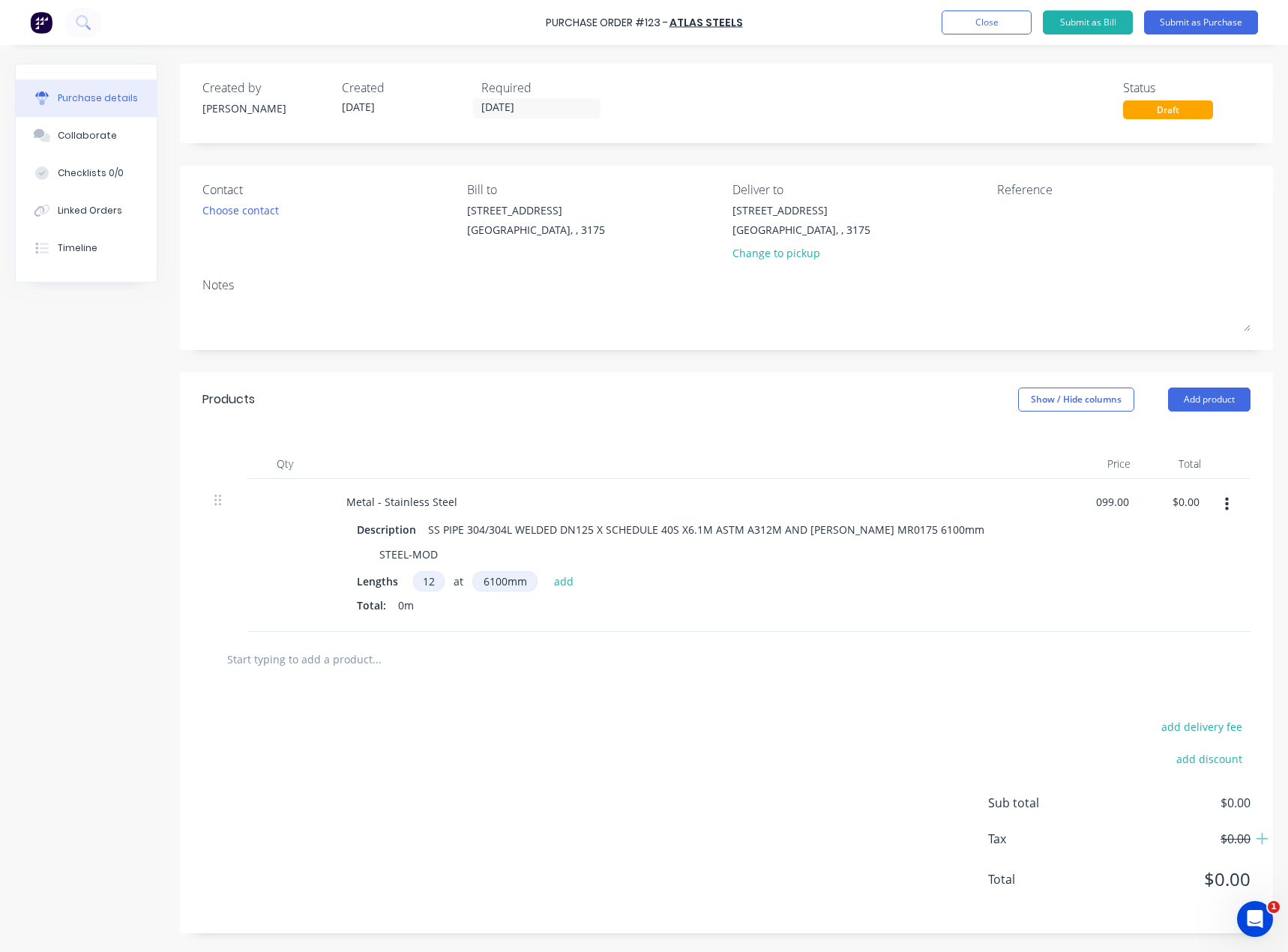
type input "$99.00"
click at [1125, 604] on div "$99.00 099.00" at bounding box center [1107, 555] width 70 height 153
click at [1199, 510] on input "0.00" at bounding box center [1186, 502] width 35 height 22
type input "0"
click at [1149, 584] on div "$0.00 $0.00" at bounding box center [1178, 555] width 70 height 153
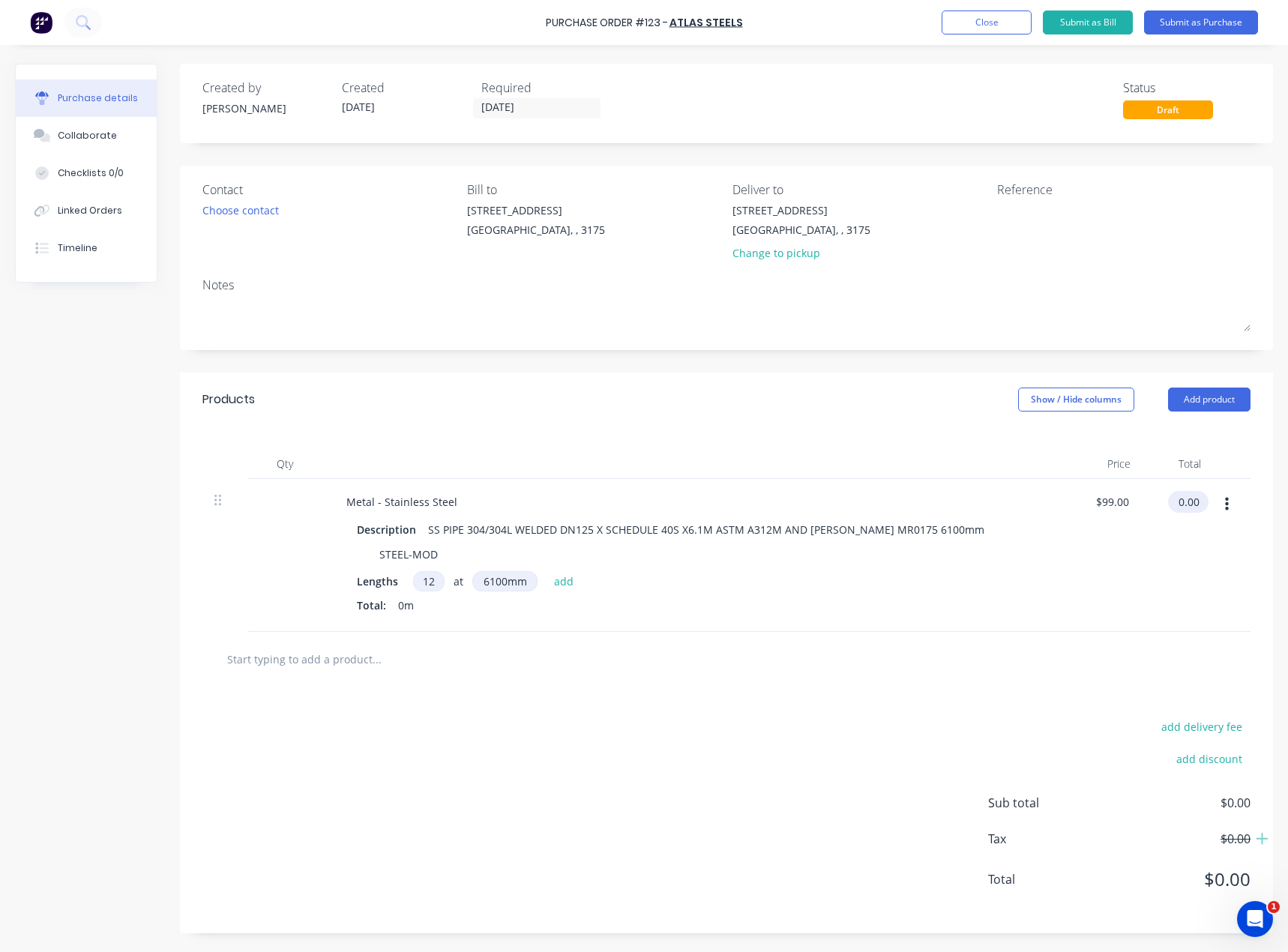
click at [1186, 502] on input "0.00" at bounding box center [1186, 502] width 35 height 22
click at [1184, 501] on input "0.00" at bounding box center [1189, 502] width 29 height 22
type input "$0.00"
click at [1197, 572] on div "$0.00 7246.80" at bounding box center [1178, 555] width 70 height 153
click at [670, 680] on div at bounding box center [727, 659] width 1049 height 55
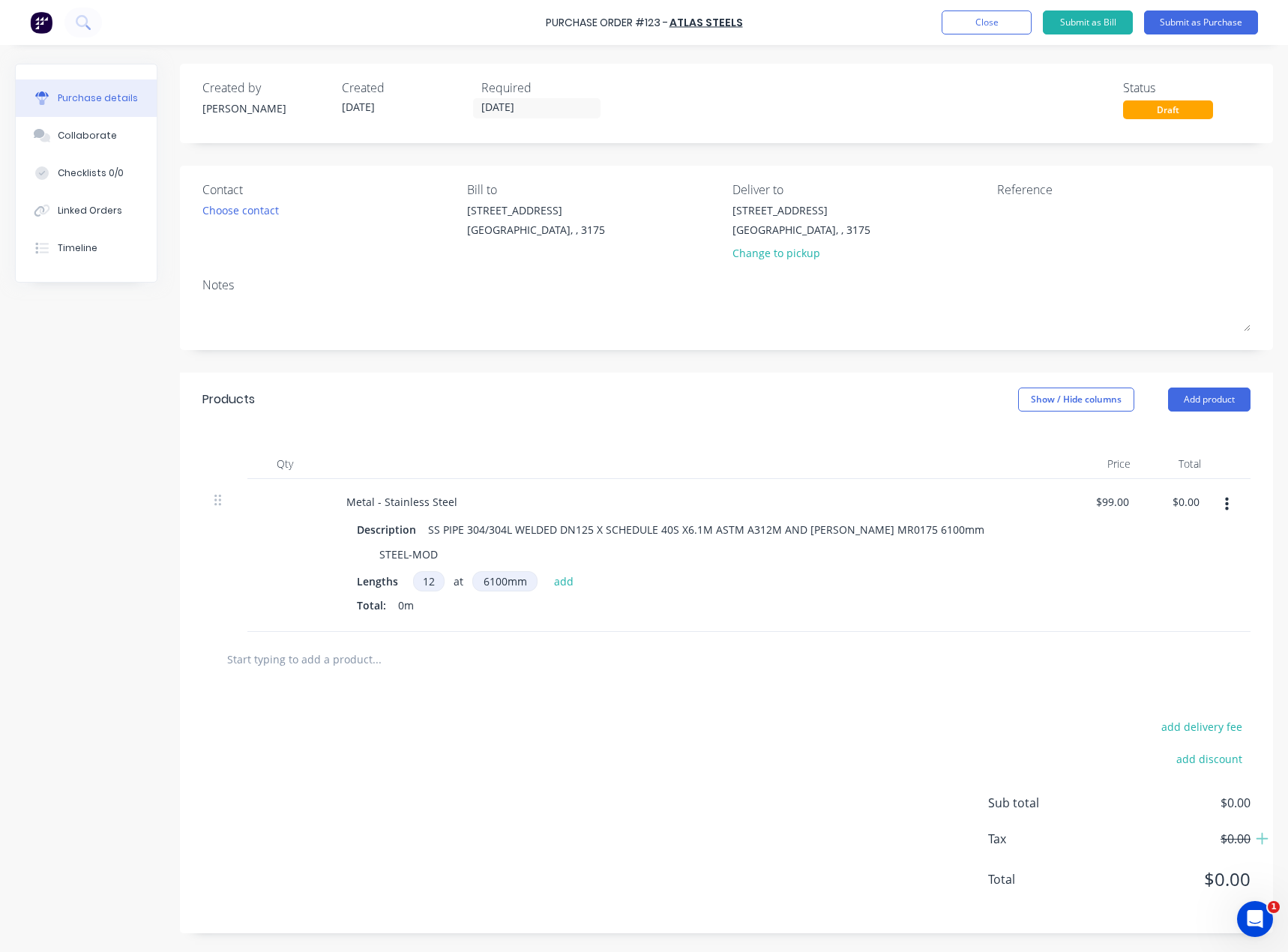
click at [416, 613] on div "Total: 0m" at bounding box center [697, 605] width 681 height 15
click at [408, 609] on span "0m" at bounding box center [406, 605] width 15 height 15
click at [732, 602] on div "Total: 0m" at bounding box center [697, 605] width 681 height 15
click at [556, 585] on button "add" at bounding box center [564, 581] width 36 height 18
type input "$7,246.80"
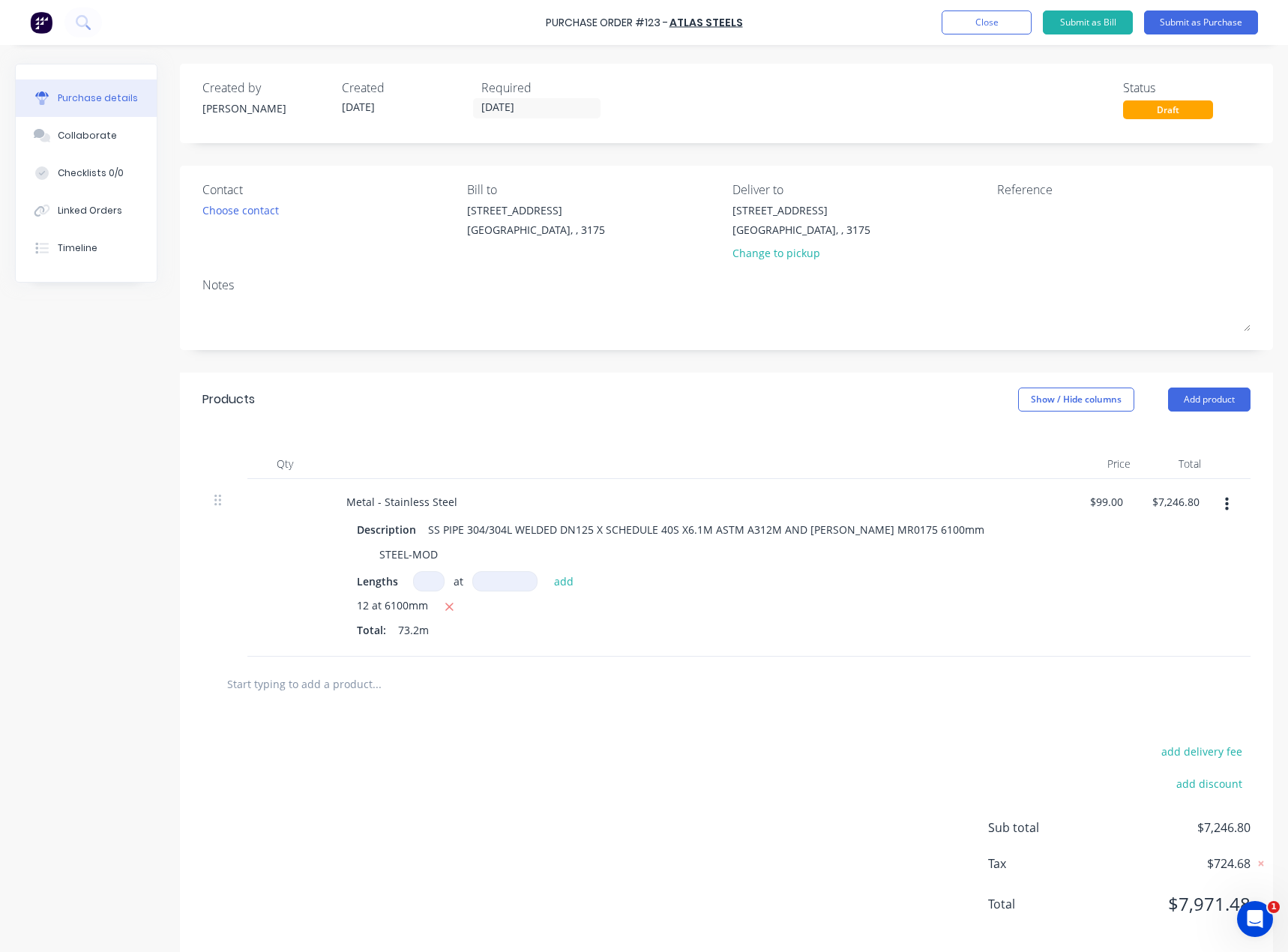
scroll to position [21, 0]
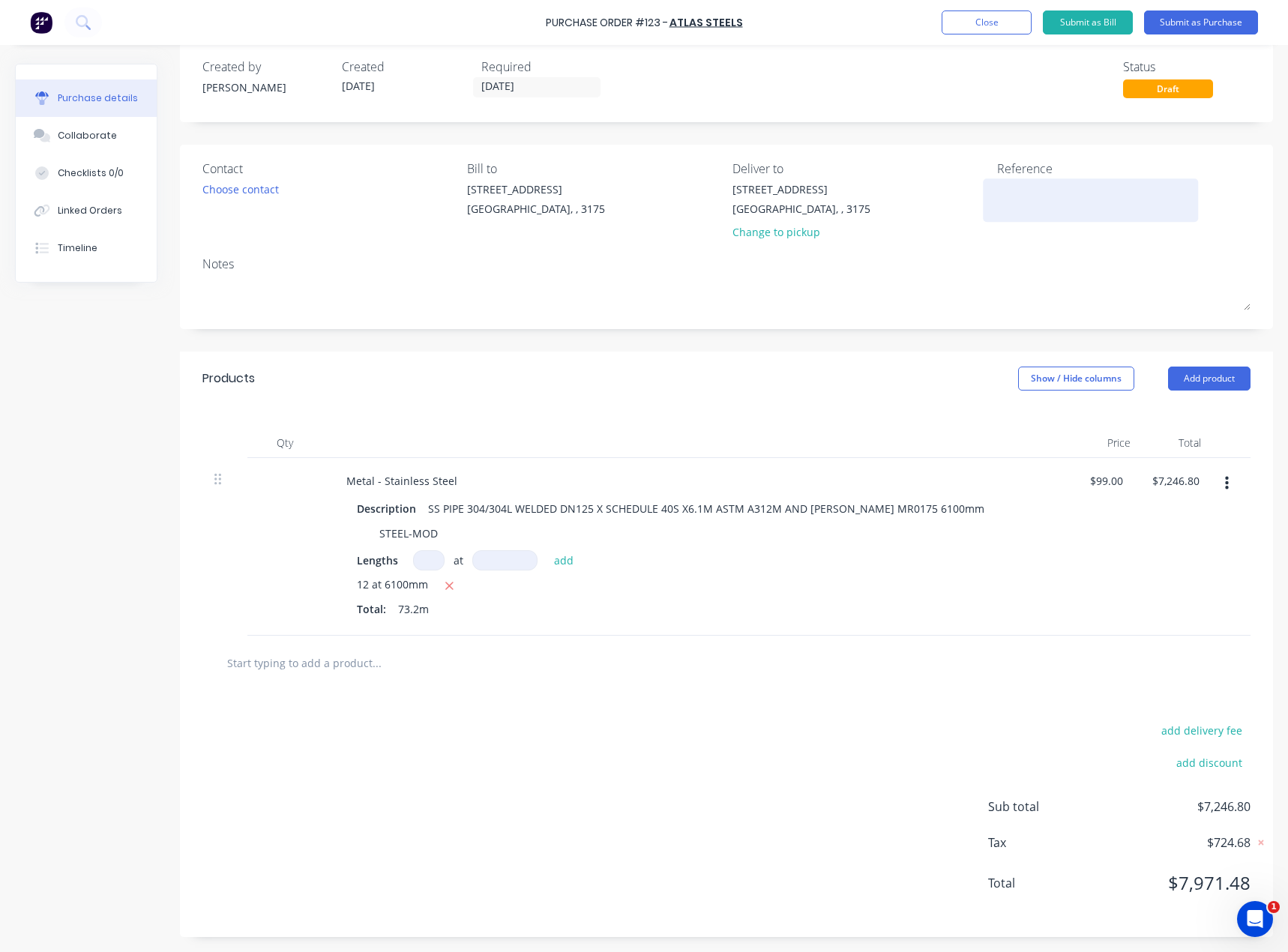
click at [1038, 204] on textarea at bounding box center [1091, 198] width 187 height 34
type textarea "d"
type textarea "D"
click at [1045, 210] on textarea at bounding box center [1091, 198] width 187 height 34
paste textarea "Quote No.: 0174741SQME-1"
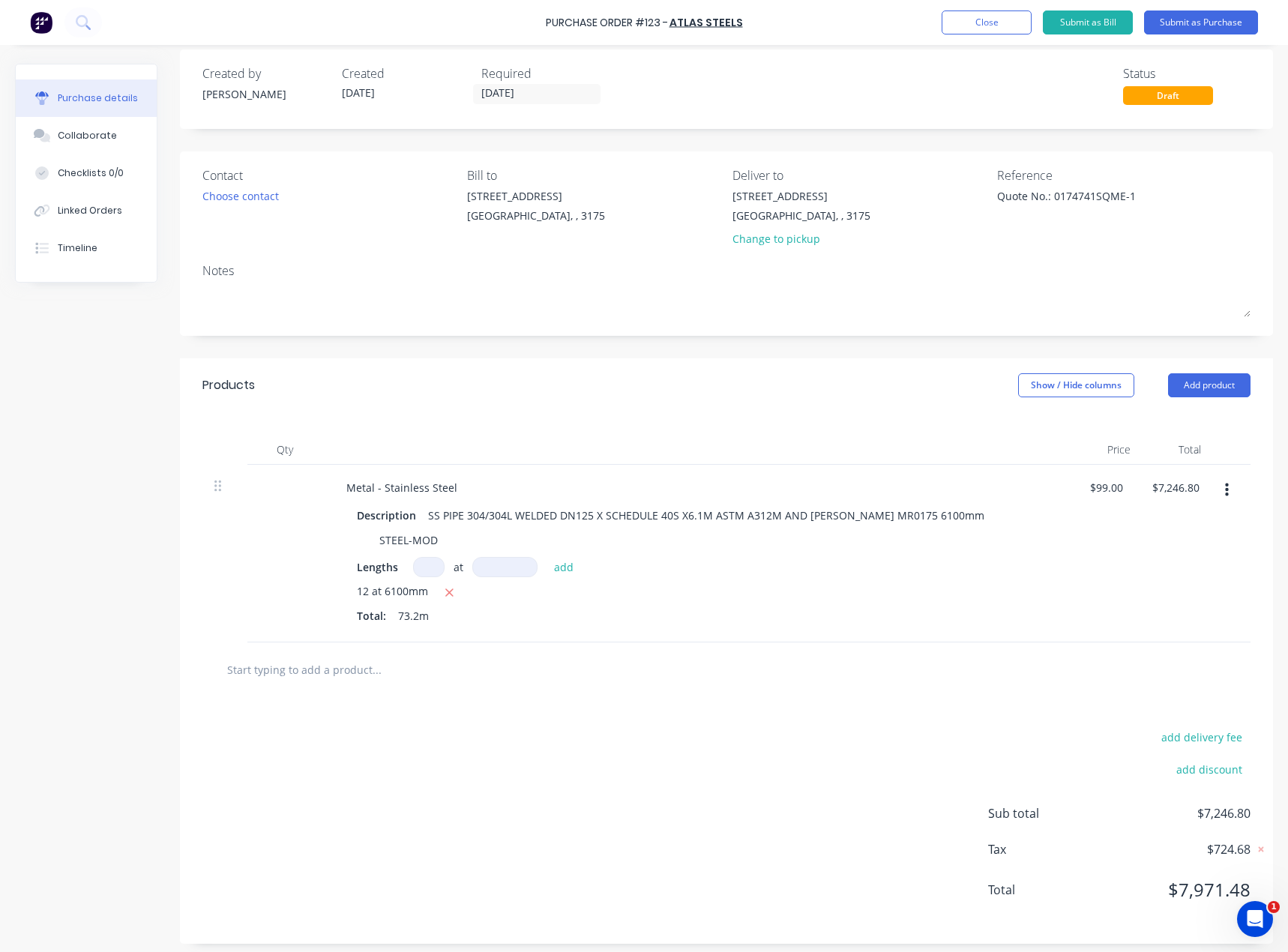
scroll to position [0, 0]
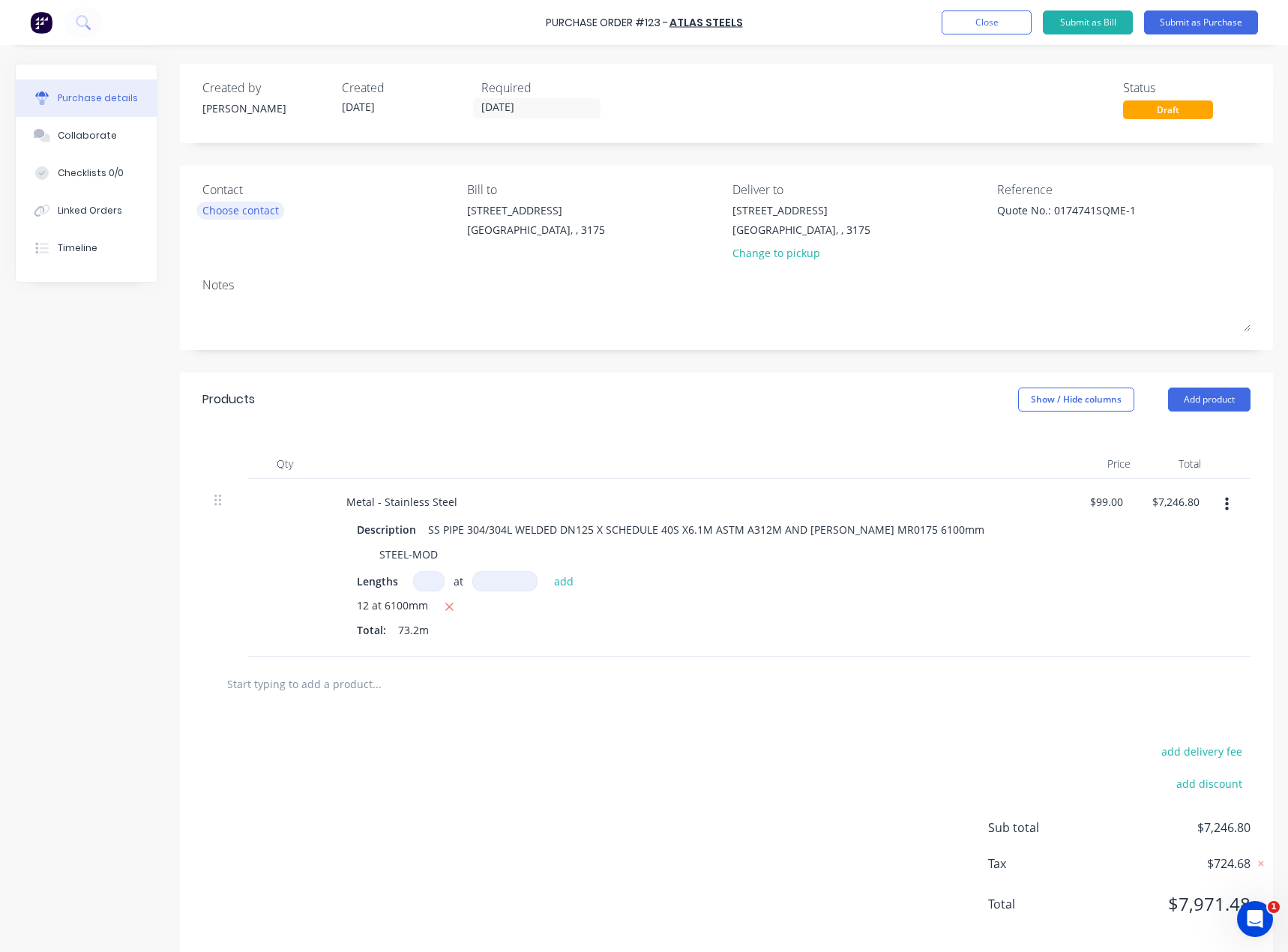
type textarea "Quote No.: 0174741SQME-1"
click at [257, 213] on div "Choose contact" at bounding box center [240, 210] width 76 height 15
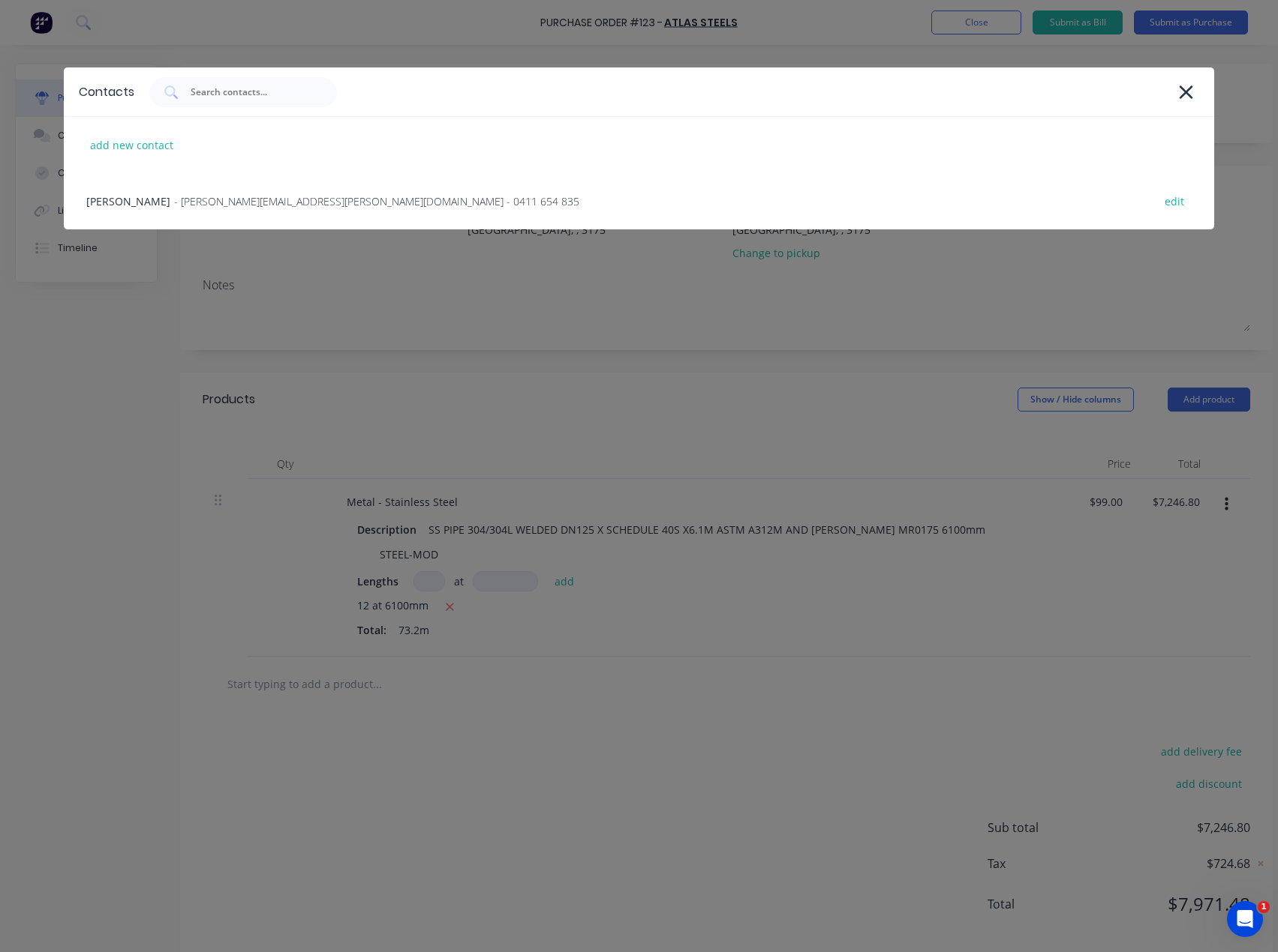
click at [215, 146] on div "add new contact" at bounding box center [639, 145] width 1150 height 56
select select "AU"
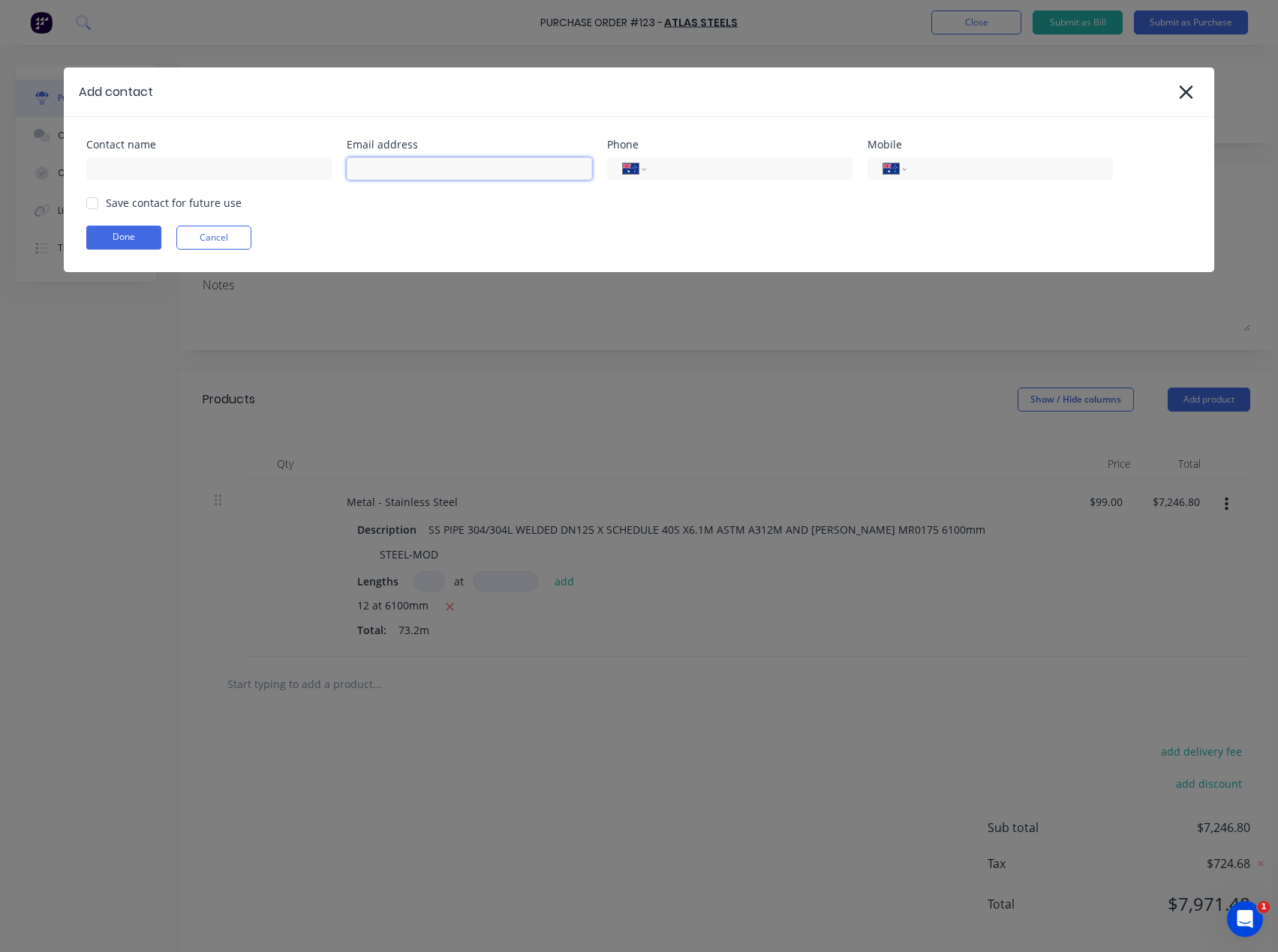
paste input "mailto:[PERSON_NAME][EMAIL_ADDRESS][DOMAIN_NAME]"
click at [391, 170] on input "mailto:[PERSON_NAME][EMAIL_ADDRESS][DOMAIN_NAME]" at bounding box center [469, 168] width 245 height 22
type input "[PERSON_NAME][EMAIL_ADDRESS][DOMAIN_NAME]"
click at [167, 171] on input at bounding box center [209, 168] width 245 height 22
type input "b"
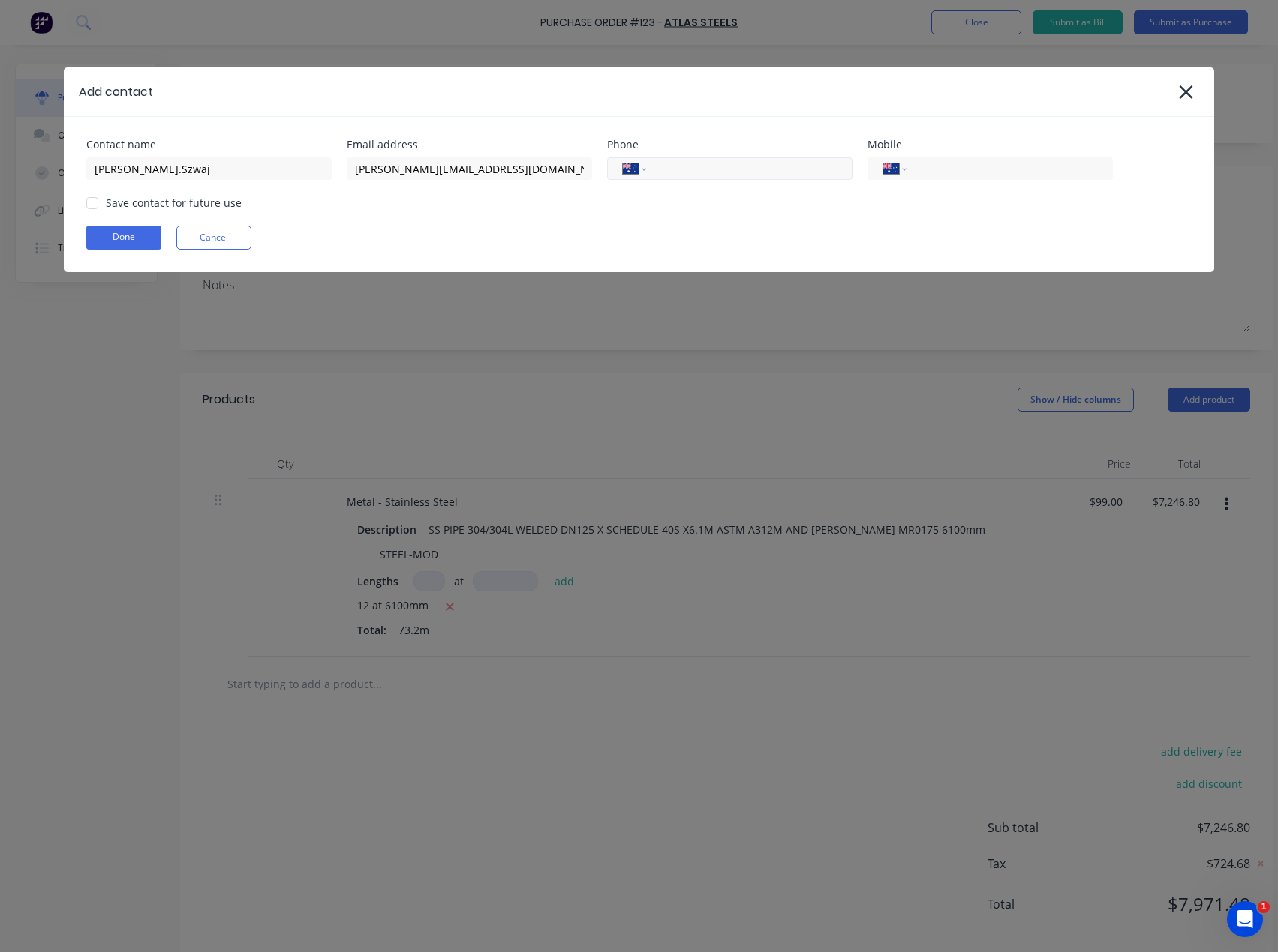
click at [737, 174] on input "tel" at bounding box center [747, 169] width 180 height 17
click at [94, 203] on div at bounding box center [92, 203] width 30 height 30
click at [119, 166] on input "[PERSON_NAME].Szwaj" at bounding box center [209, 168] width 245 height 22
type input "[PERSON_NAME]"
click at [111, 243] on button "Done" at bounding box center [124, 238] width 75 height 24
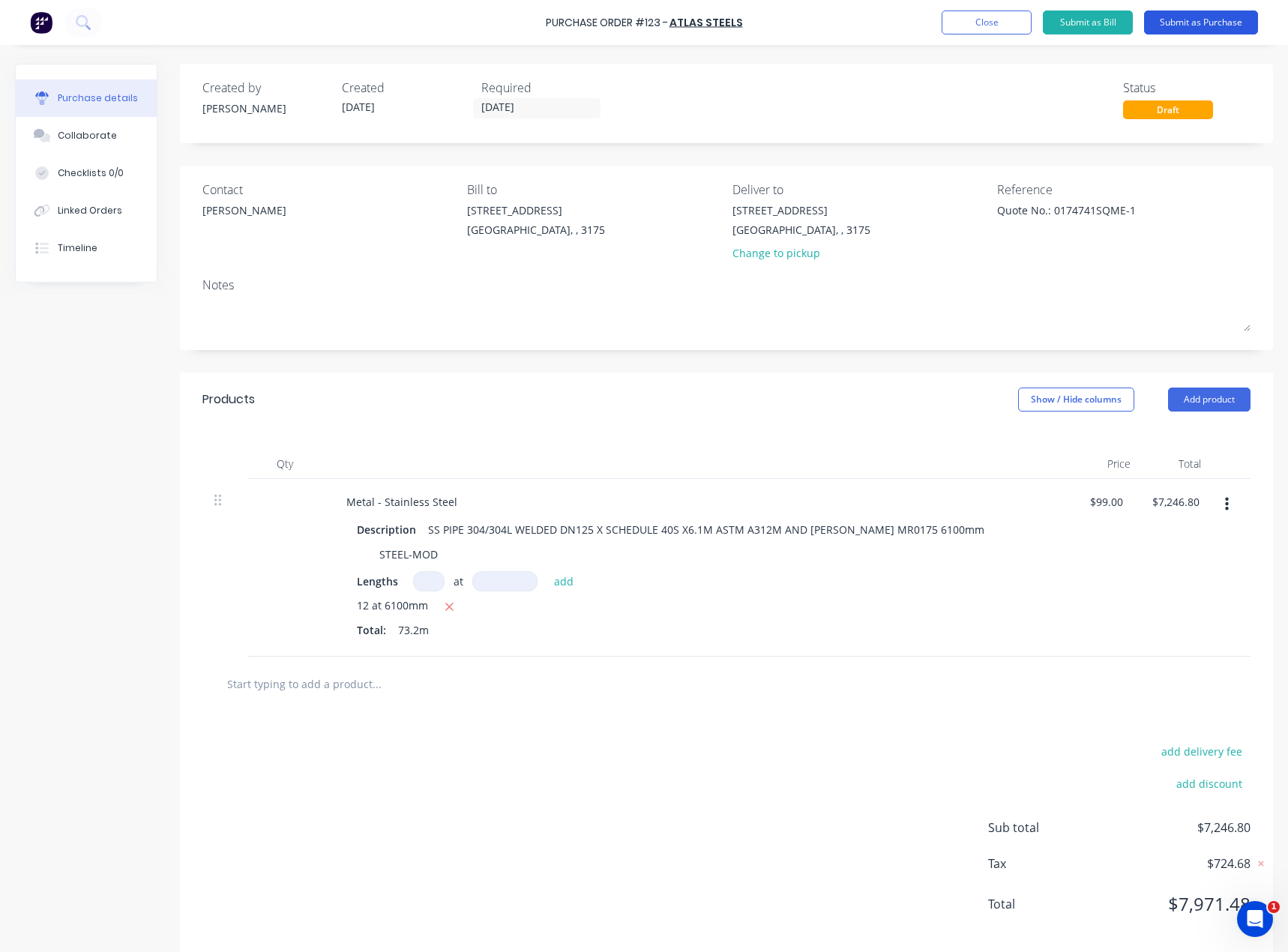
click at [1220, 20] on button "Submit as Purchase" at bounding box center [1201, 22] width 114 height 24
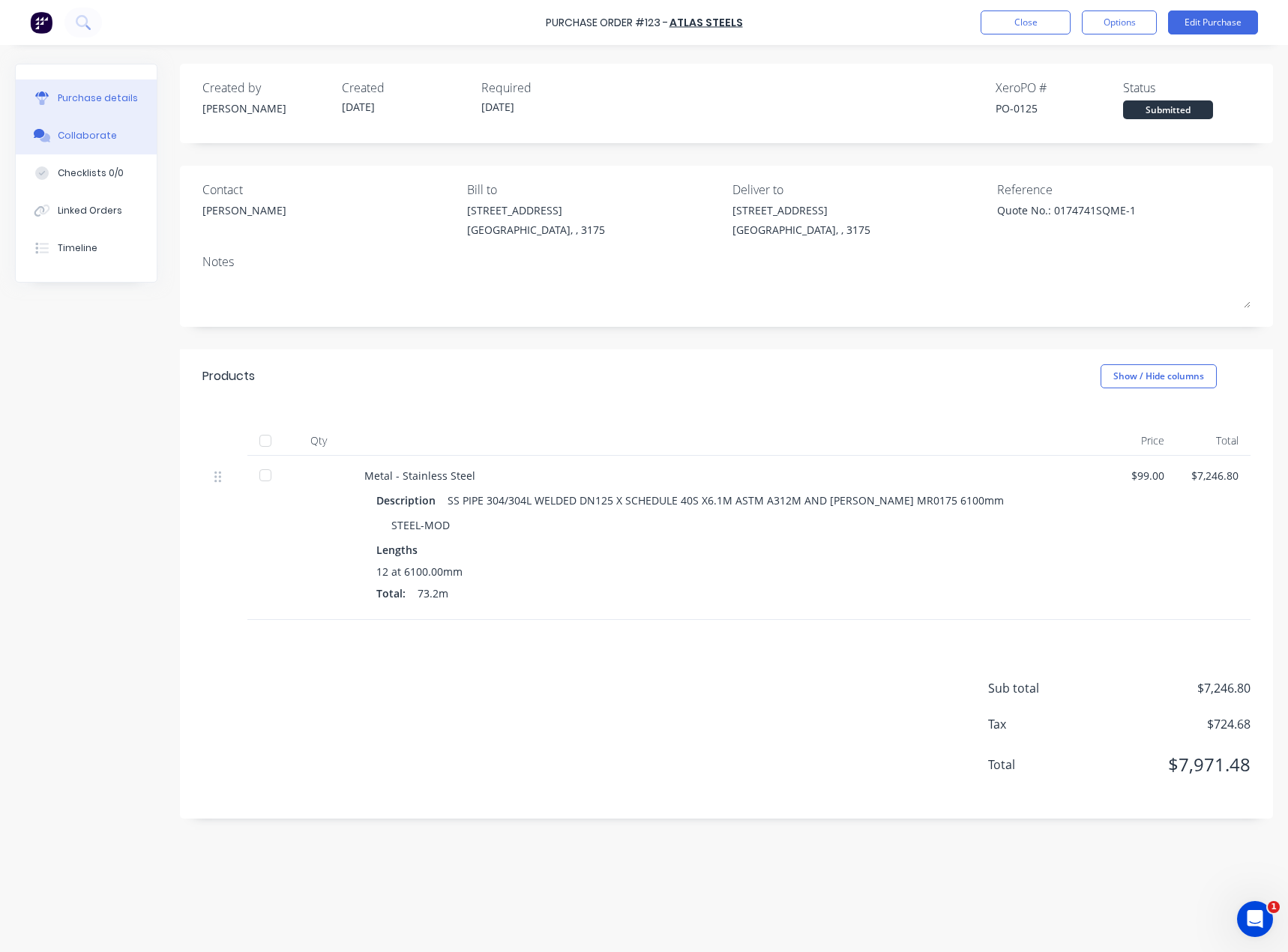
click at [78, 134] on div "Collaborate" at bounding box center [87, 136] width 59 height 14
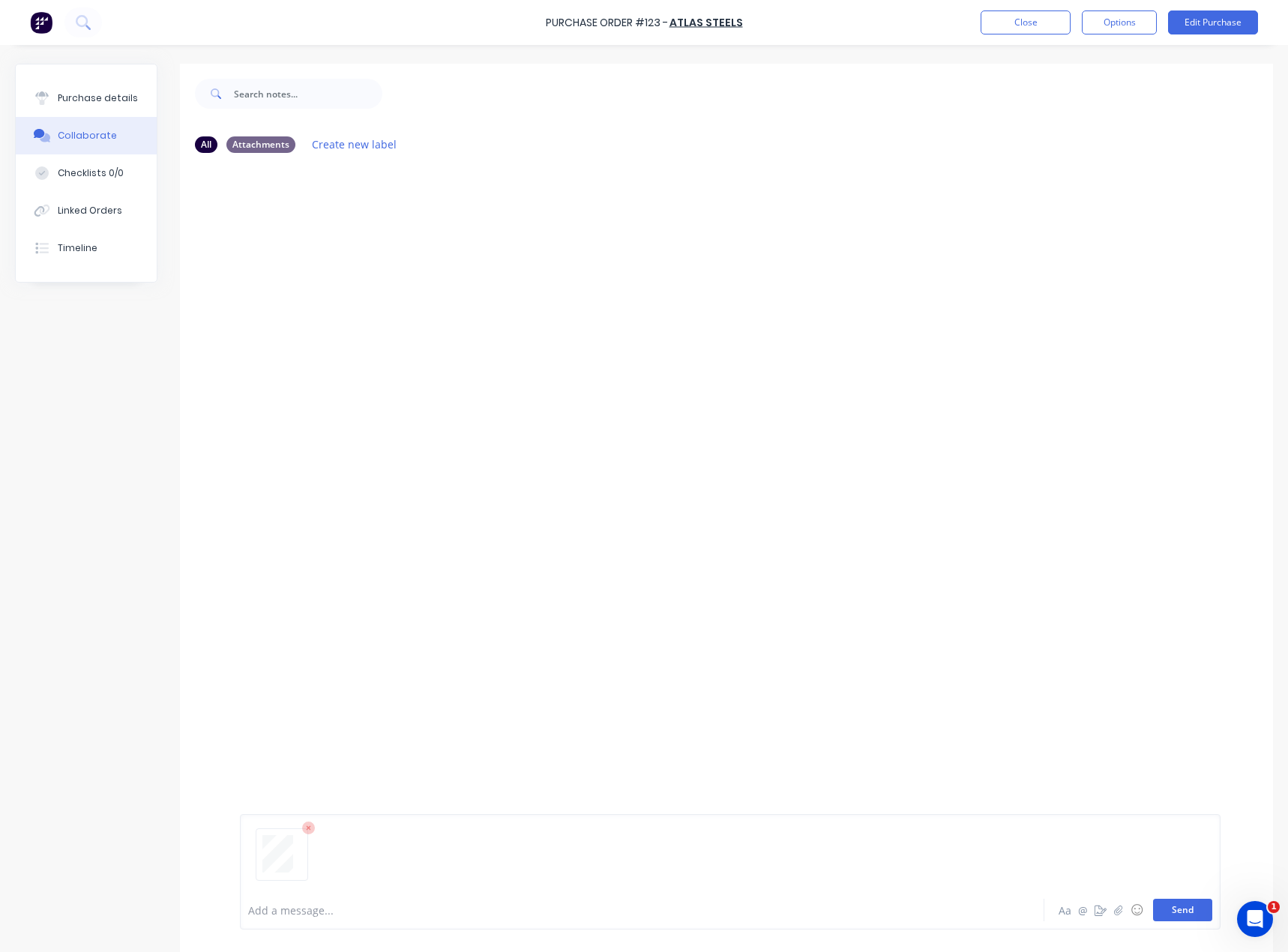
click at [1170, 911] on button "Send" at bounding box center [1183, 910] width 59 height 22
click at [94, 97] on div "Purchase details" at bounding box center [98, 98] width 80 height 14
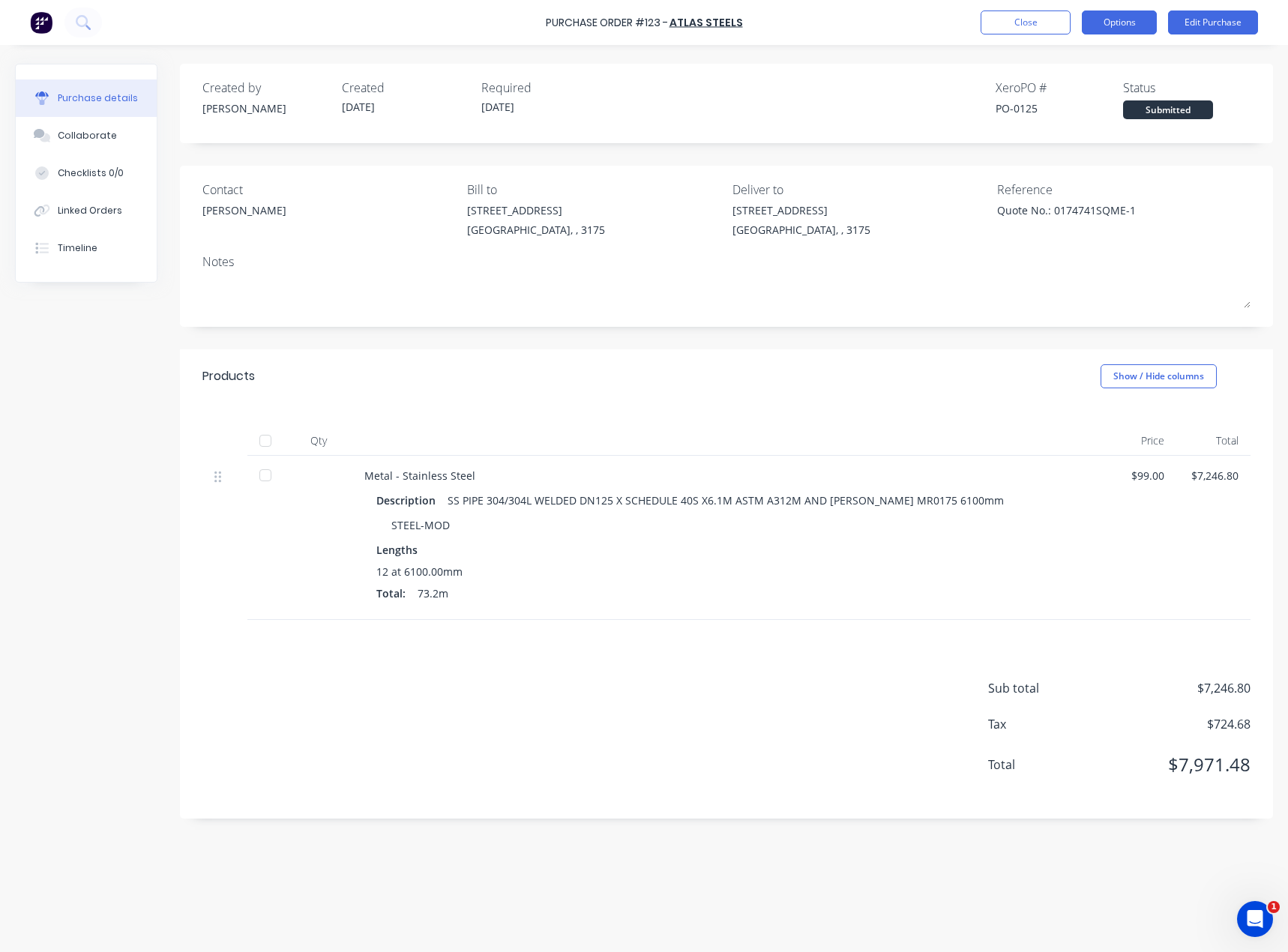
click at [1116, 23] on button "Options" at bounding box center [1120, 22] width 75 height 24
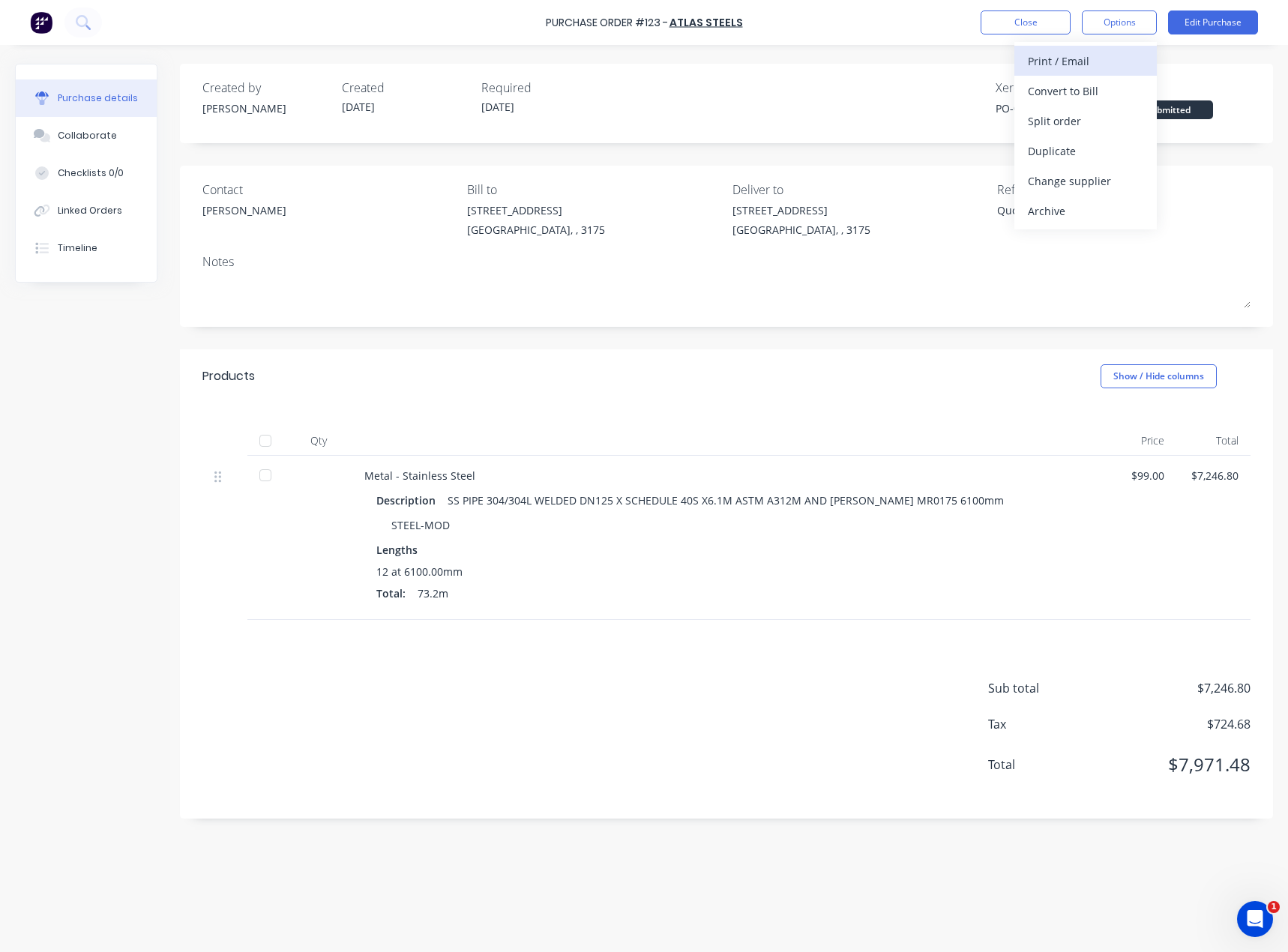
click at [1083, 60] on div "Print / Email" at bounding box center [1086, 61] width 116 height 22
click at [1076, 89] on div "With pricing" at bounding box center [1086, 91] width 116 height 22
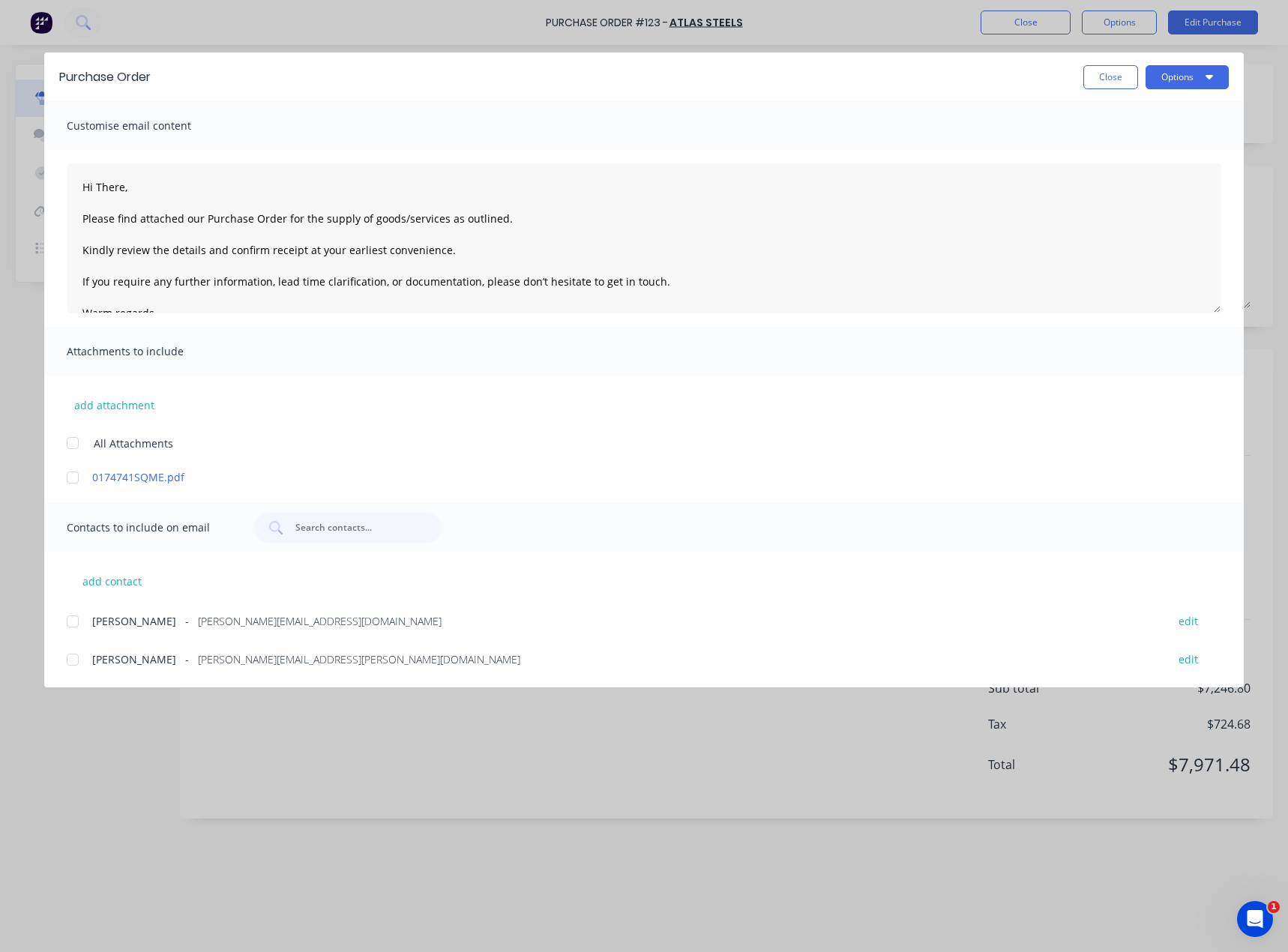
click at [70, 623] on div at bounding box center [72, 621] width 30 height 30
click at [73, 442] on div at bounding box center [72, 442] width 30 height 30
drag, startPoint x: 1193, startPoint y: 115, endPoint x: 1197, endPoint y: 125, distance: 10.8
drag, startPoint x: 1197, startPoint y: 125, endPoint x: 1191, endPoint y: 78, distance: 47.4
click at [1191, 78] on button "Options" at bounding box center [1188, 77] width 83 height 24
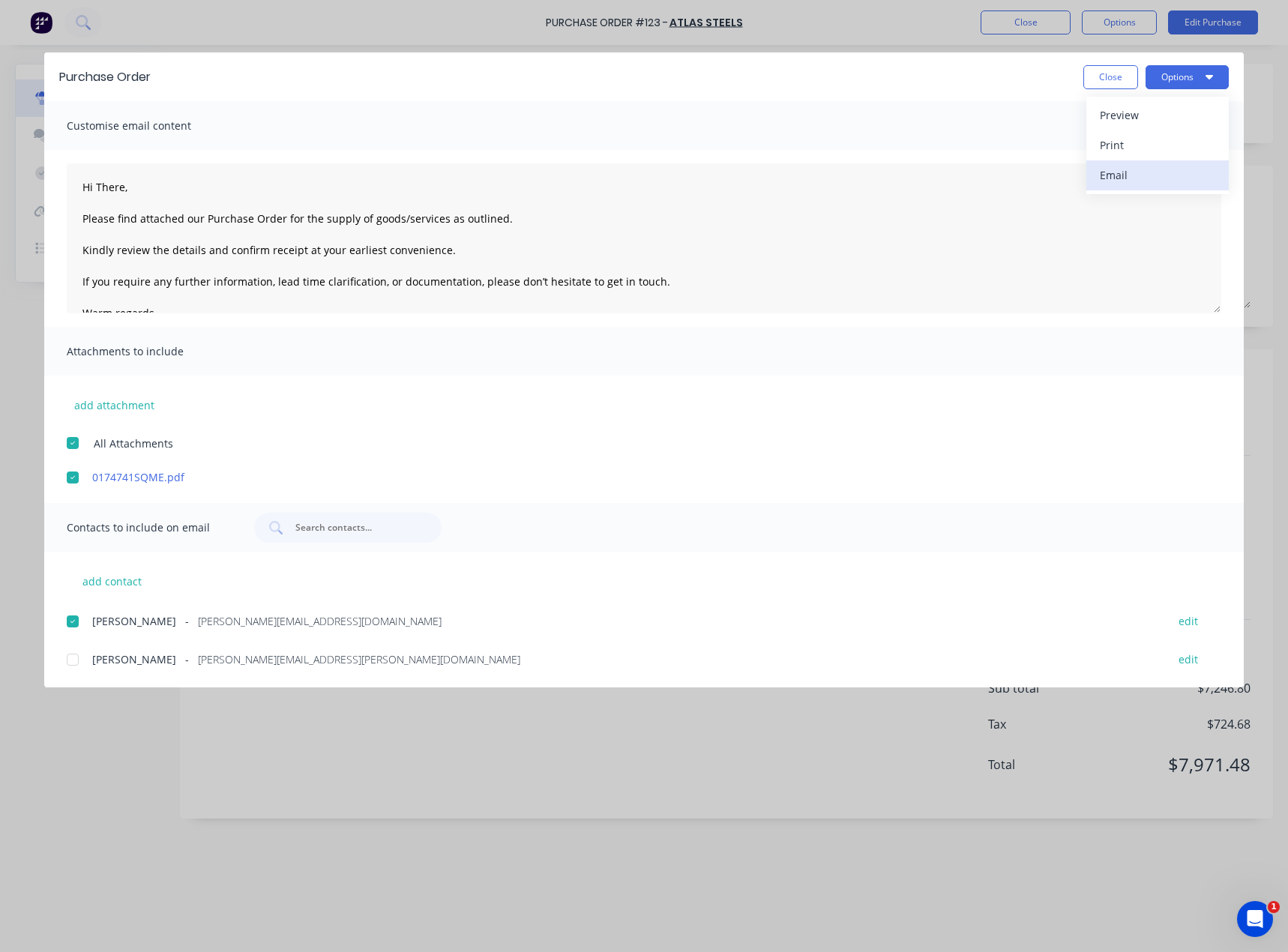
click at [1130, 176] on div "Email" at bounding box center [1158, 175] width 116 height 22
click at [286, 124] on div "Customise email content" at bounding box center [644, 126] width 1200 height 48
click at [158, 140] on div "Customise email content" at bounding box center [644, 126] width 1200 height 48
click at [162, 127] on span "Customise email content" at bounding box center [149, 126] width 165 height 21
click at [330, 527] on input "text" at bounding box center [355, 528] width 125 height 15
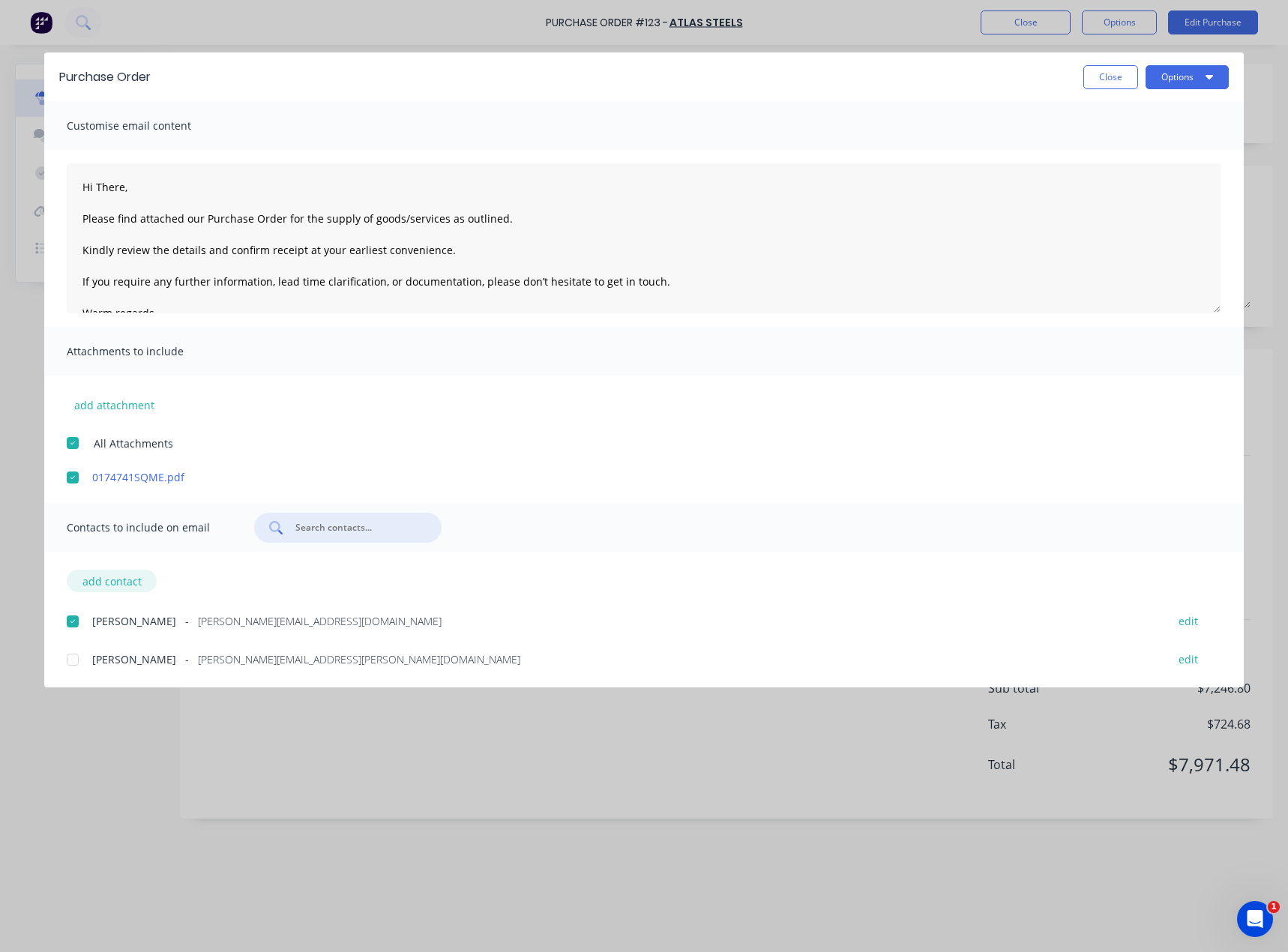
click at [111, 583] on button "add contact" at bounding box center [111, 580] width 90 height 22
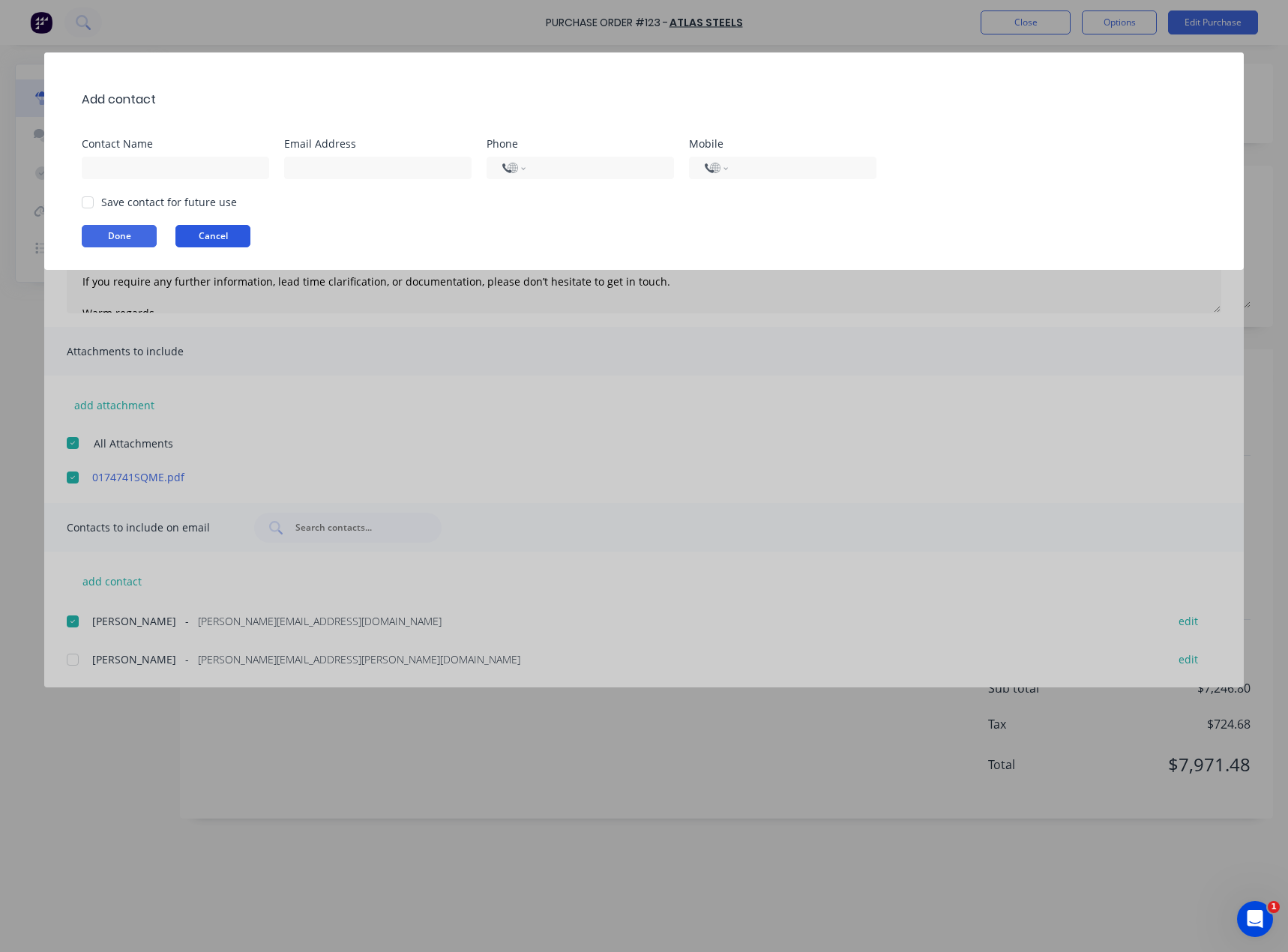
click at [223, 232] on button "Cancel" at bounding box center [213, 236] width 75 height 22
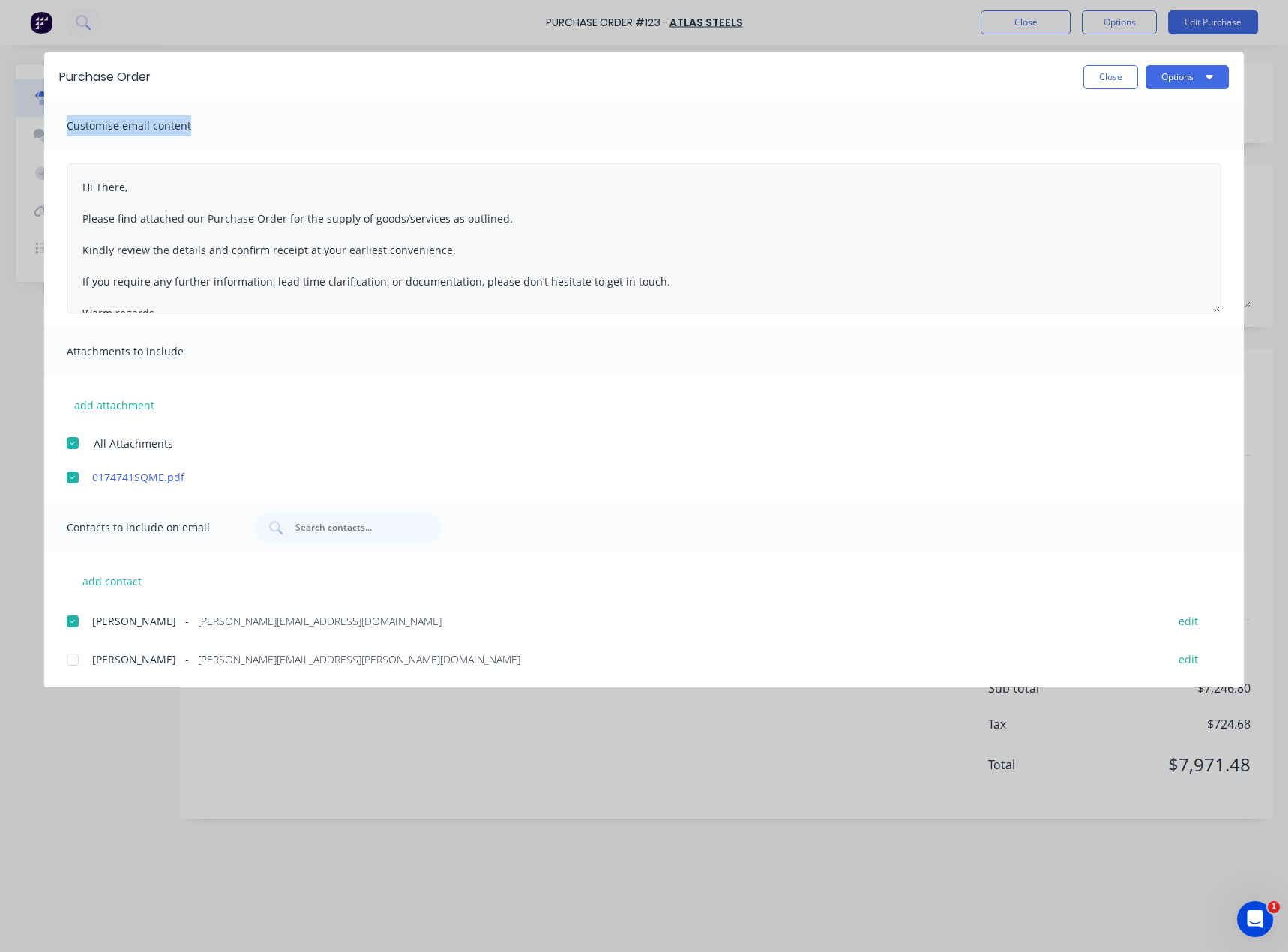
drag, startPoint x: 876, startPoint y: 82, endPoint x: 883, endPoint y: 178, distance: 96.3
click at [883, 178] on div "Purchase Order Close Options Customise email content Hi There, Please find atta…" at bounding box center [644, 370] width 1200 height 635
click at [780, 92] on div "Purchase Order Close Options" at bounding box center [644, 76] width 1200 height 48
click at [140, 129] on span "Customise email content" at bounding box center [149, 126] width 165 height 21
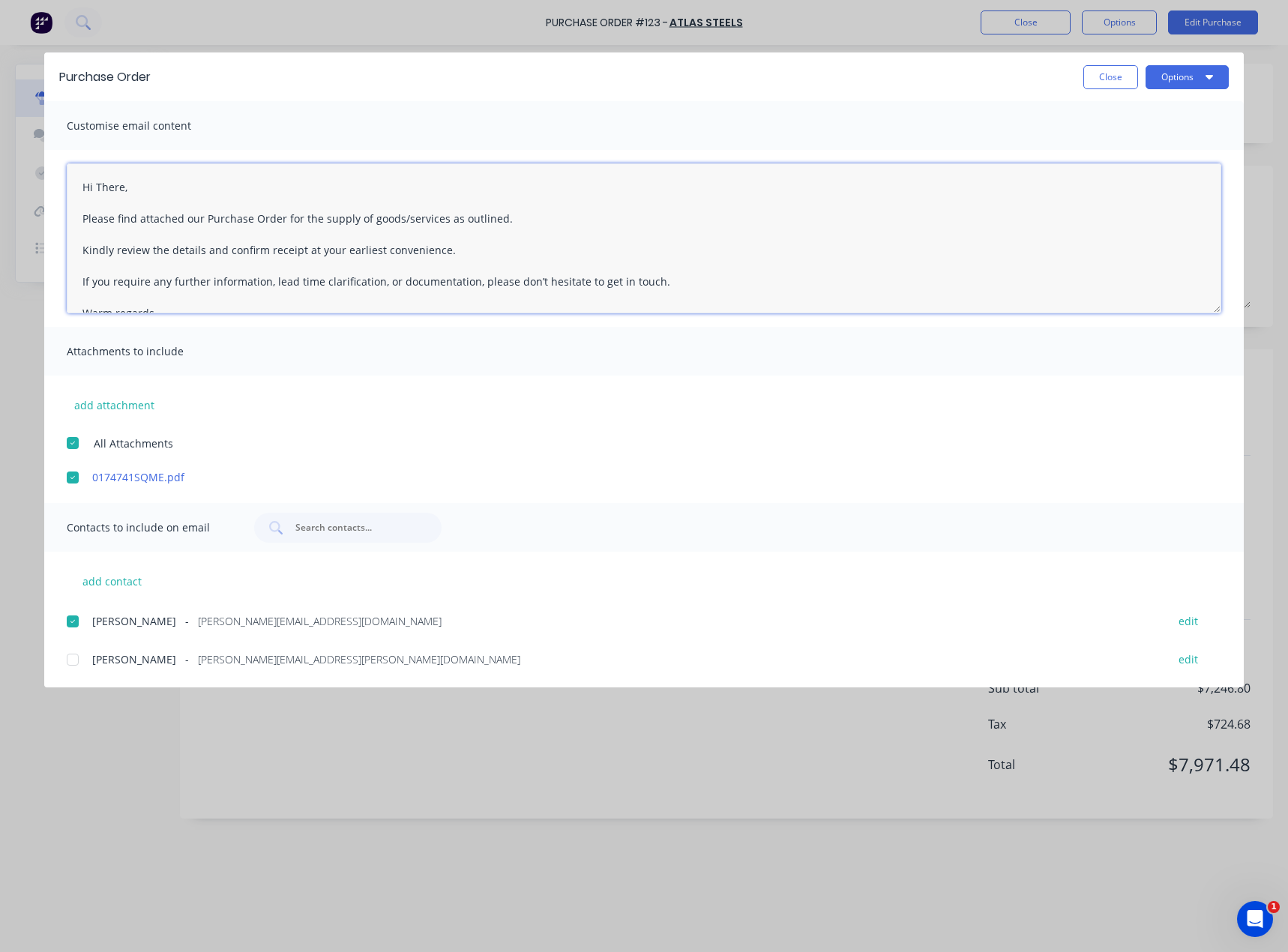
click at [124, 185] on textarea "Hi There, Please find attached our Purchase Order for the supply of goods/servi…" at bounding box center [644, 238] width 1155 height 150
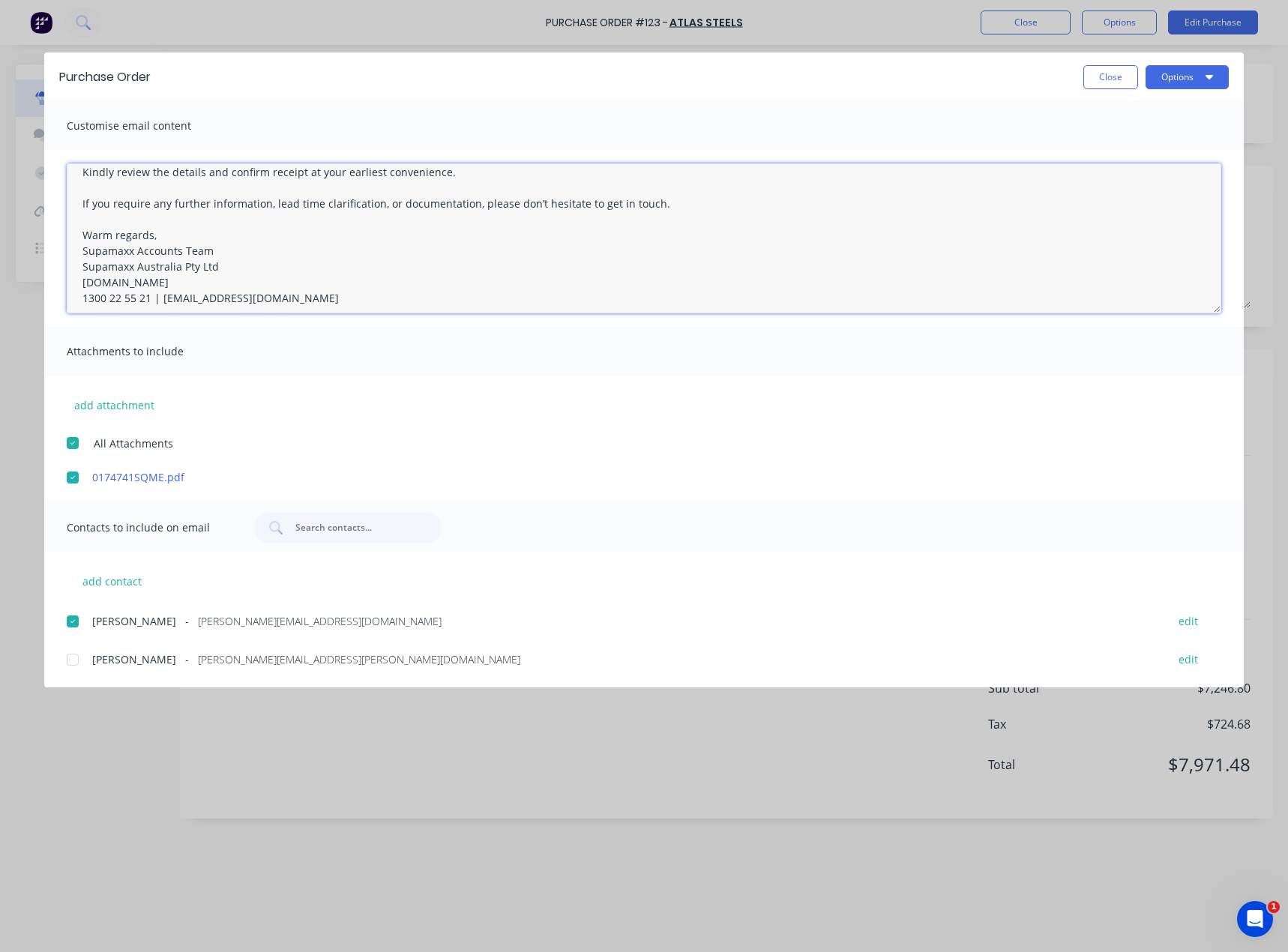
scroll to position [86, 0]
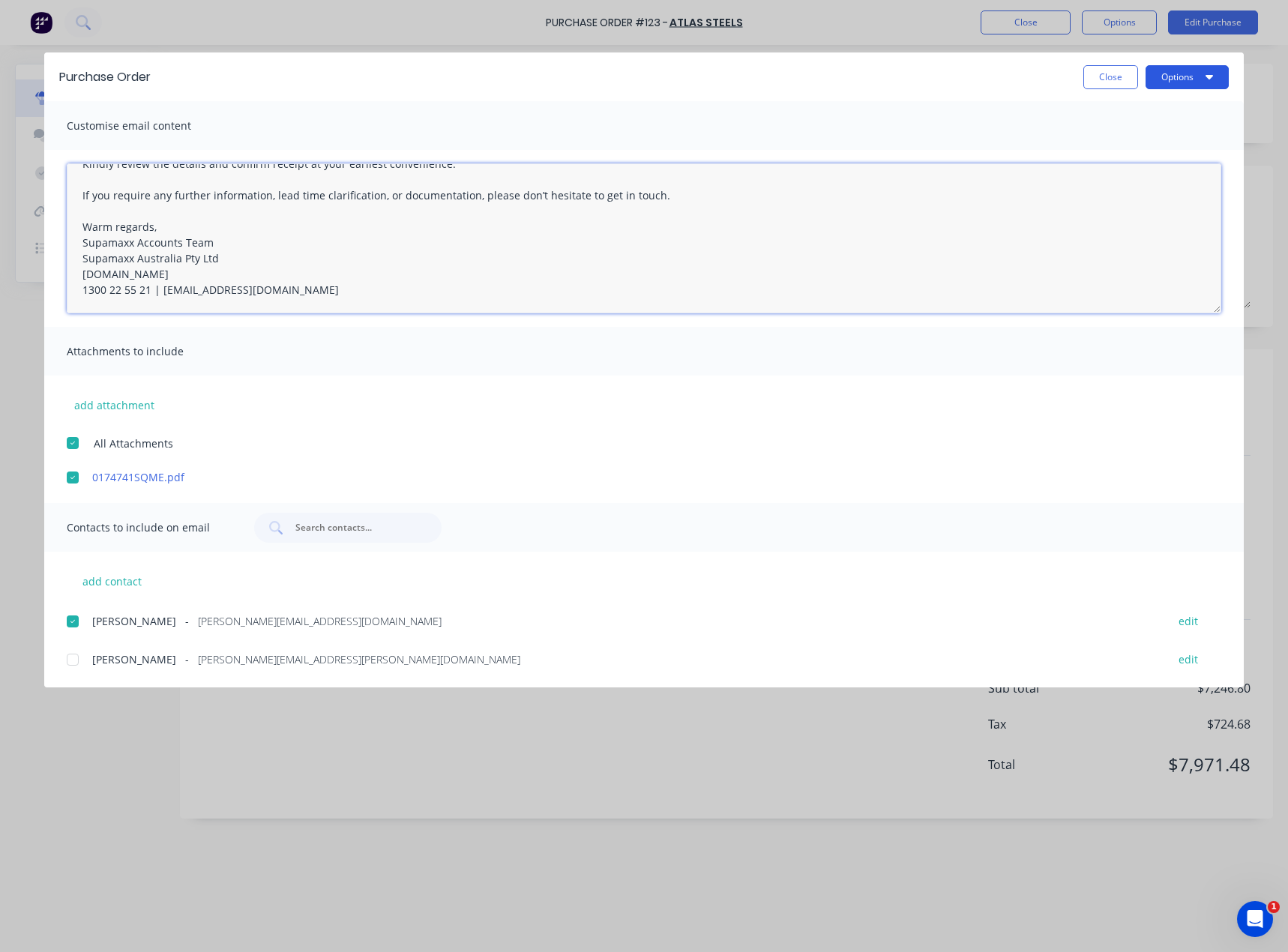
type textarea "Hi [PERSON_NAME], Please find attached our Purchase Order for the supply of goo…"
click at [1209, 79] on icon "button" at bounding box center [1210, 77] width 8 height 5
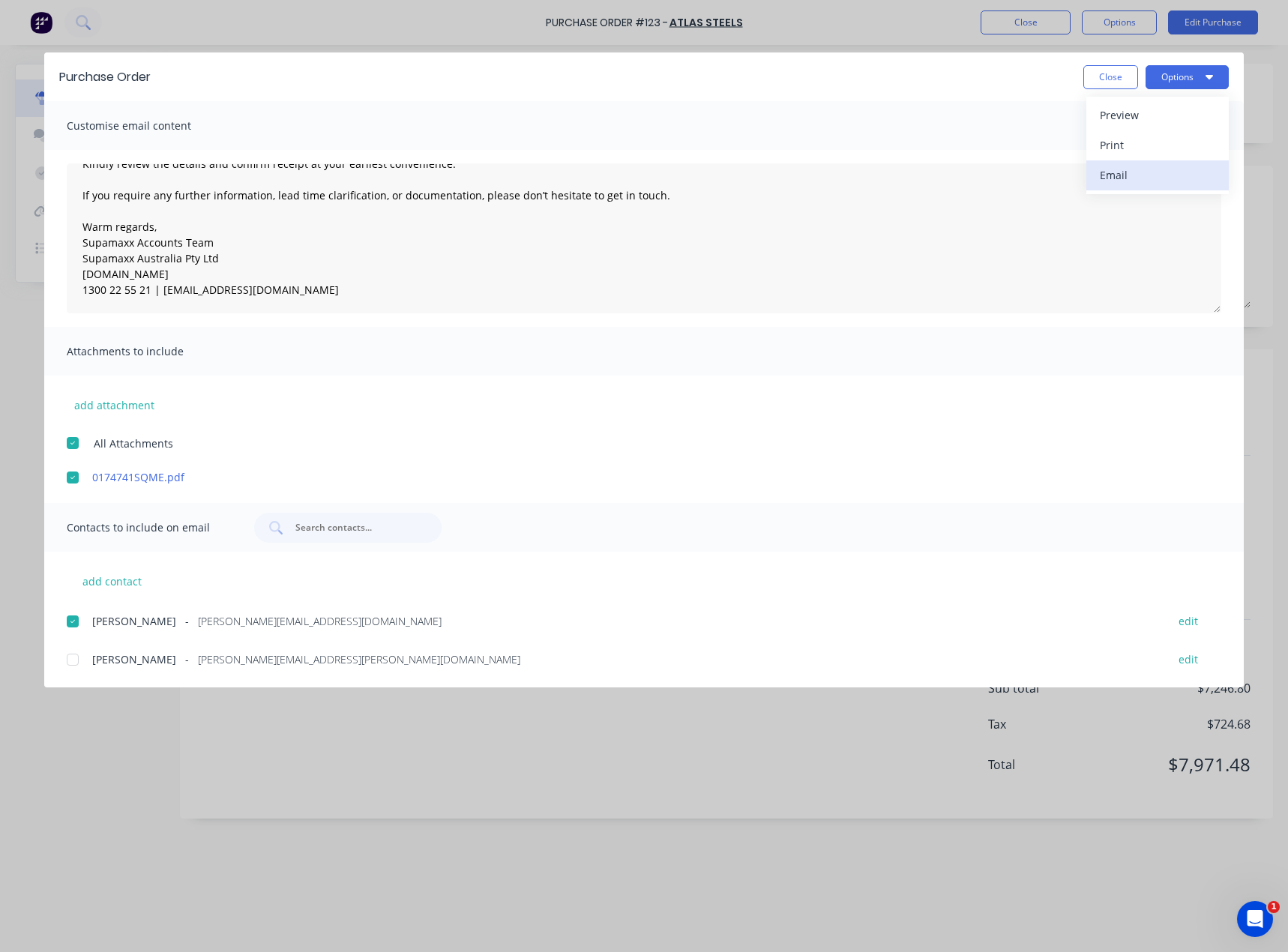
click at [1121, 179] on div "Email" at bounding box center [1158, 175] width 116 height 22
click at [1090, 70] on button "Close" at bounding box center [1110, 77] width 55 height 24
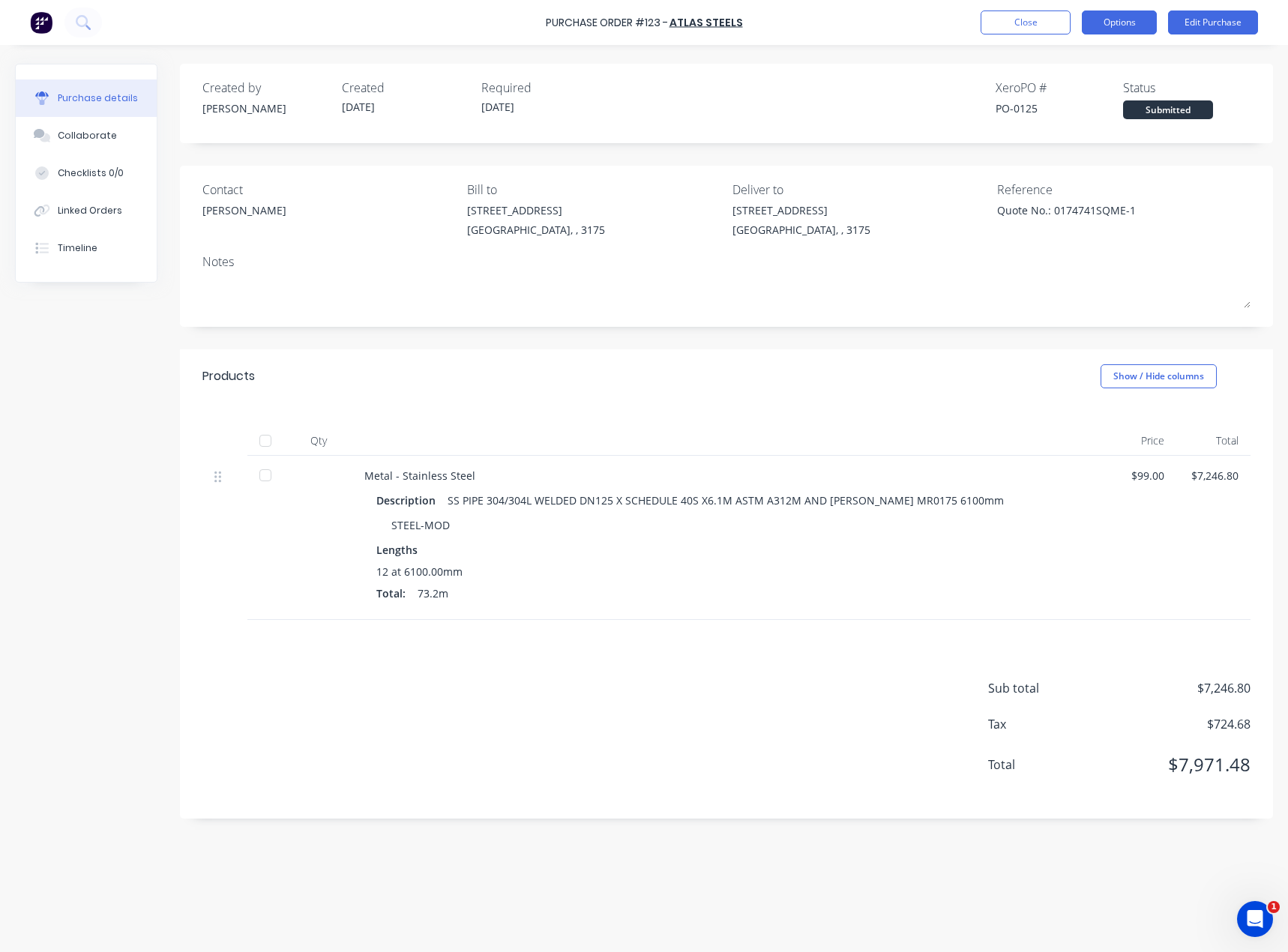
click at [1108, 22] on button "Options" at bounding box center [1120, 22] width 75 height 24
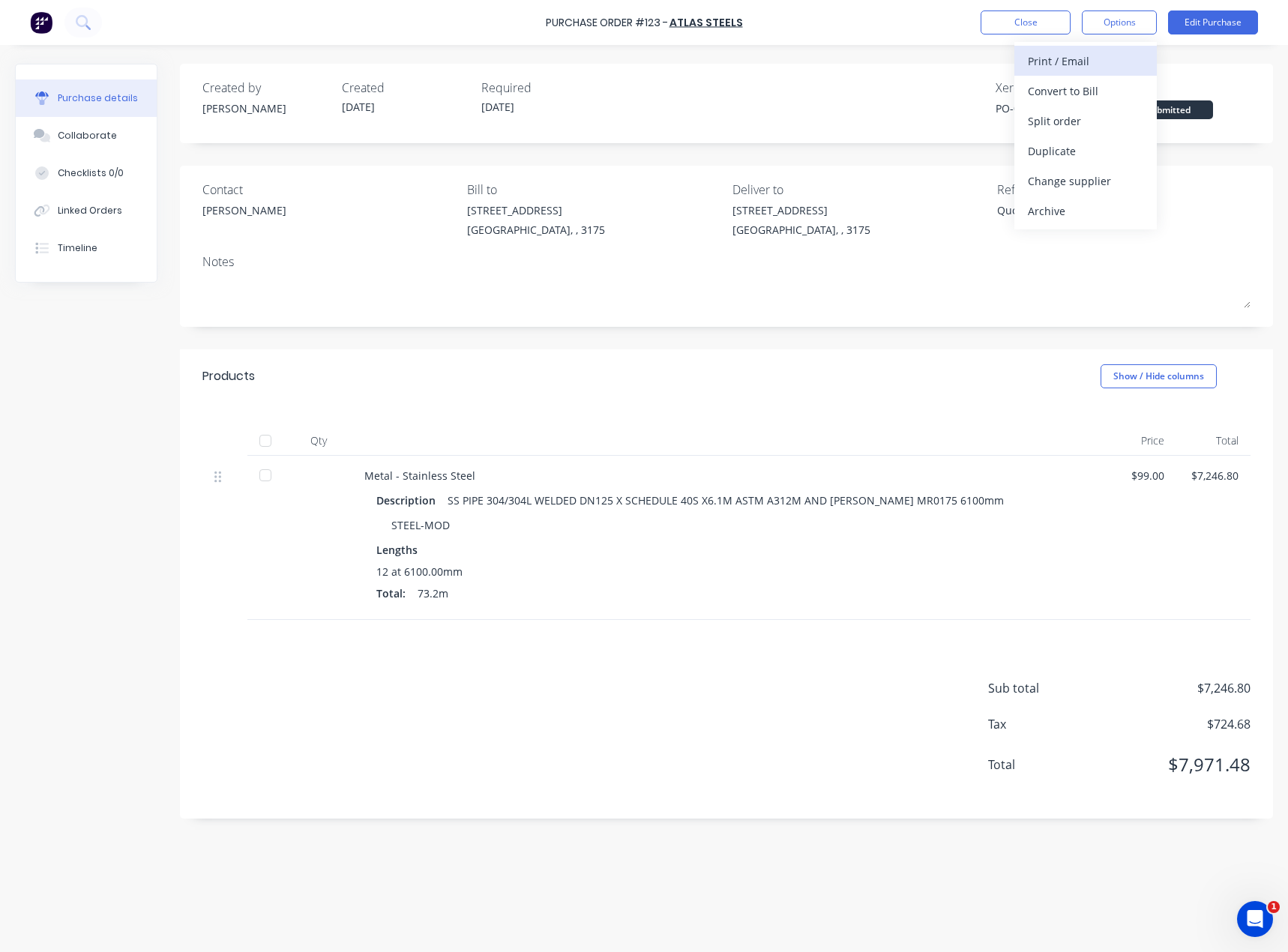
click at [1059, 58] on div "Print / Email" at bounding box center [1086, 61] width 116 height 22
click at [1066, 125] on div "Without pricing" at bounding box center [1086, 121] width 116 height 22
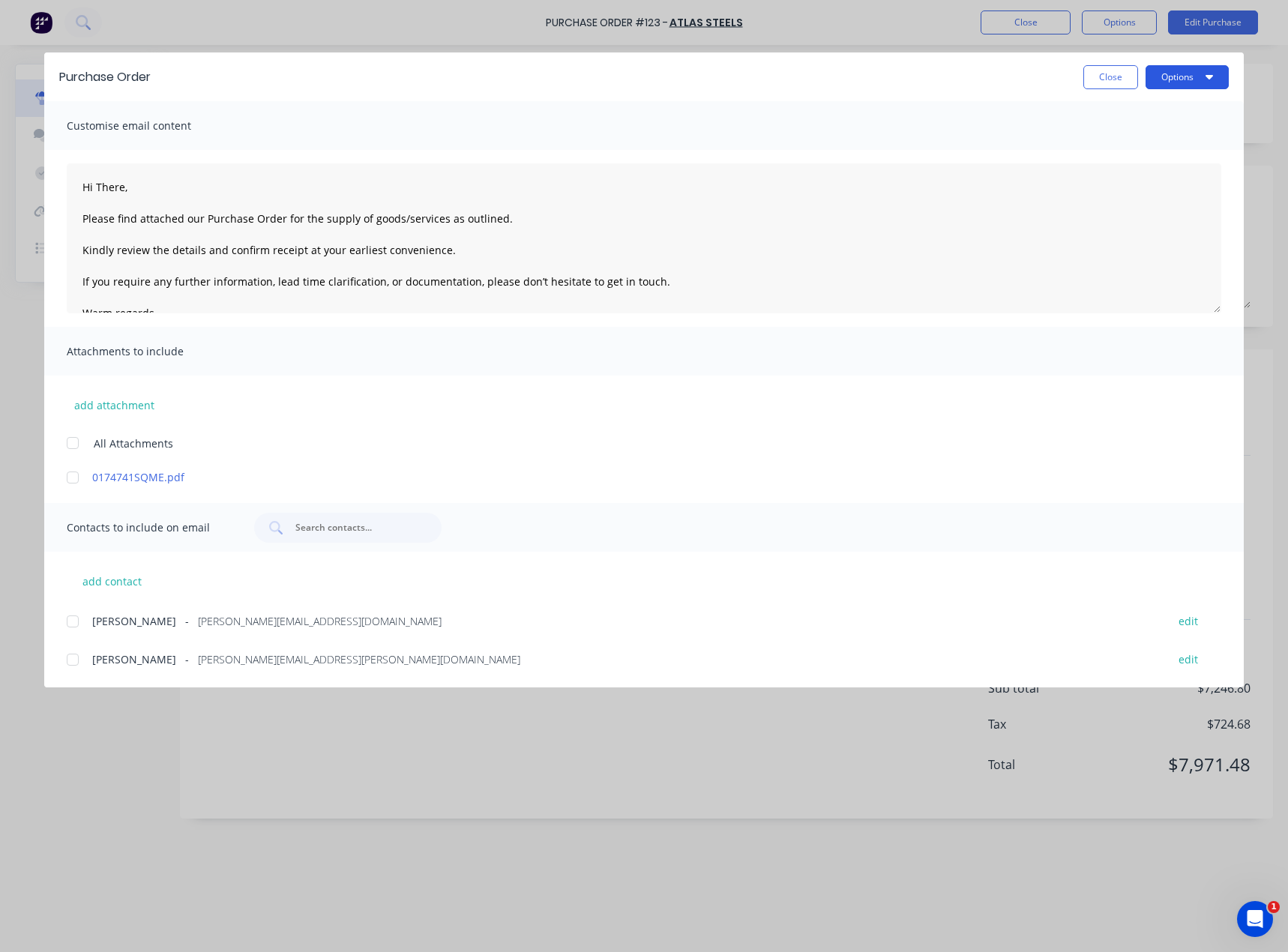
click at [1185, 81] on button "Options" at bounding box center [1188, 77] width 83 height 24
click at [1133, 119] on div "Preview" at bounding box center [1158, 115] width 116 height 22
click at [1079, 72] on div "Close Options" at bounding box center [697, 77] width 1063 height 24
click at [1134, 83] on button "Close" at bounding box center [1110, 77] width 55 height 24
